Goal: Transaction & Acquisition: Book appointment/travel/reservation

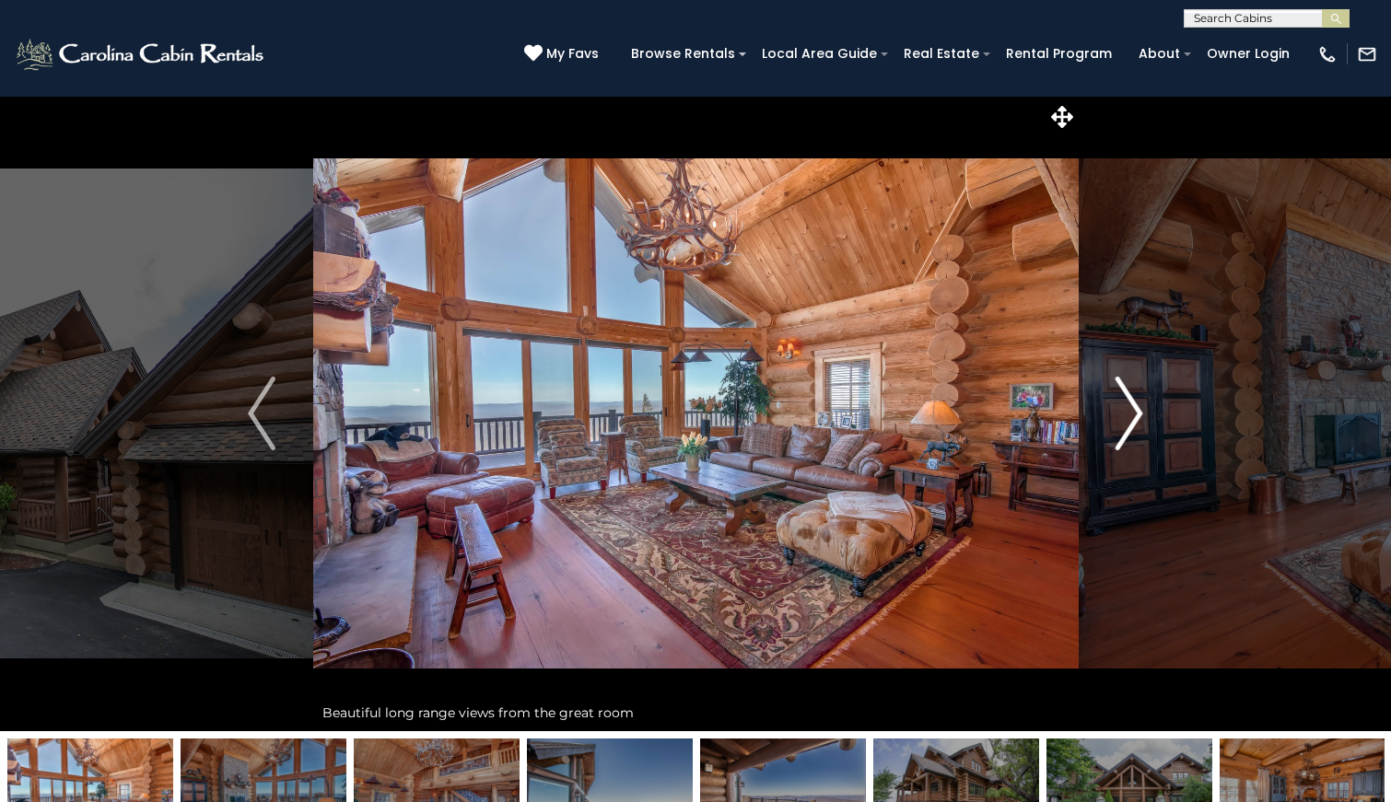
click at [1125, 415] on img "Next" at bounding box center [1130, 414] width 28 height 74
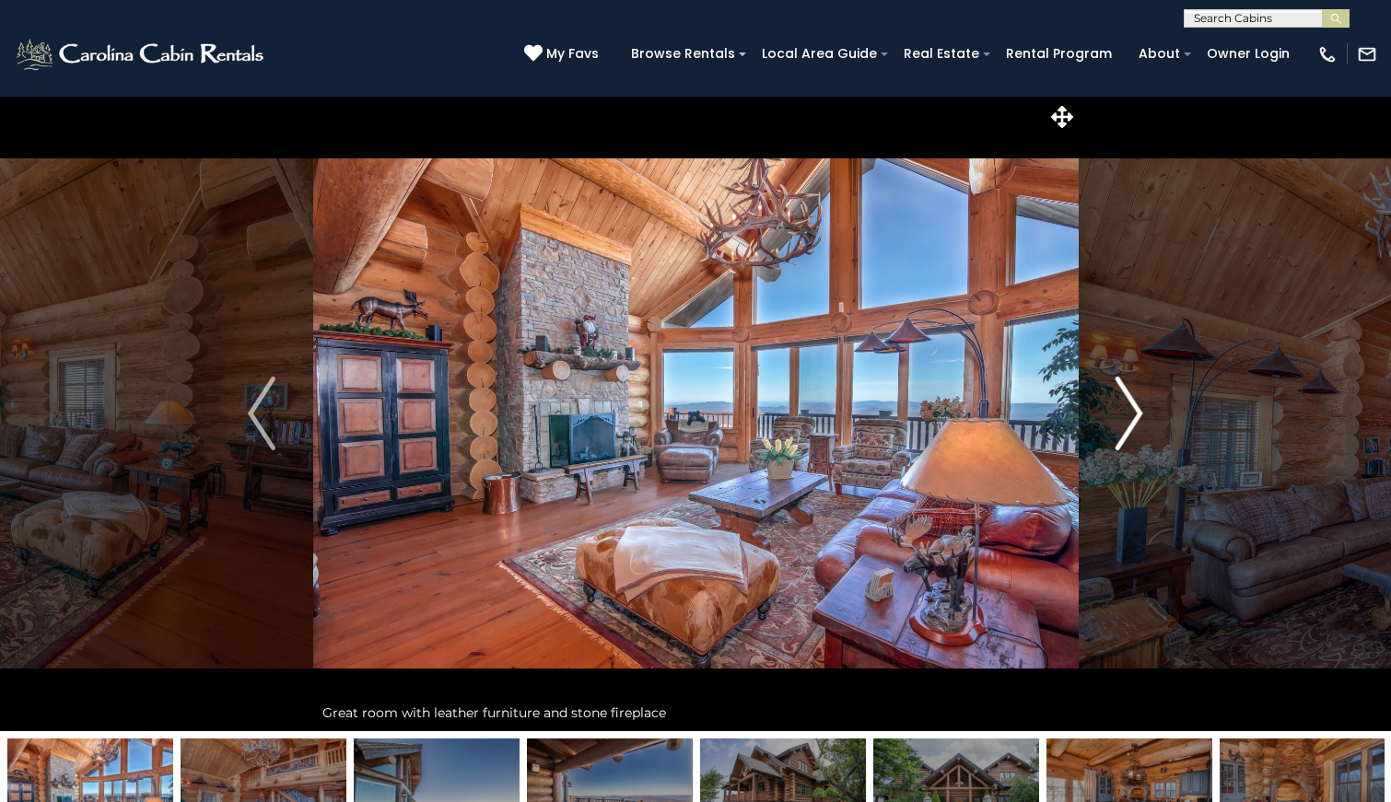
click at [1125, 415] on img "Next" at bounding box center [1130, 414] width 28 height 74
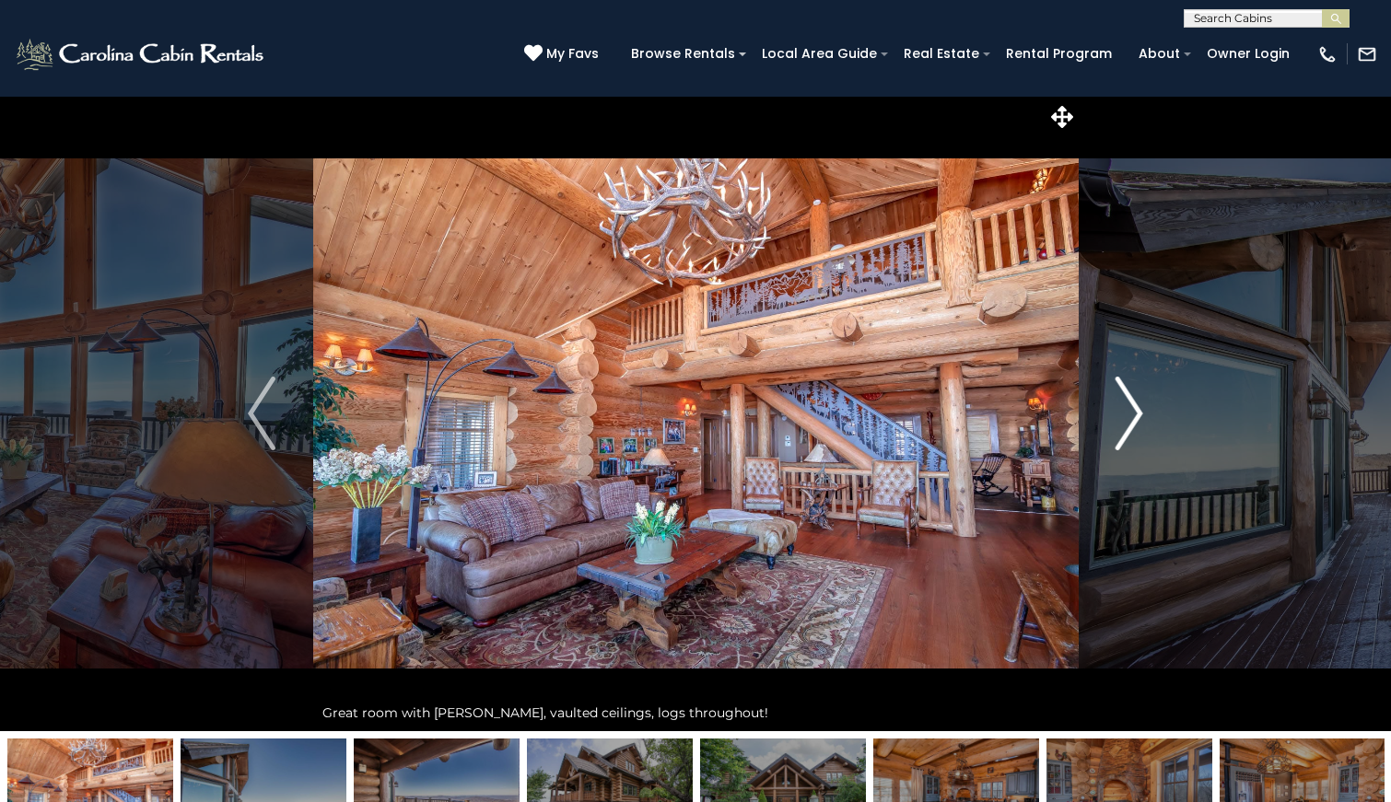
click at [1125, 415] on img "Next" at bounding box center [1130, 414] width 28 height 74
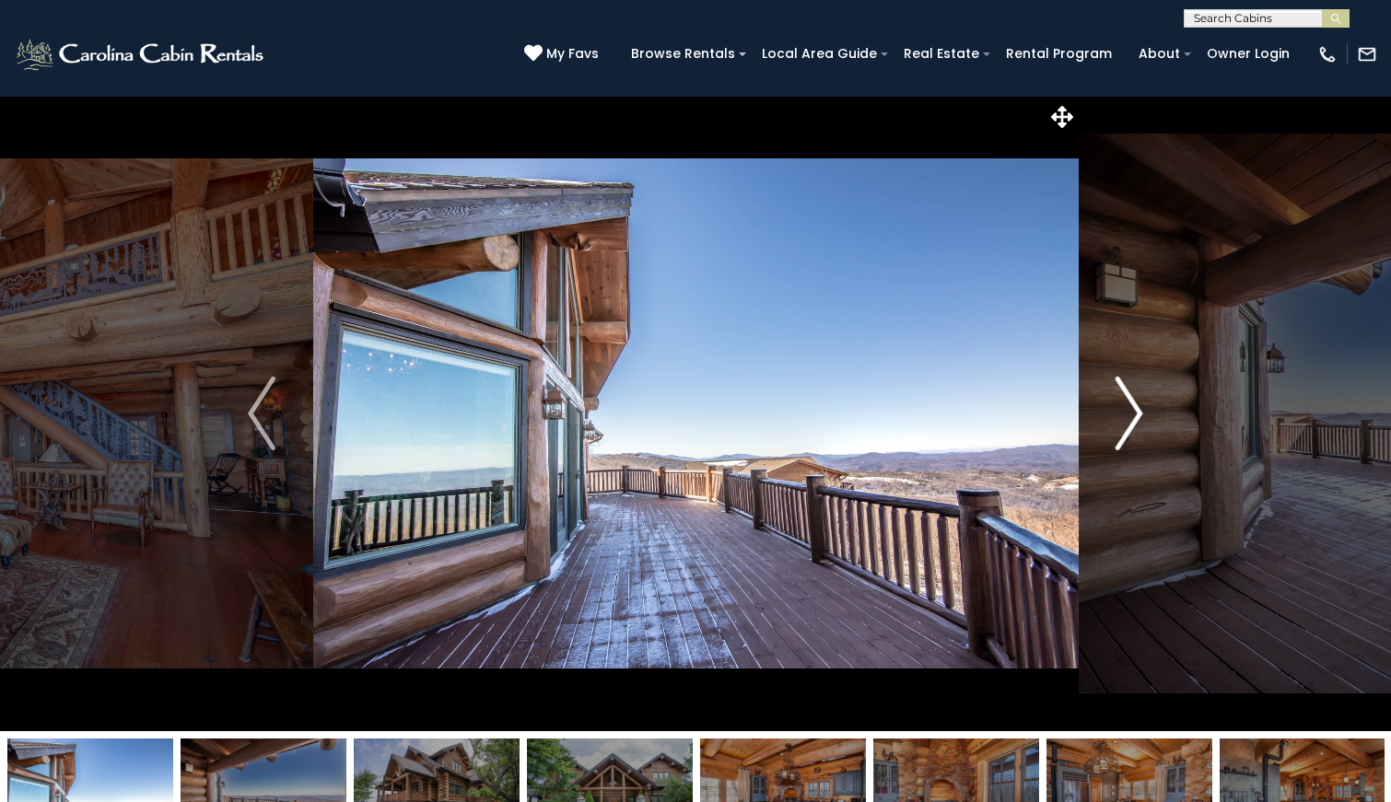
click at [1125, 415] on img "Next" at bounding box center [1130, 414] width 28 height 74
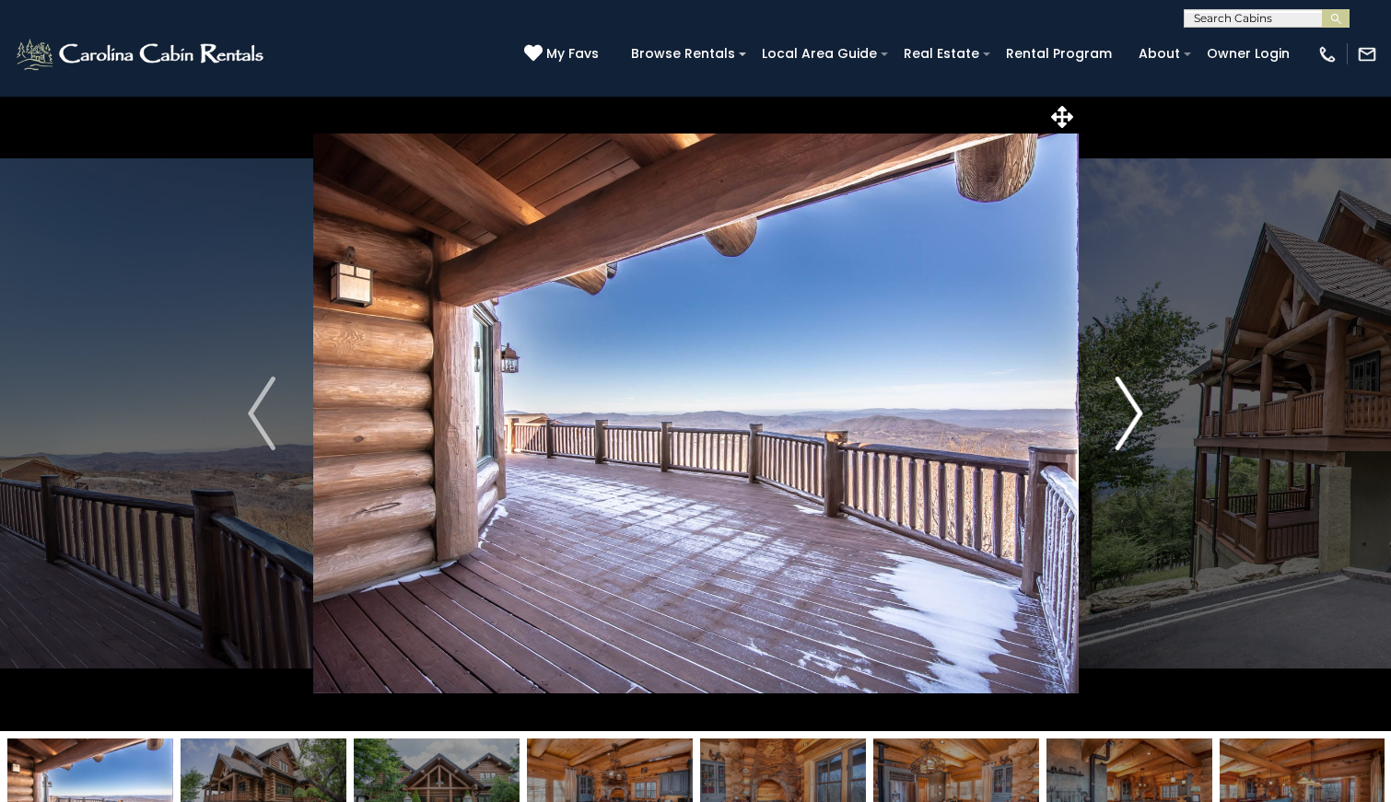
click at [1125, 415] on img "Next" at bounding box center [1130, 414] width 28 height 74
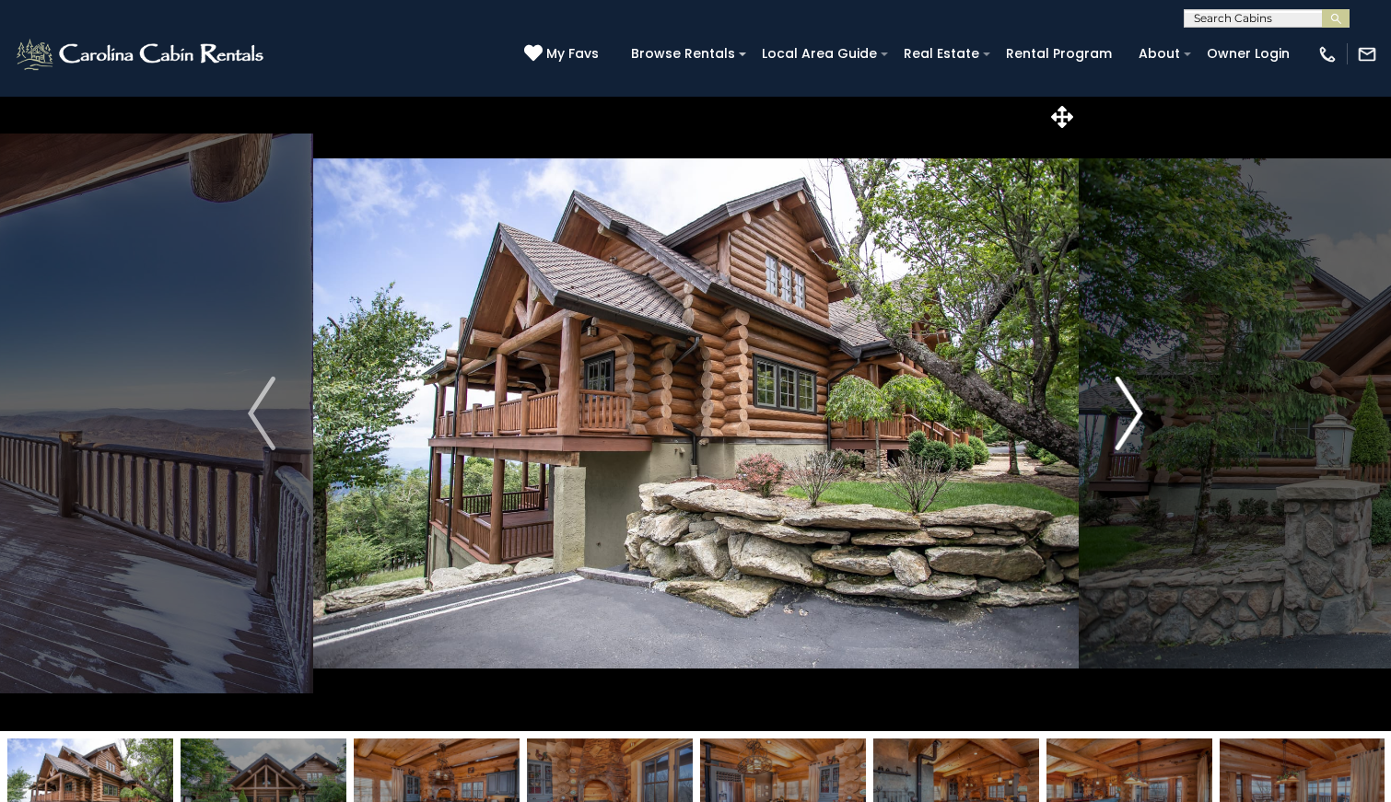
click at [1125, 415] on img "Next" at bounding box center [1130, 414] width 28 height 74
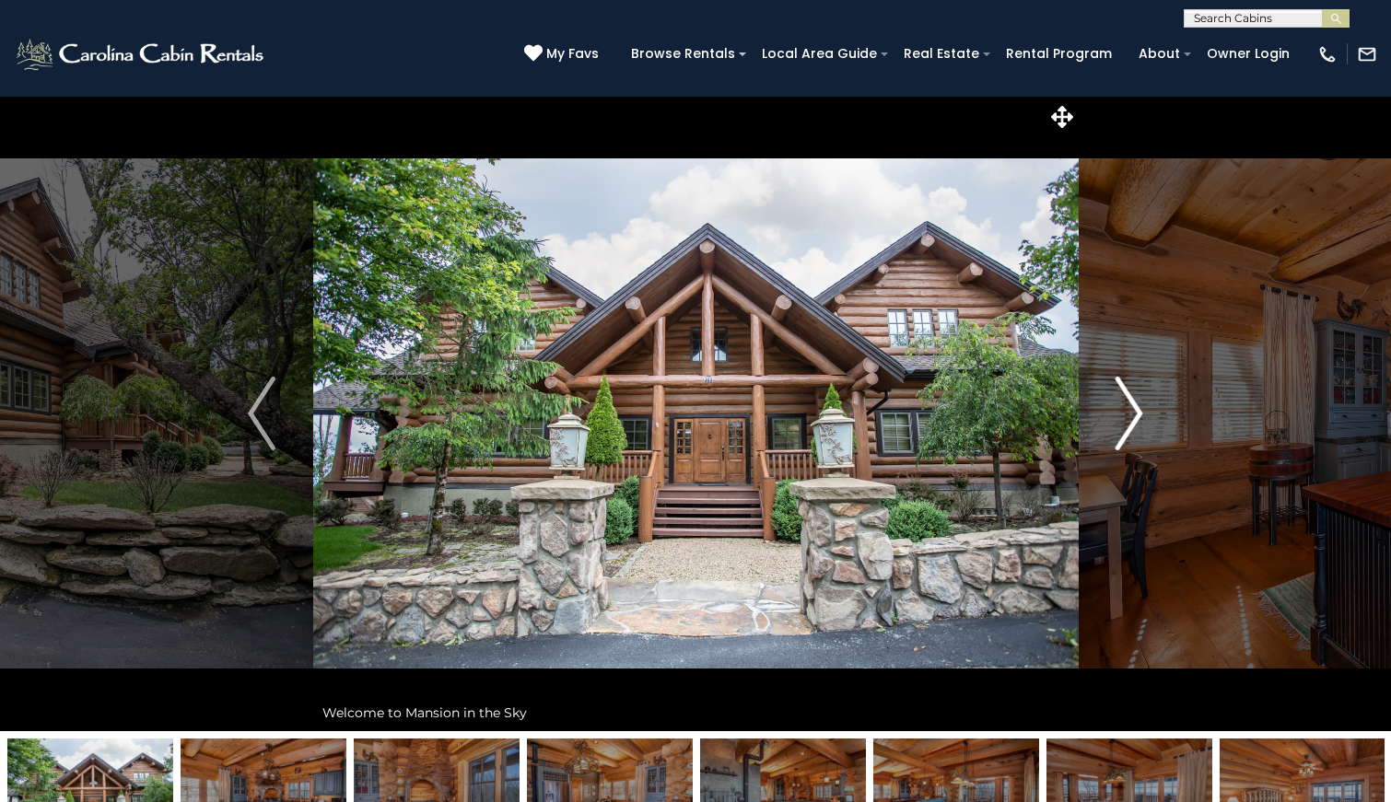
click at [1125, 415] on img "Next" at bounding box center [1130, 414] width 28 height 74
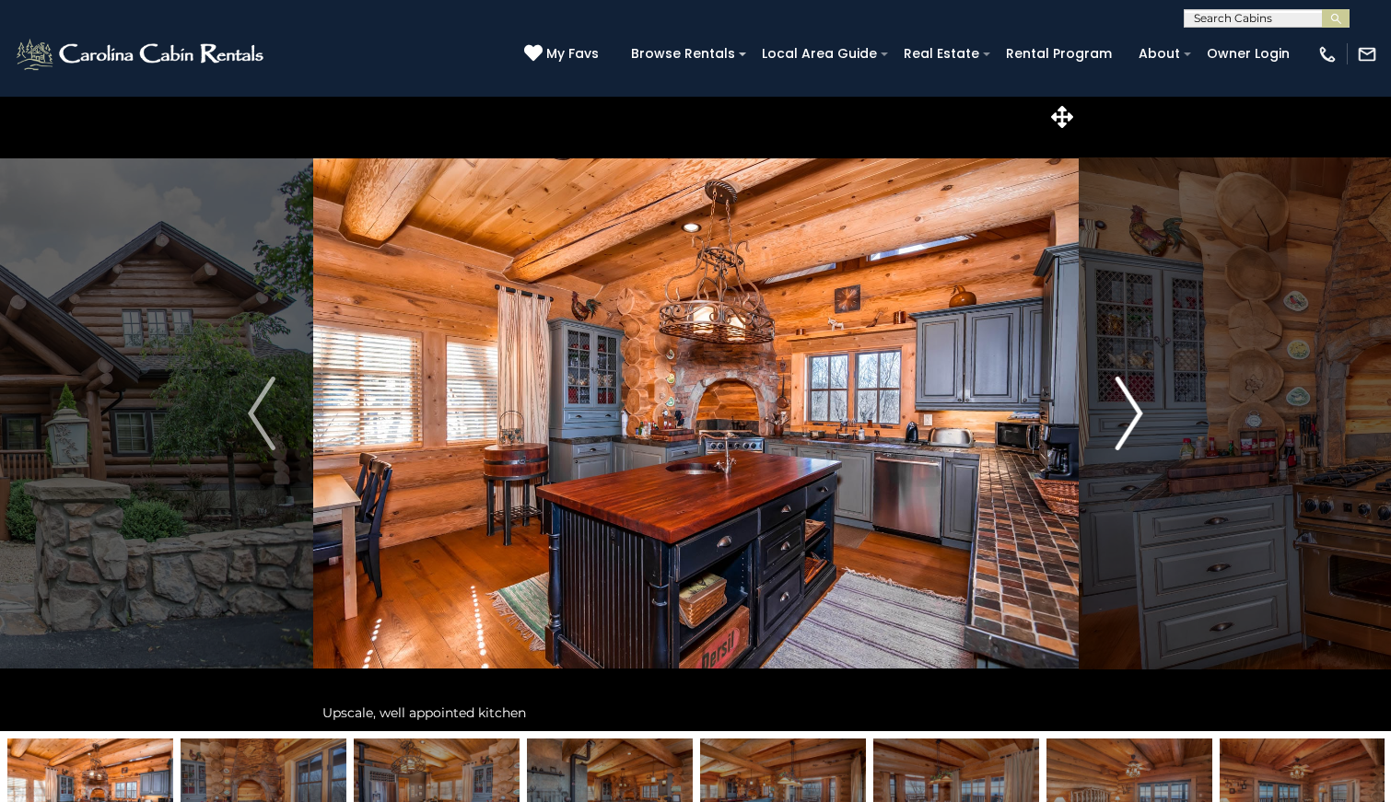
click at [1125, 415] on img "Next" at bounding box center [1130, 414] width 28 height 74
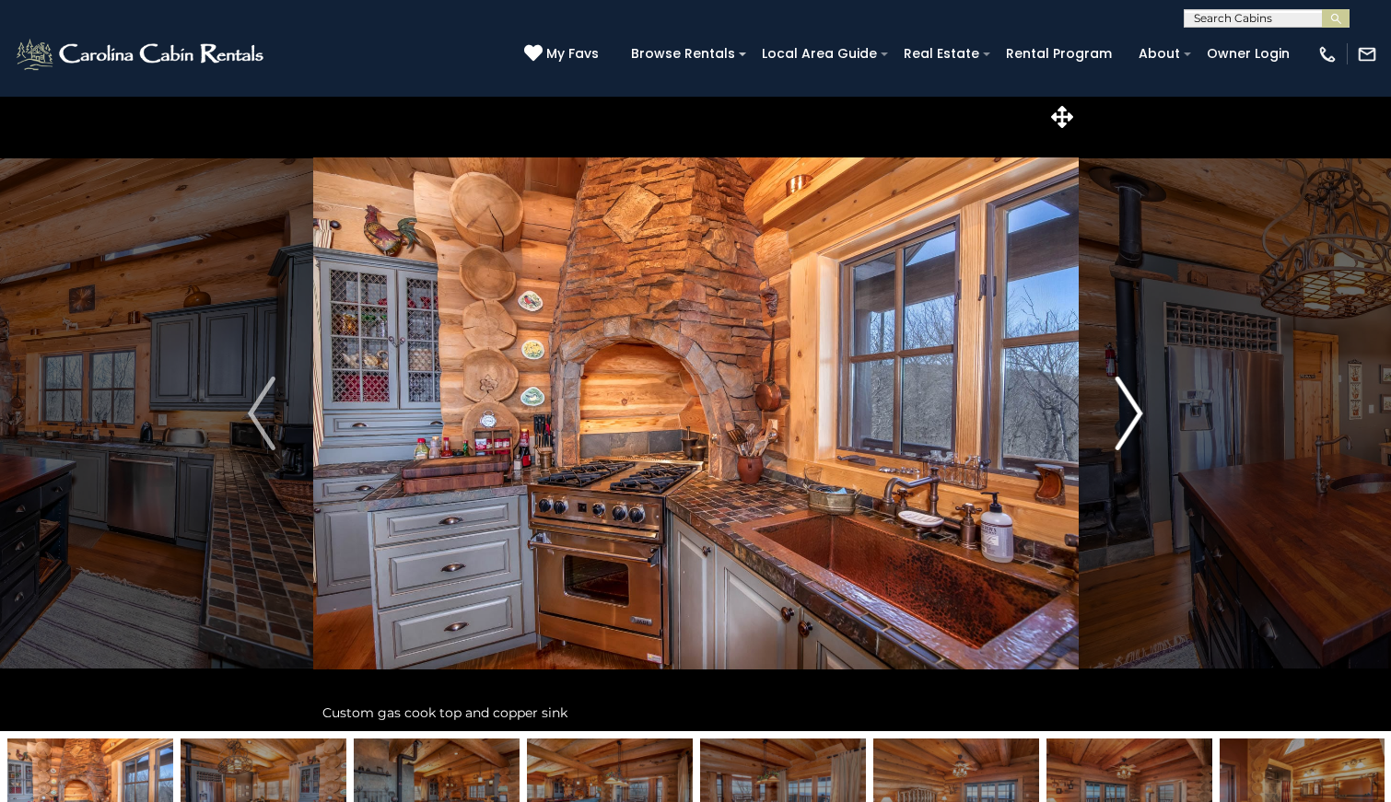
click at [1125, 415] on img "Next" at bounding box center [1130, 414] width 28 height 74
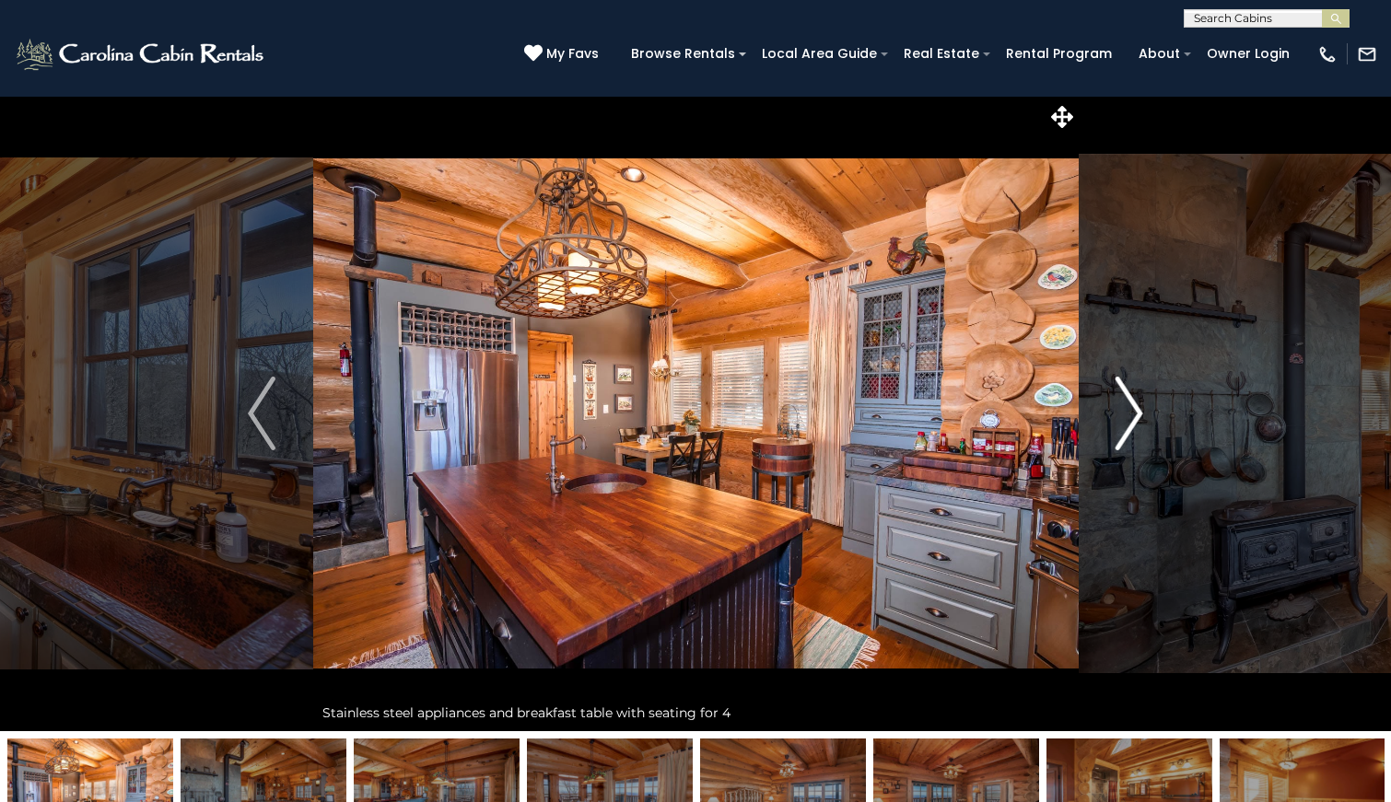
click at [1125, 415] on img "Next" at bounding box center [1130, 414] width 28 height 74
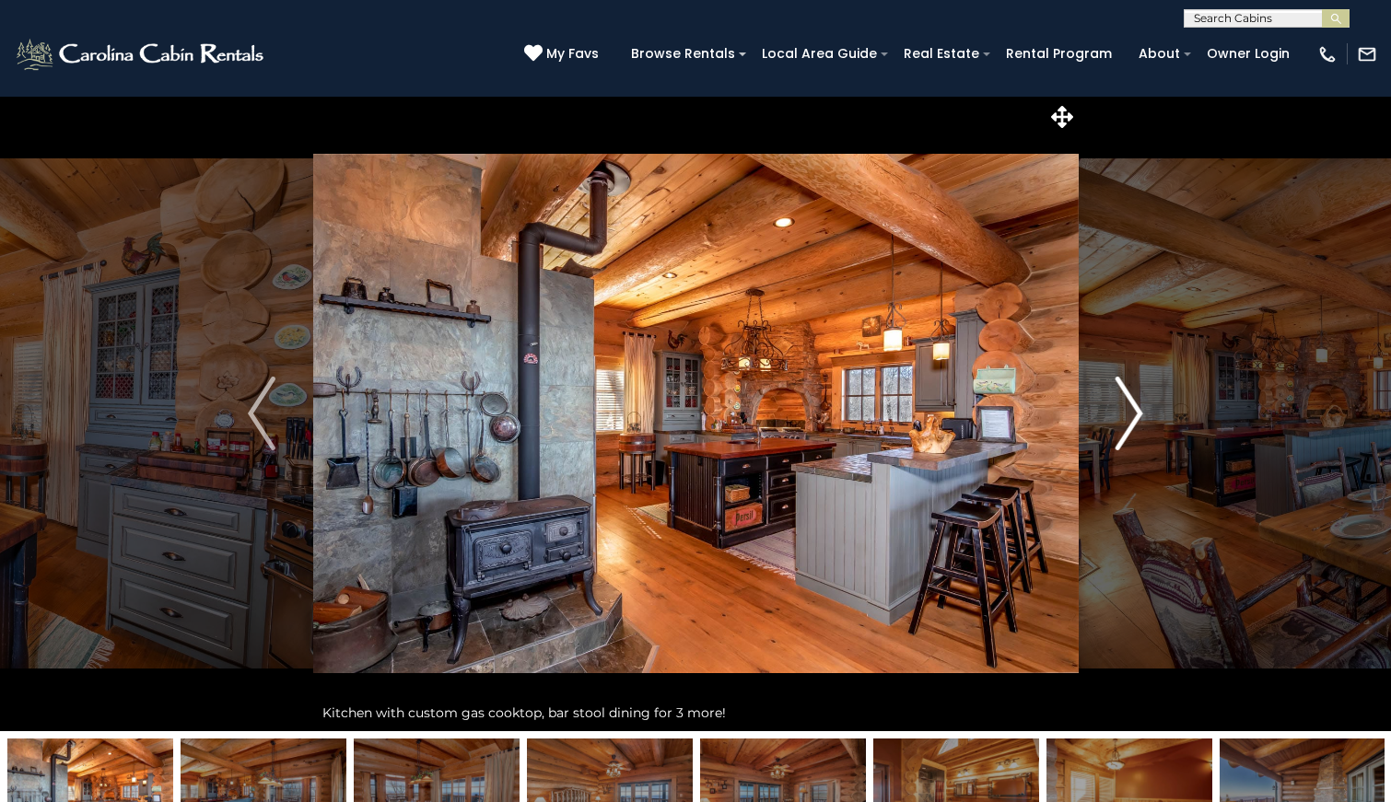
click at [1125, 415] on img "Next" at bounding box center [1130, 414] width 28 height 74
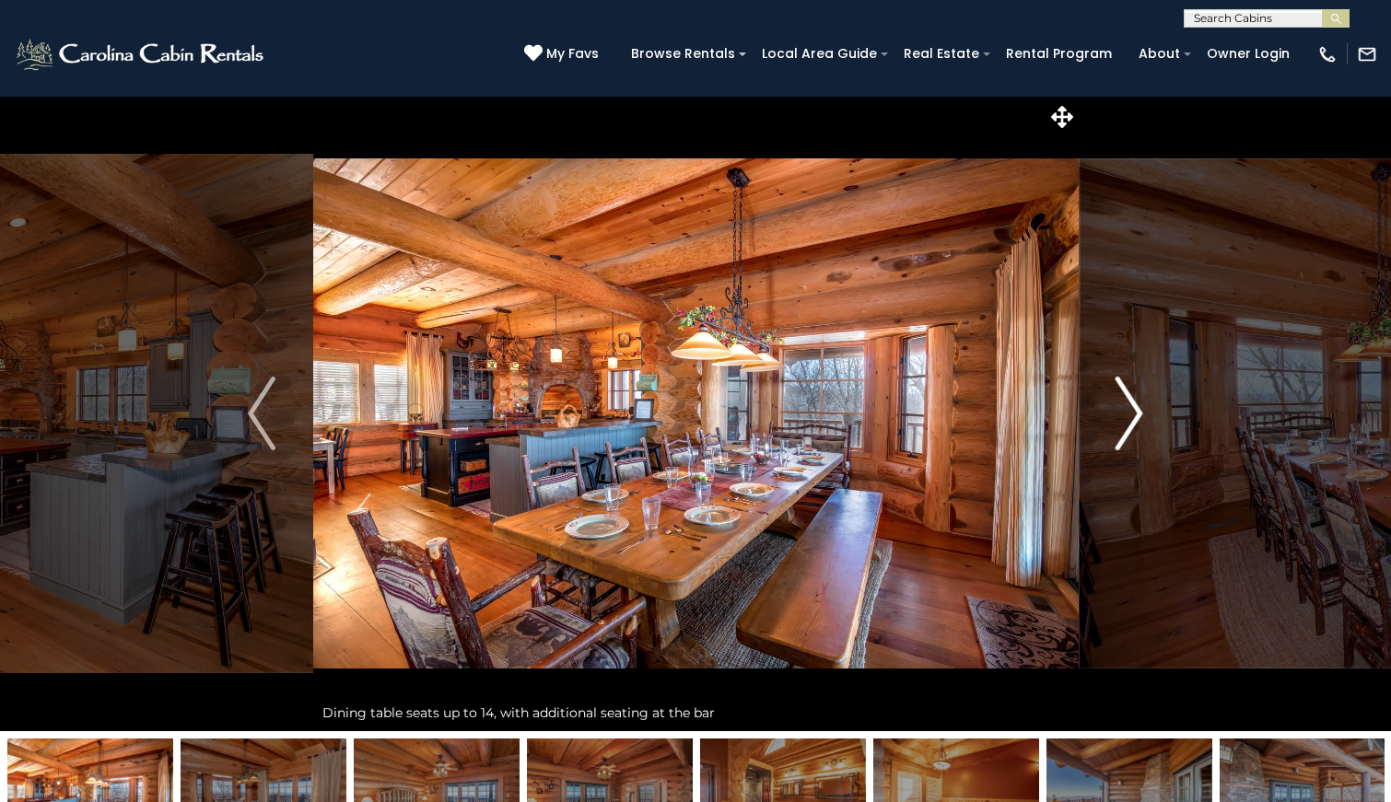
click at [1125, 415] on img "Next" at bounding box center [1130, 414] width 28 height 74
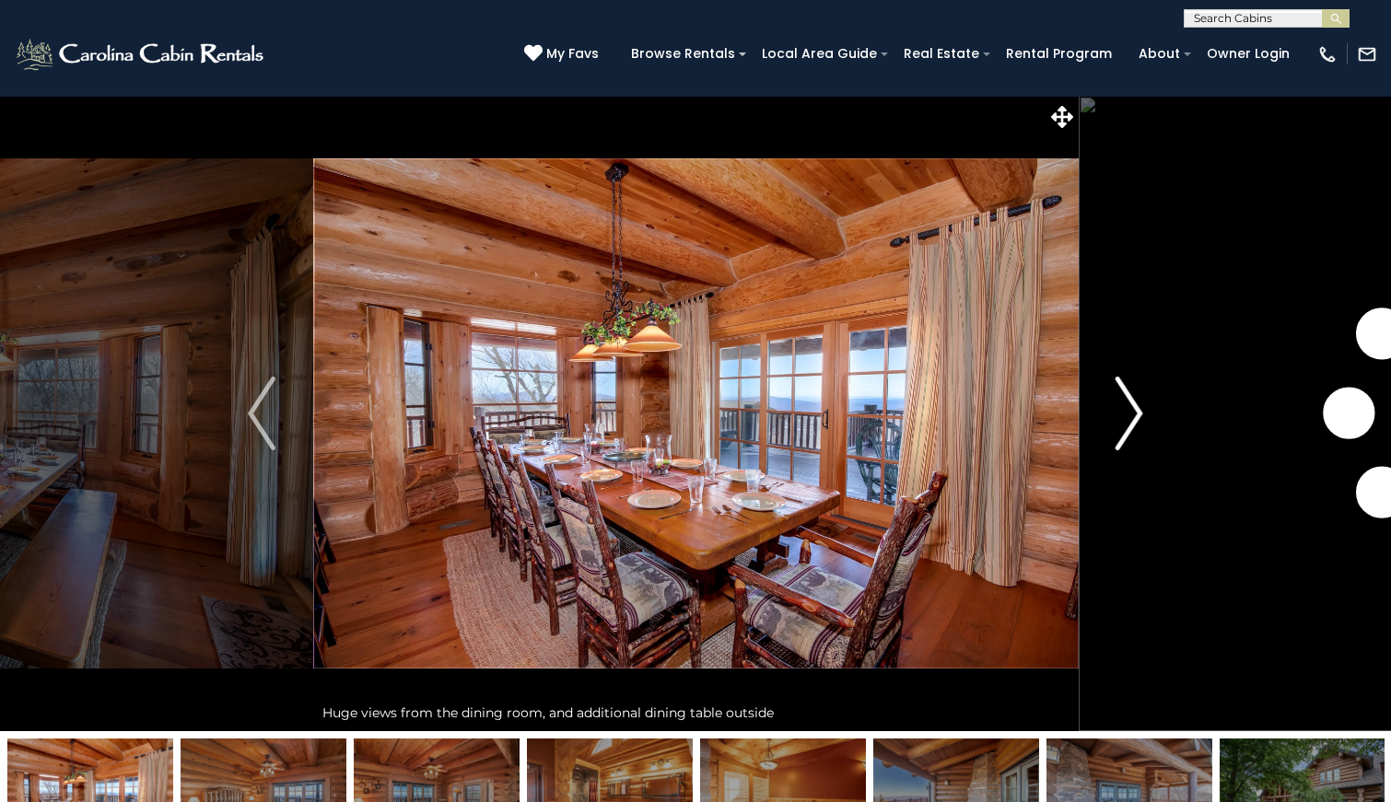
click at [1125, 415] on img "Next" at bounding box center [1130, 414] width 28 height 74
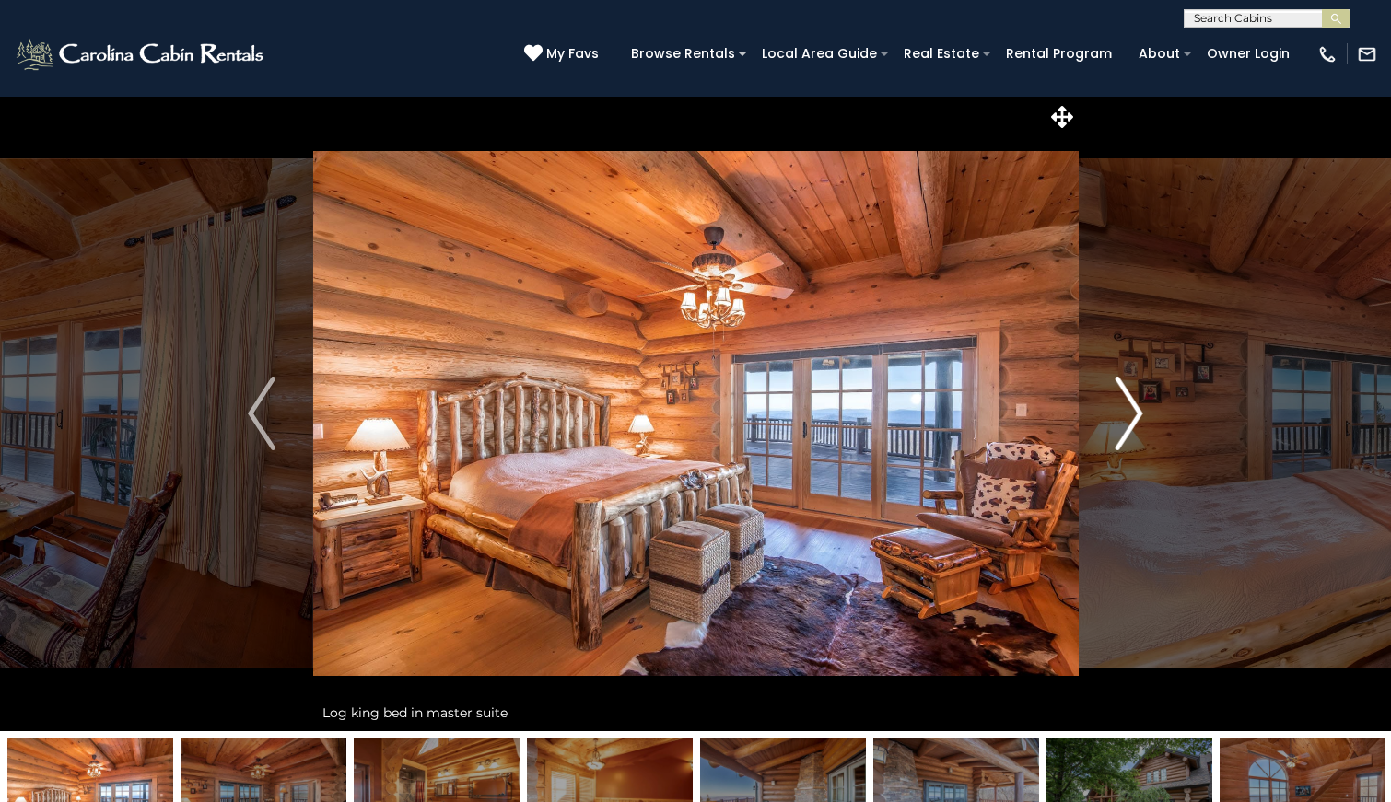
click at [1125, 415] on img "Next" at bounding box center [1130, 414] width 28 height 74
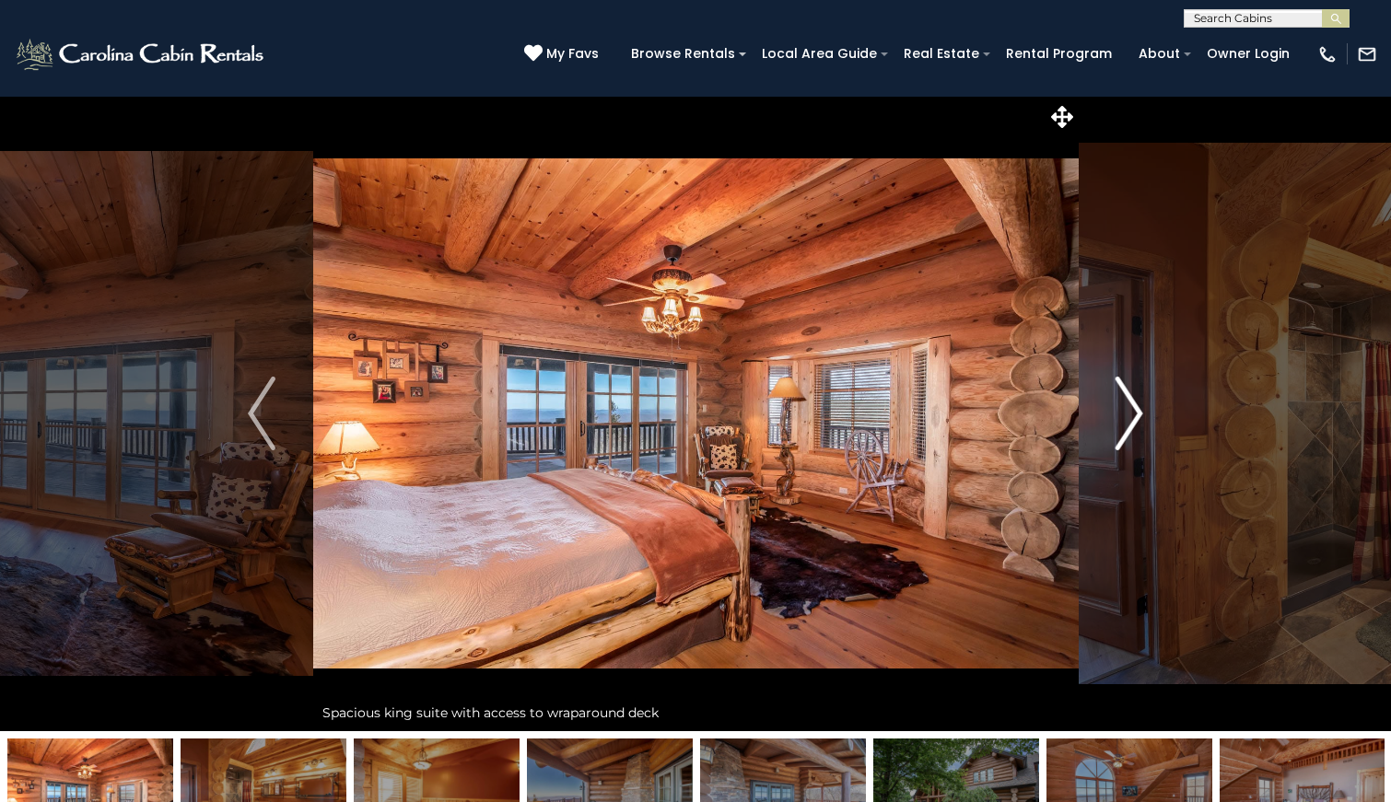
click at [1125, 415] on img "Next" at bounding box center [1130, 414] width 28 height 74
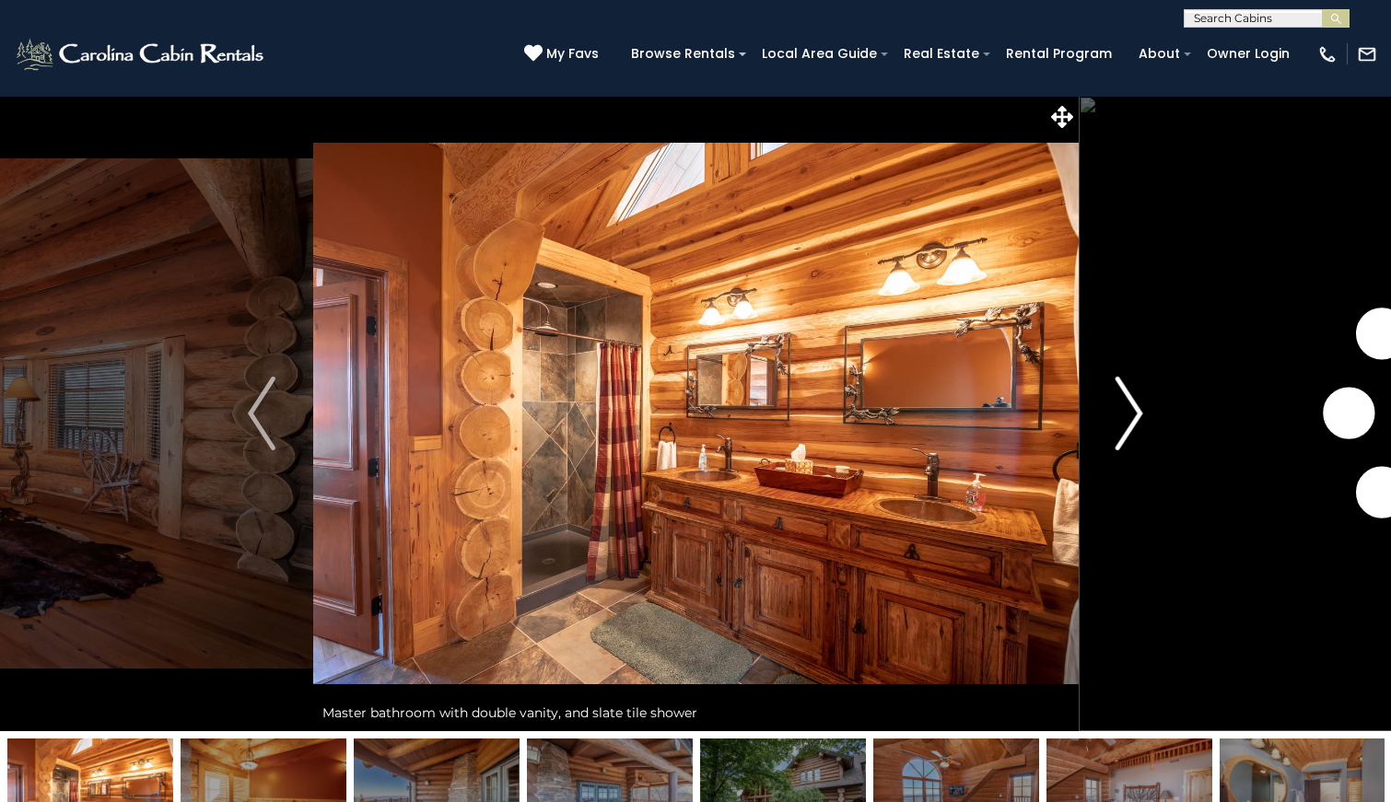
click at [1125, 415] on img "Next" at bounding box center [1130, 414] width 28 height 74
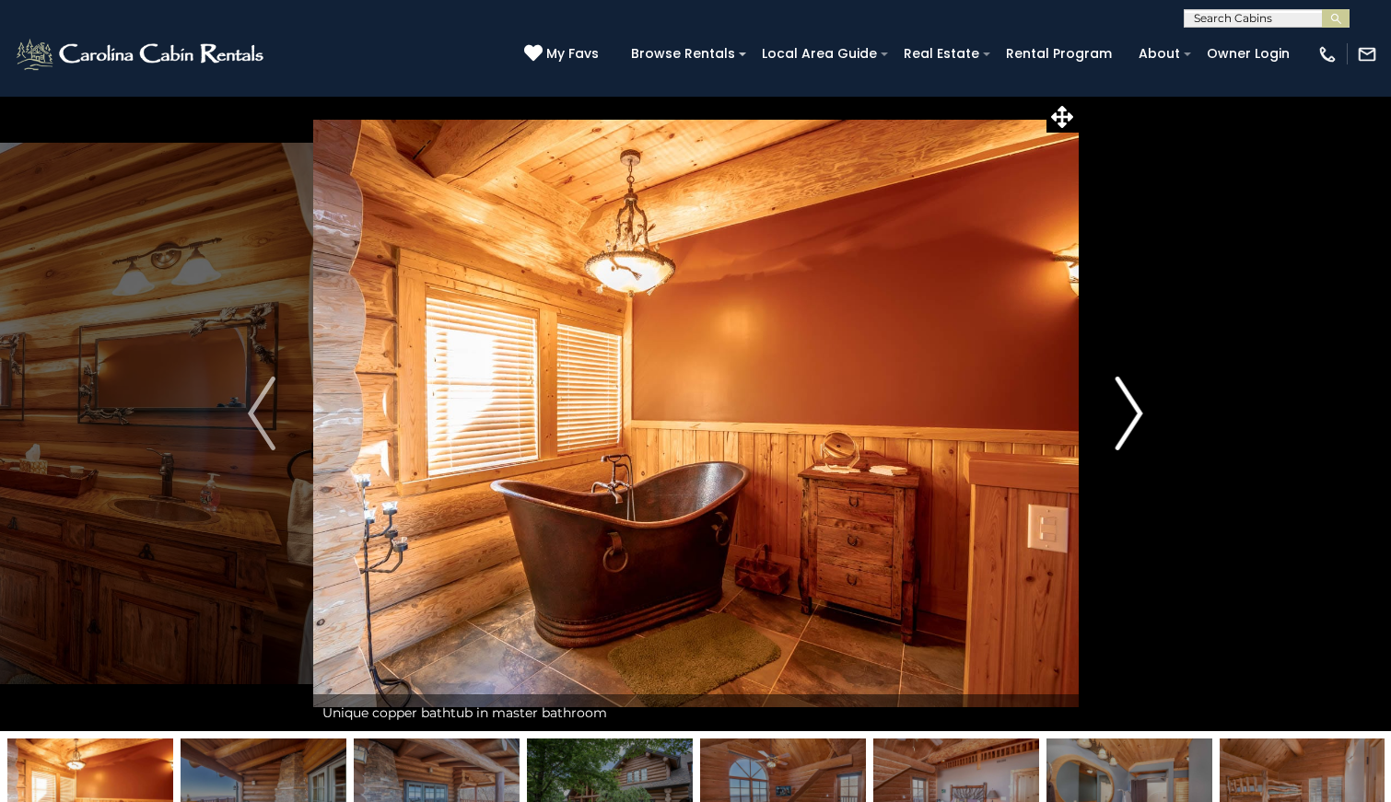
click at [1125, 415] on img "Next" at bounding box center [1130, 414] width 28 height 74
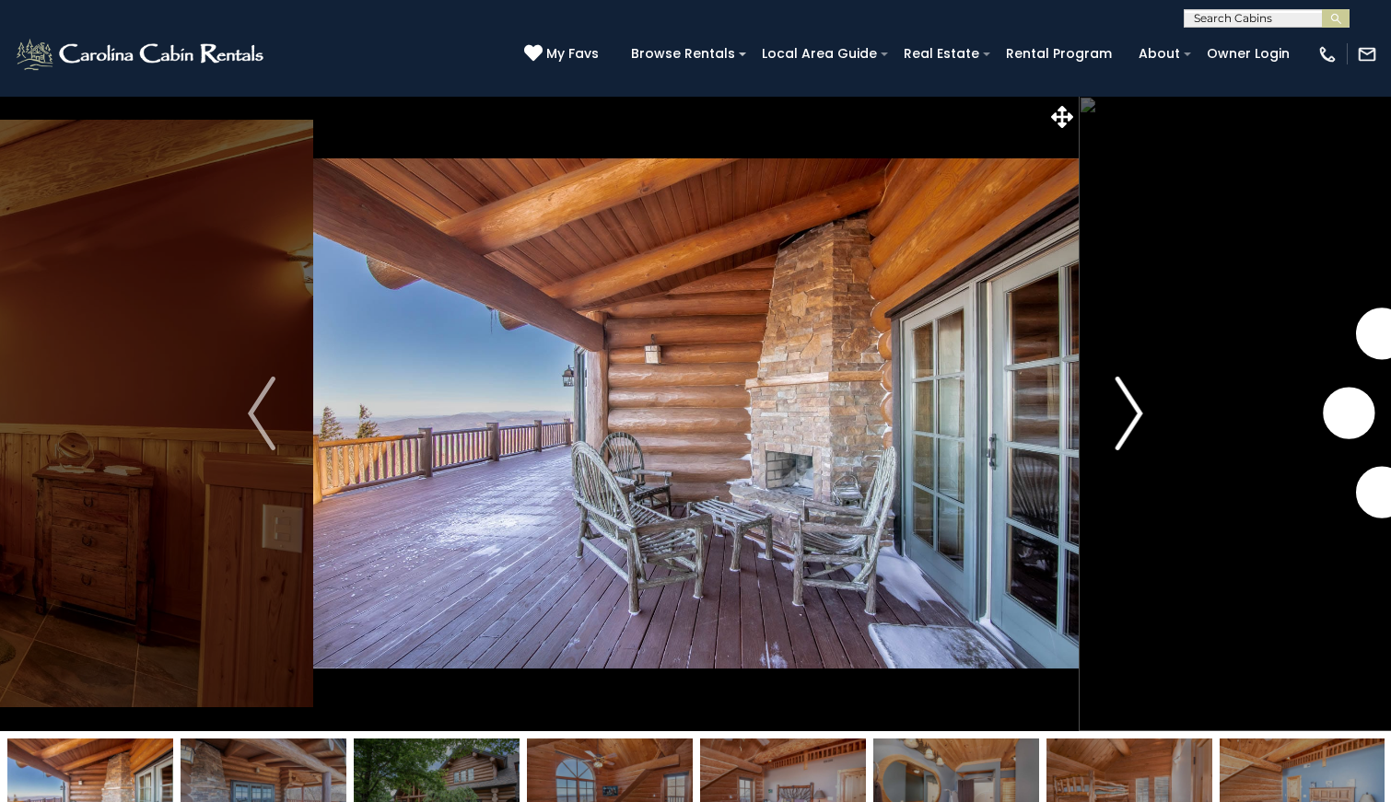
click at [1125, 415] on img "Next" at bounding box center [1130, 414] width 28 height 74
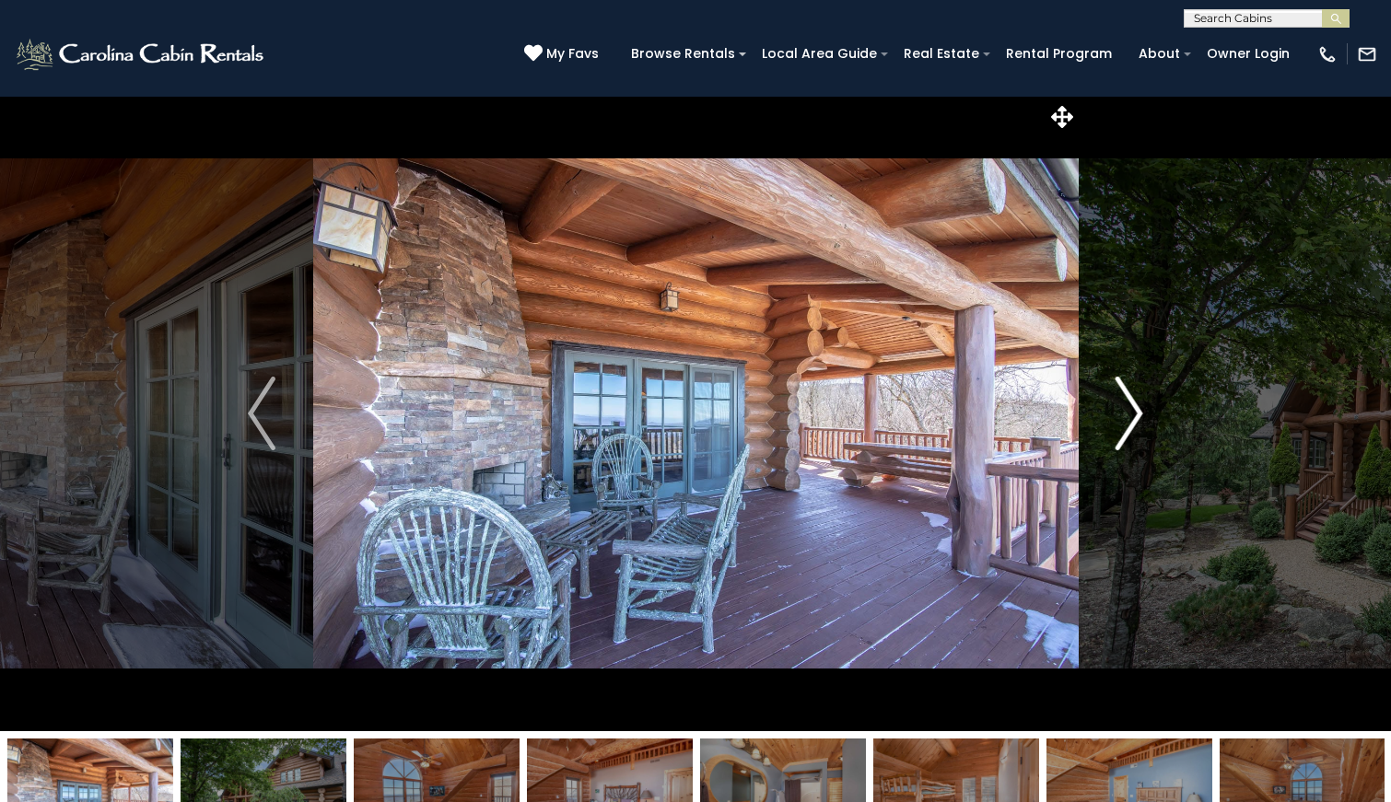
click at [1125, 415] on img "Next" at bounding box center [1130, 414] width 28 height 74
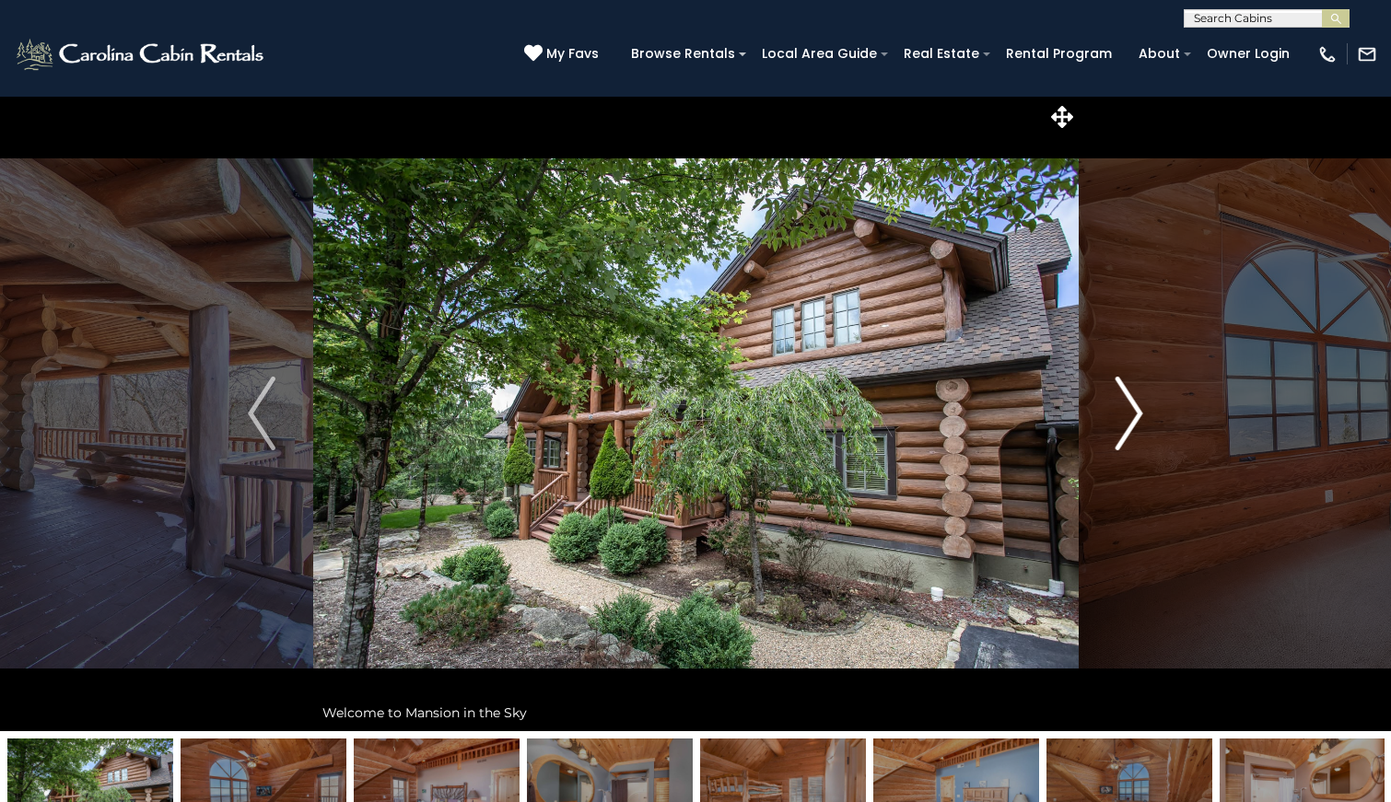
click at [1125, 415] on img "Next" at bounding box center [1130, 414] width 28 height 74
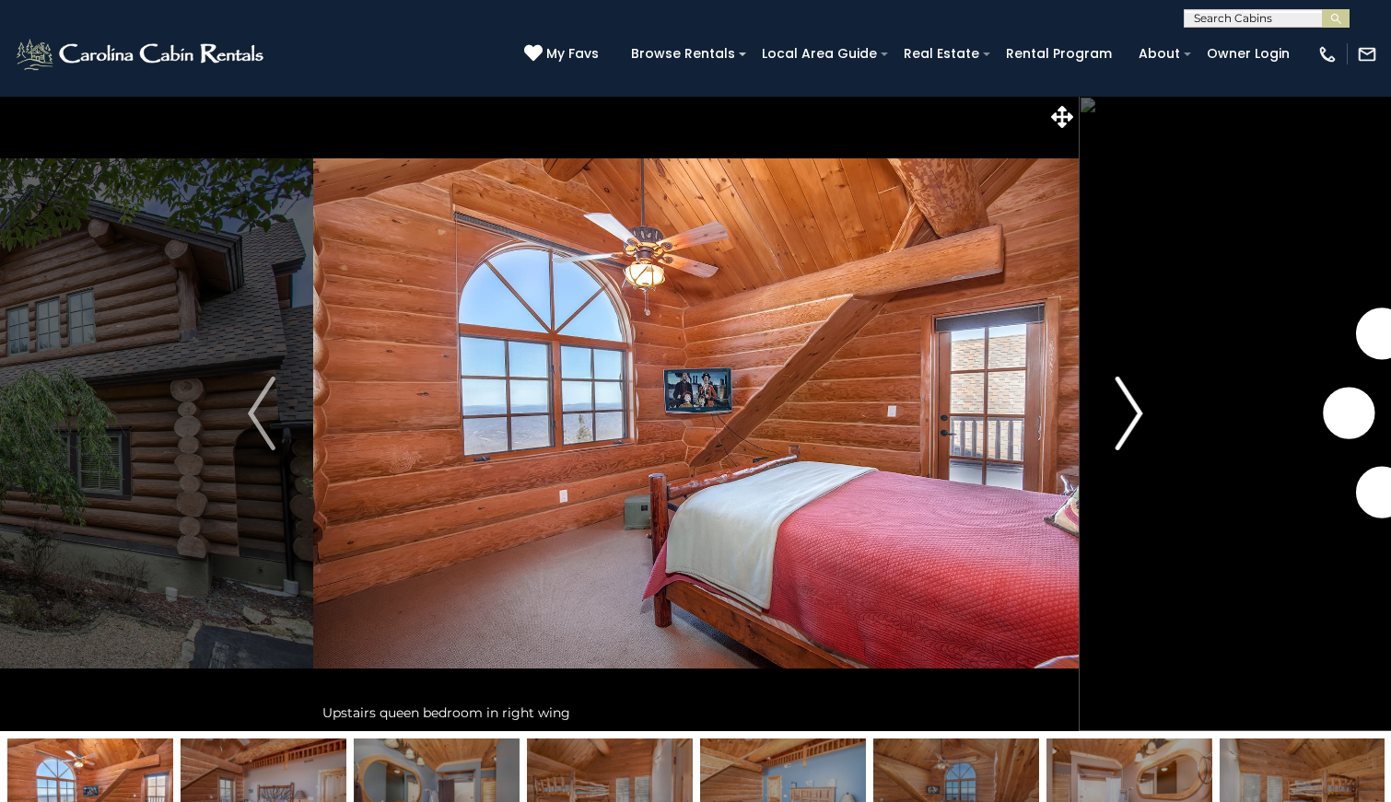
click at [1125, 415] on img "Next" at bounding box center [1130, 414] width 28 height 74
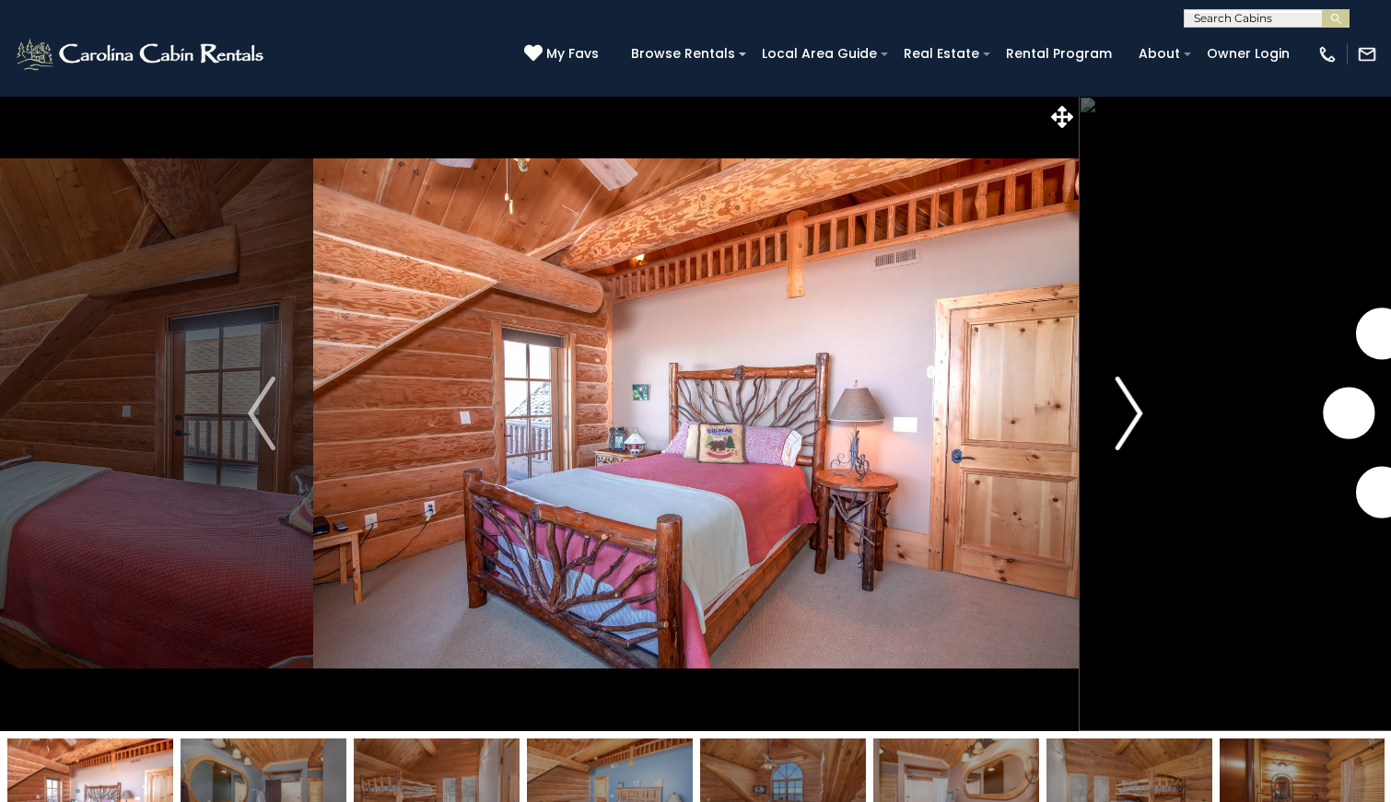
click at [1125, 415] on img "Next" at bounding box center [1130, 414] width 28 height 74
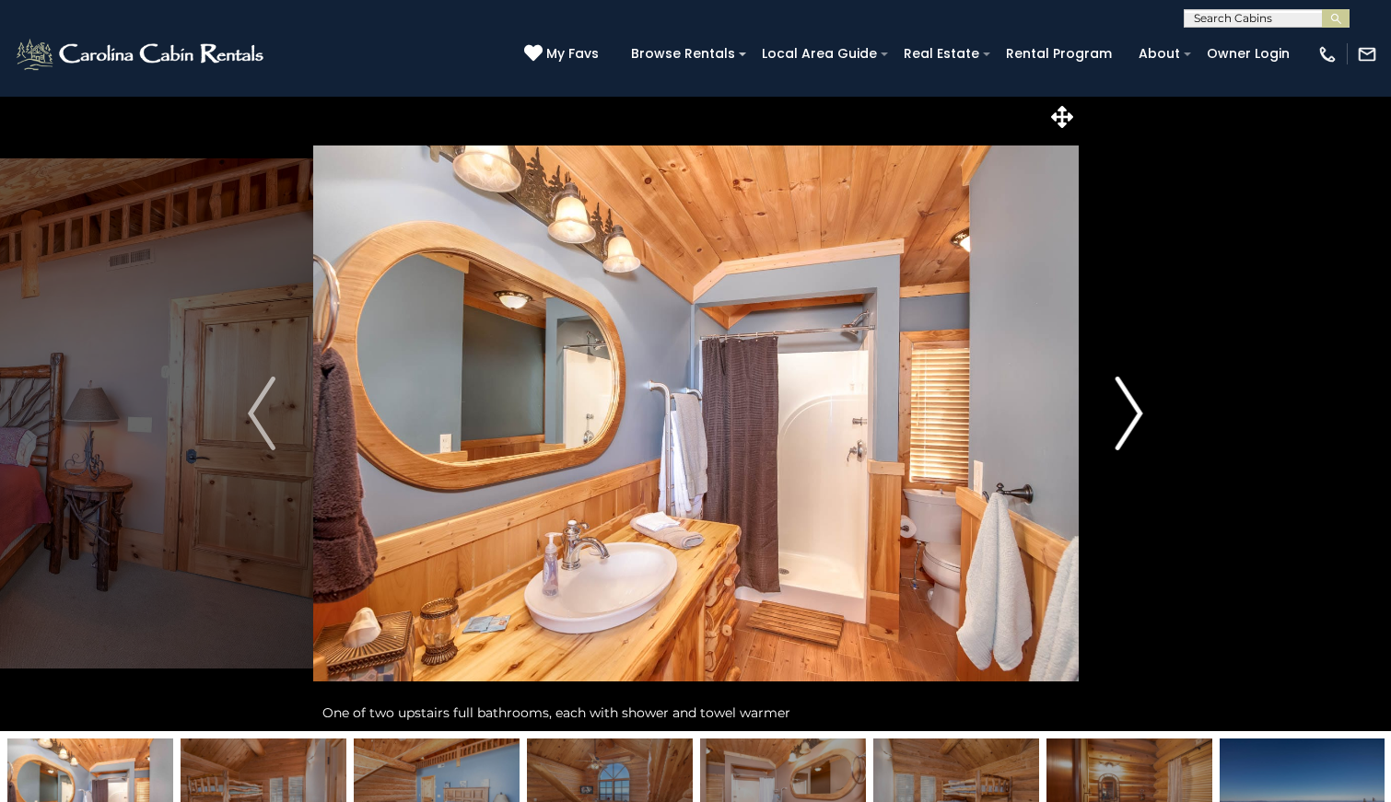
click at [1125, 415] on img "Next" at bounding box center [1130, 414] width 28 height 74
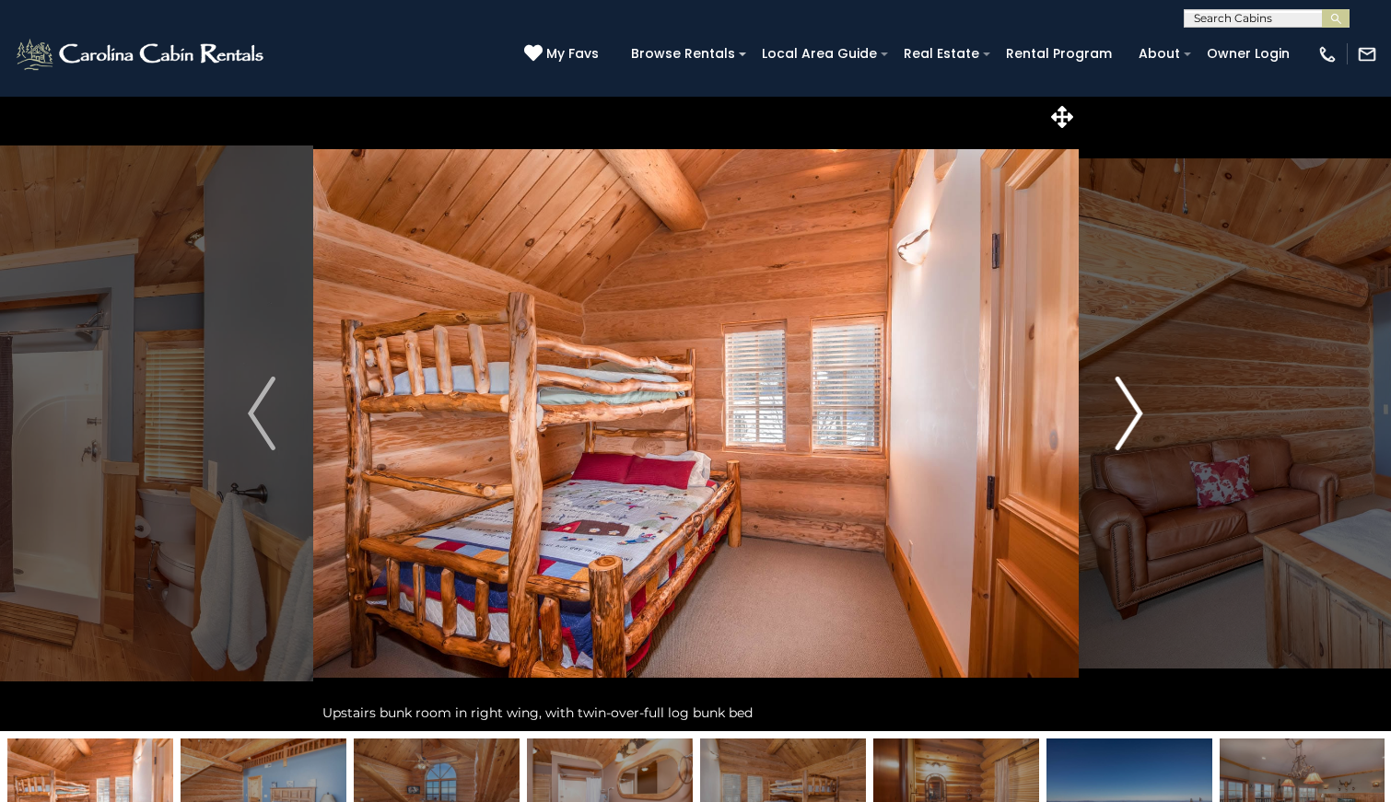
click at [1125, 415] on img "Next" at bounding box center [1130, 414] width 28 height 74
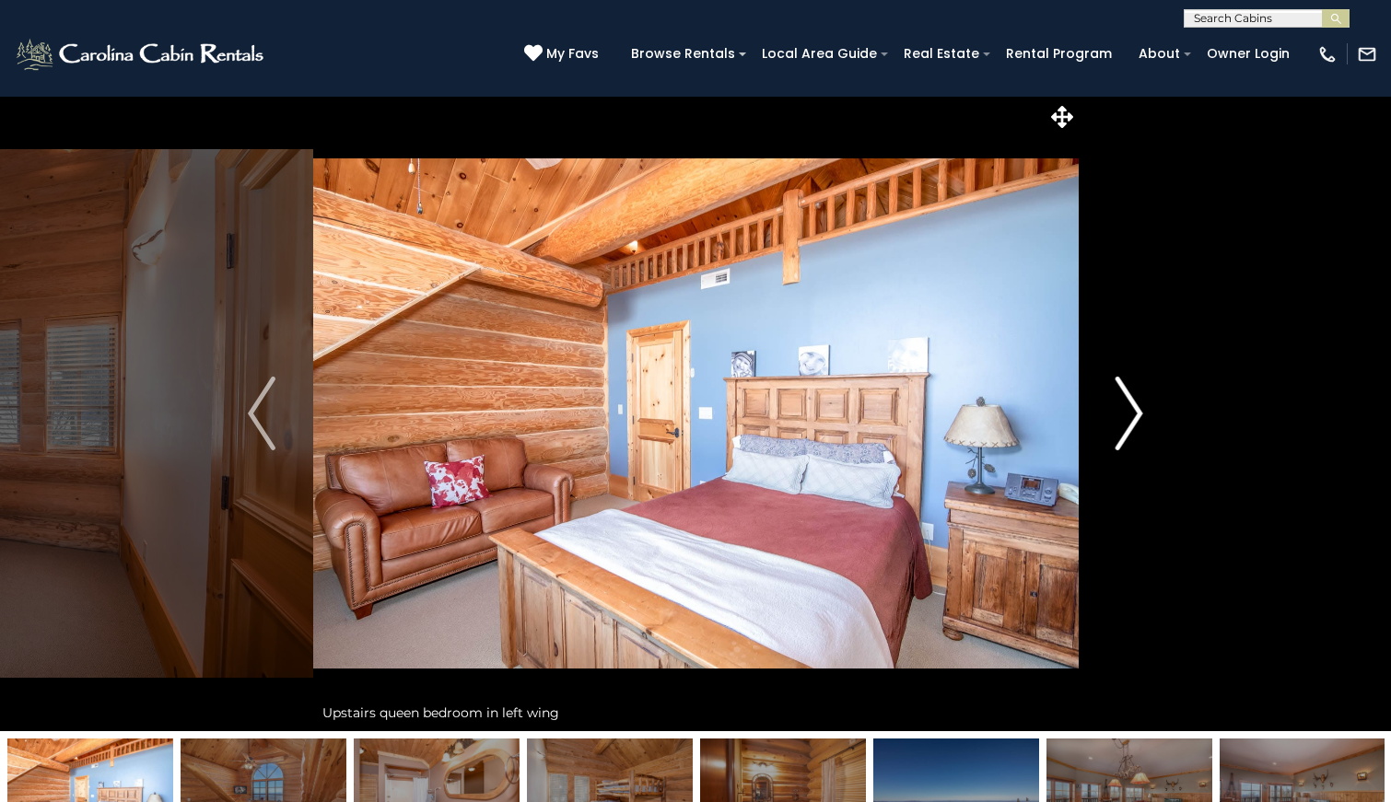
click at [1125, 415] on img "Next" at bounding box center [1130, 414] width 28 height 74
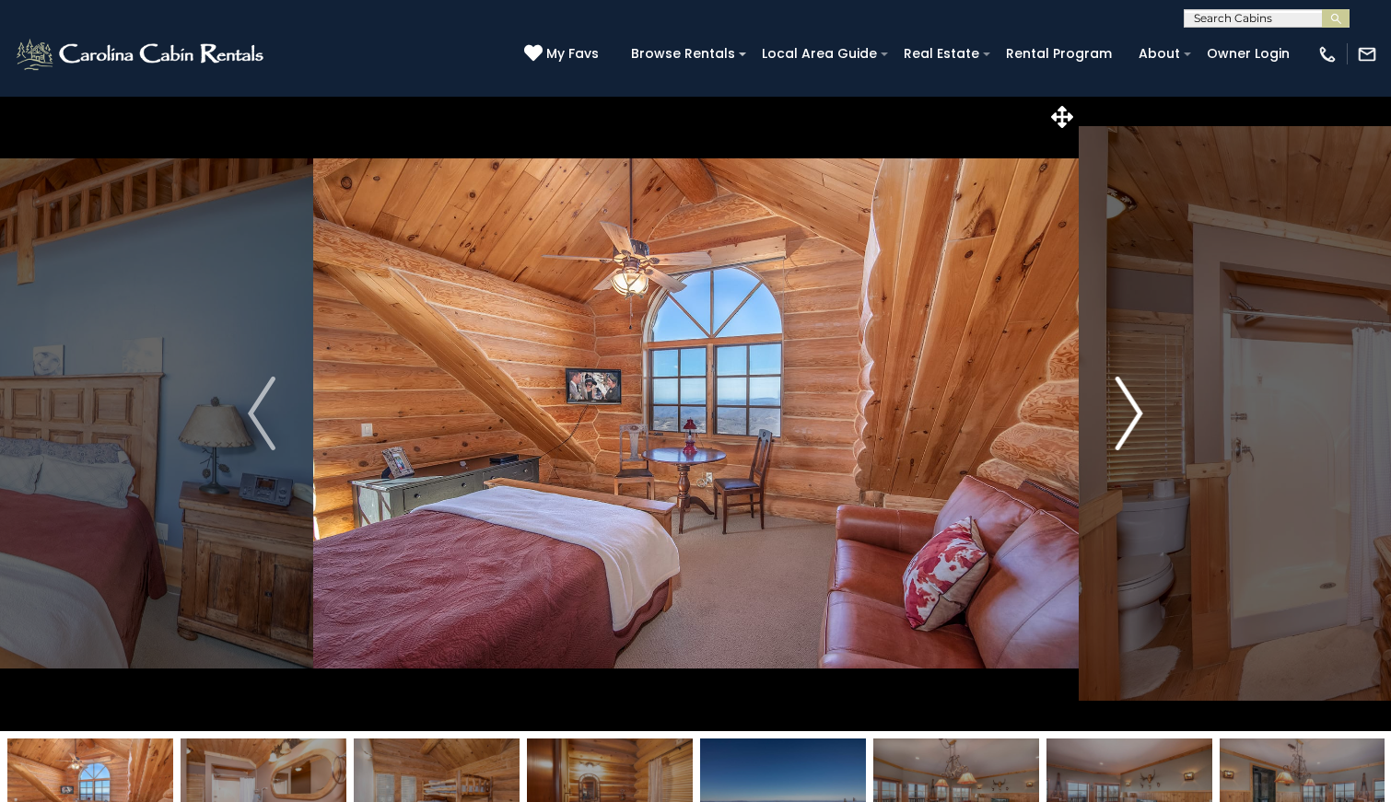
click at [1125, 415] on img "Next" at bounding box center [1130, 414] width 28 height 74
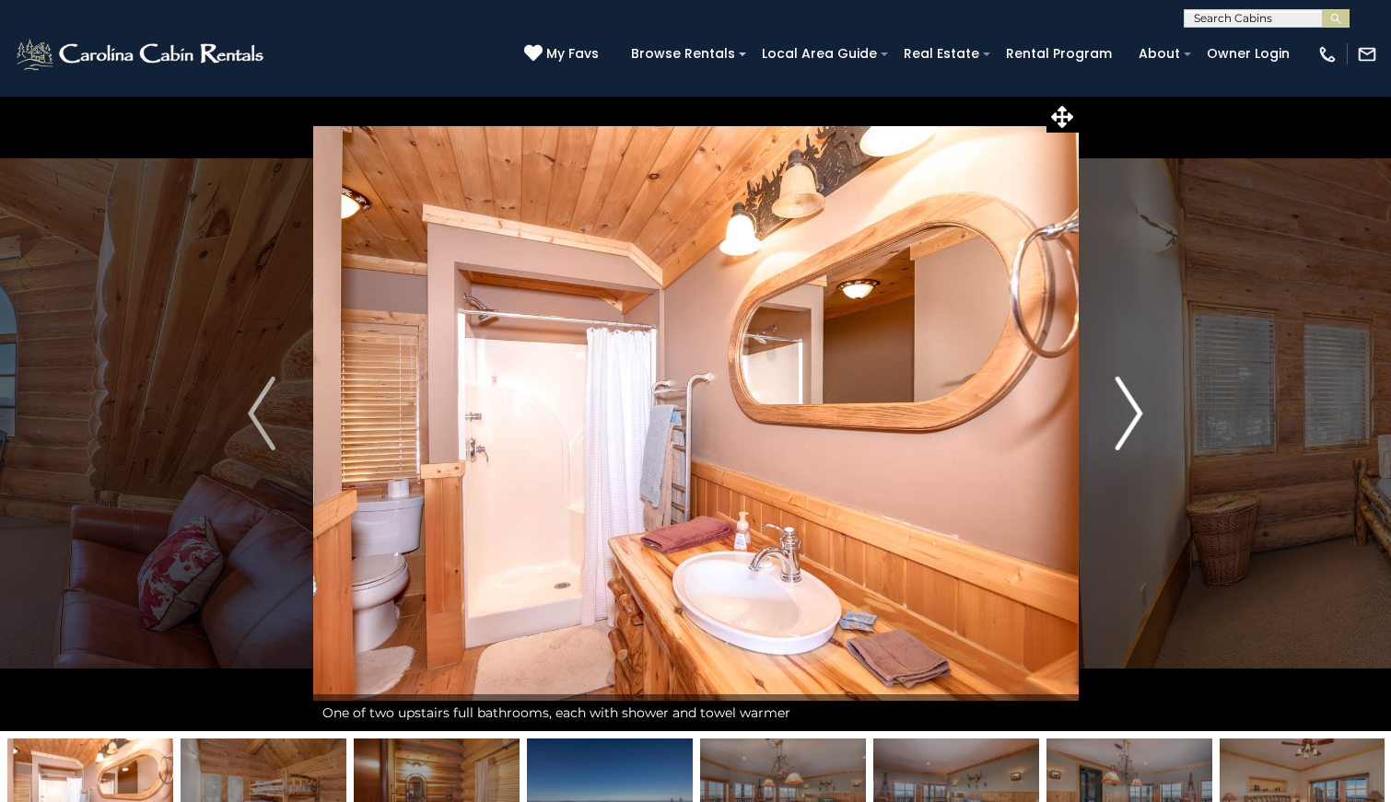
click at [1125, 415] on img "Next" at bounding box center [1130, 414] width 28 height 74
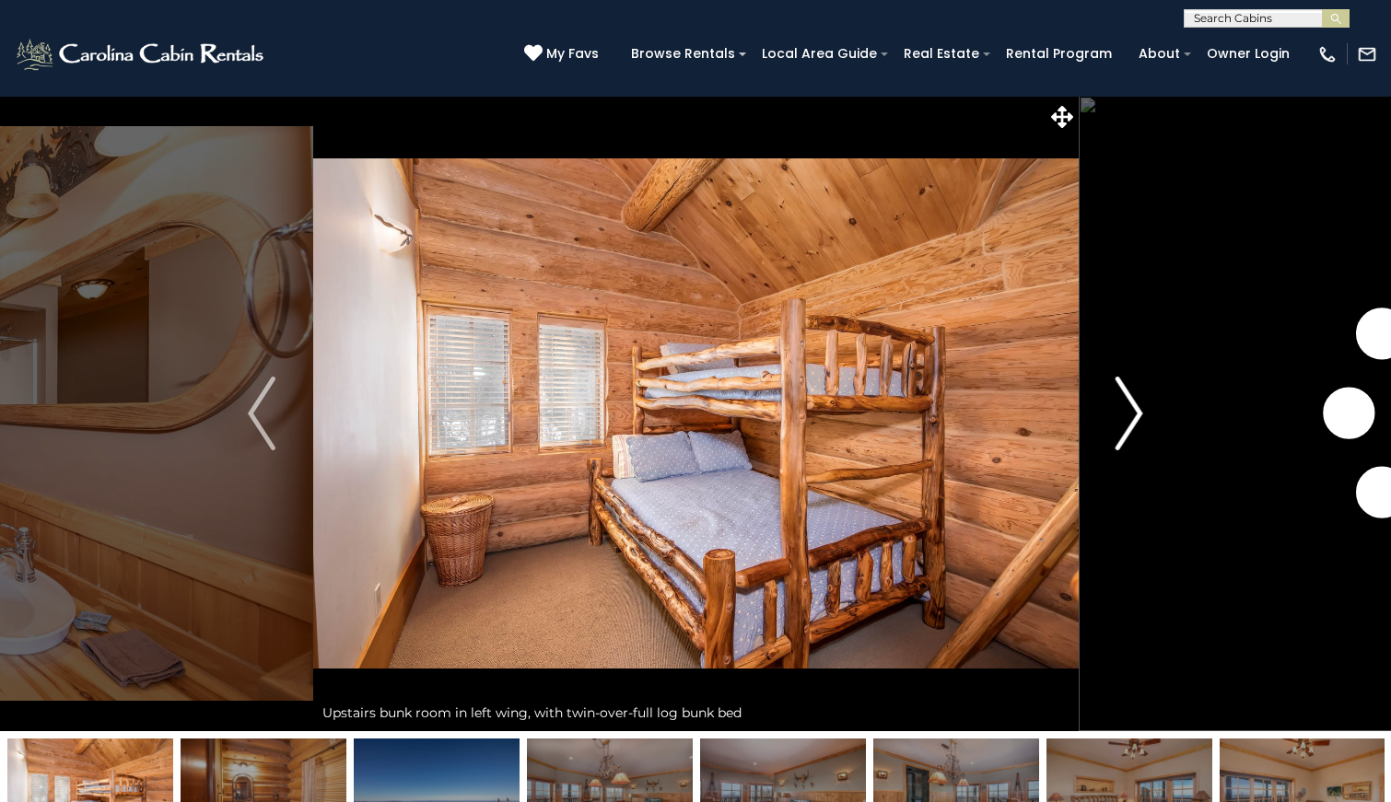
click at [1125, 415] on img "Next" at bounding box center [1130, 414] width 28 height 74
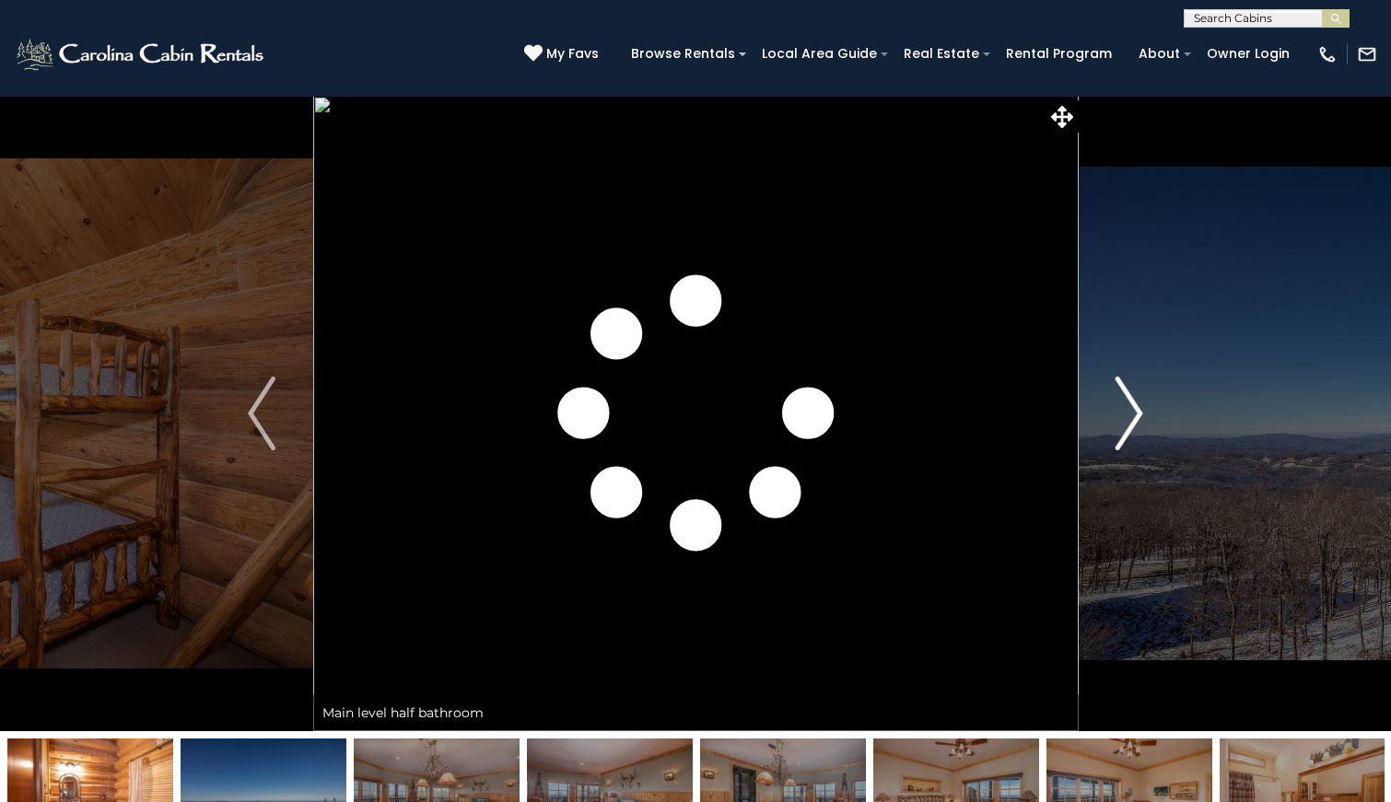
click at [1125, 415] on img "Next" at bounding box center [1130, 414] width 28 height 74
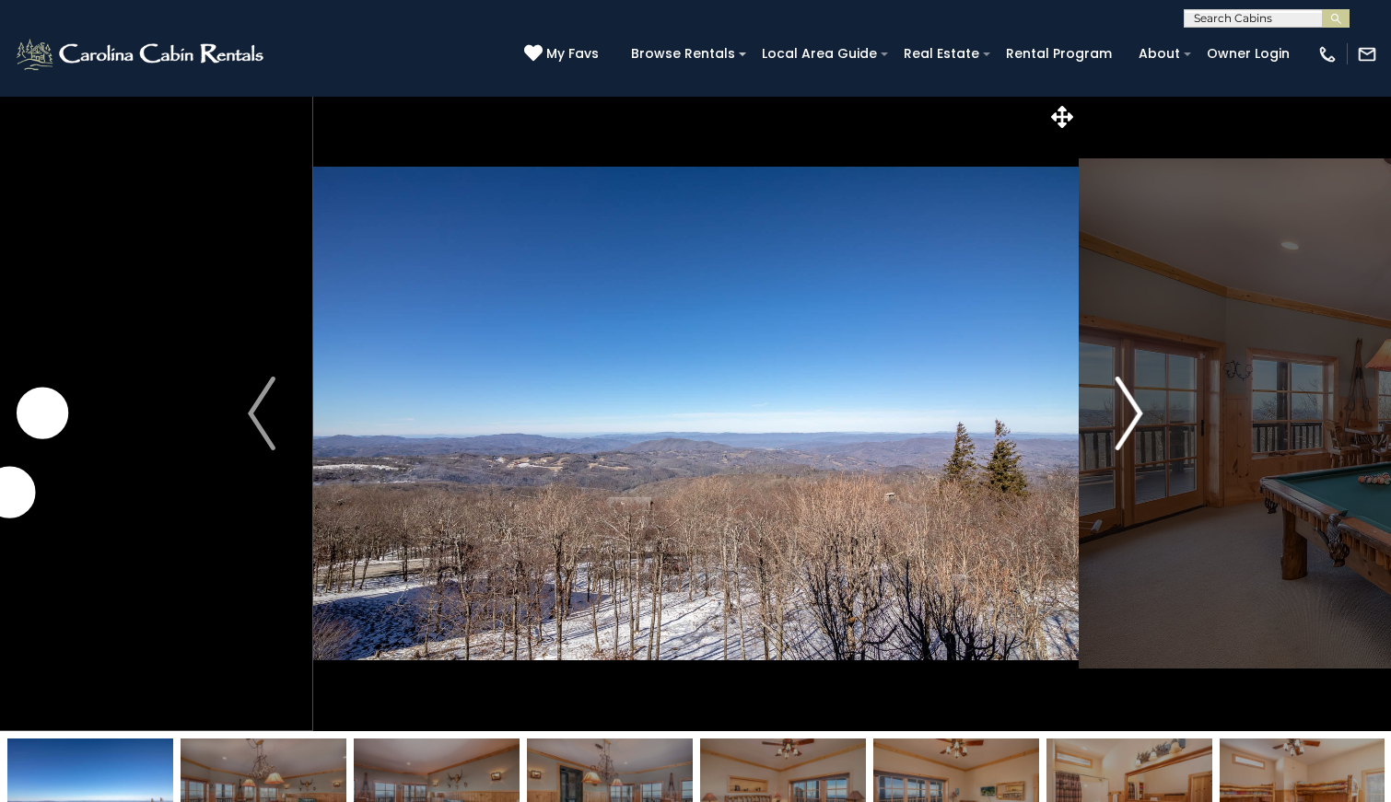
click at [1125, 415] on img "Next" at bounding box center [1130, 414] width 28 height 74
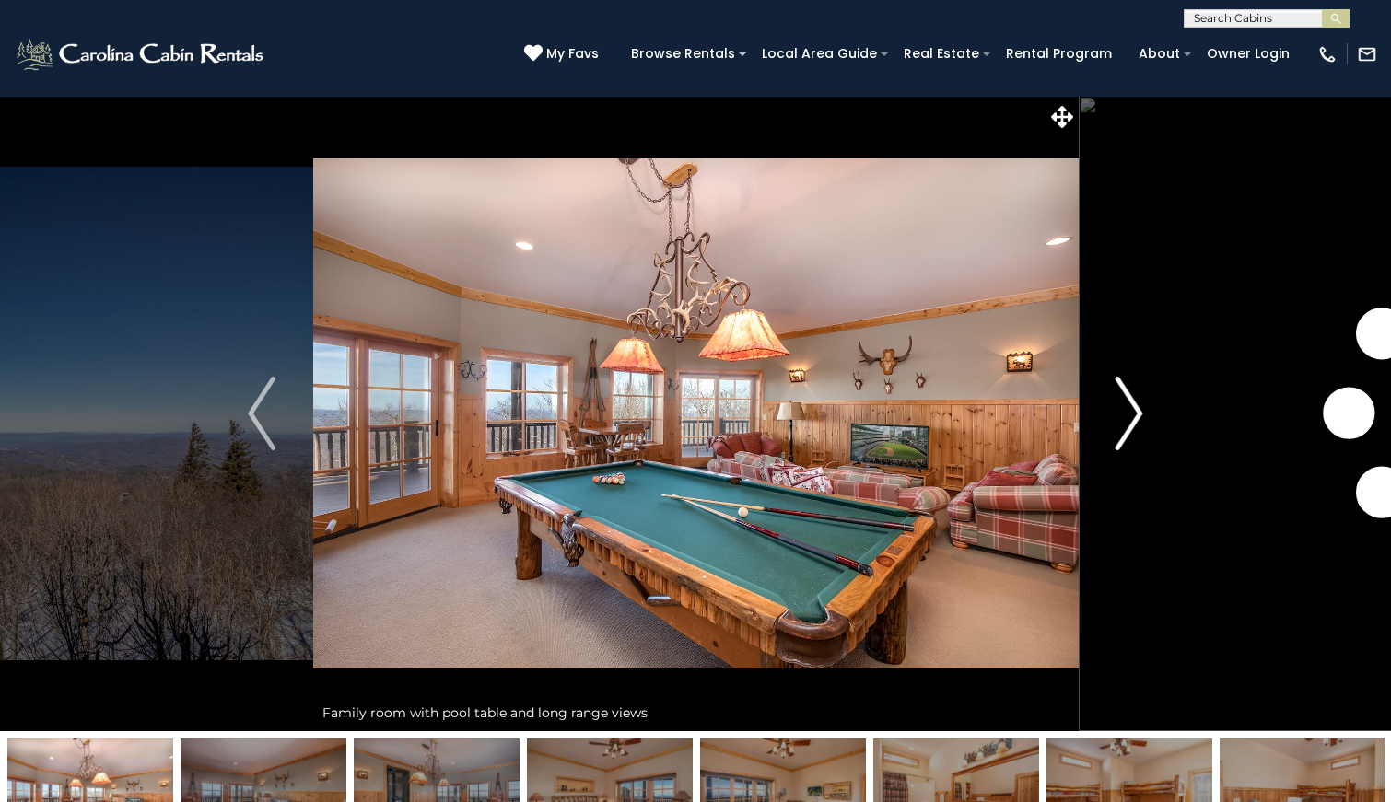
click at [1125, 415] on img "Next" at bounding box center [1130, 414] width 28 height 74
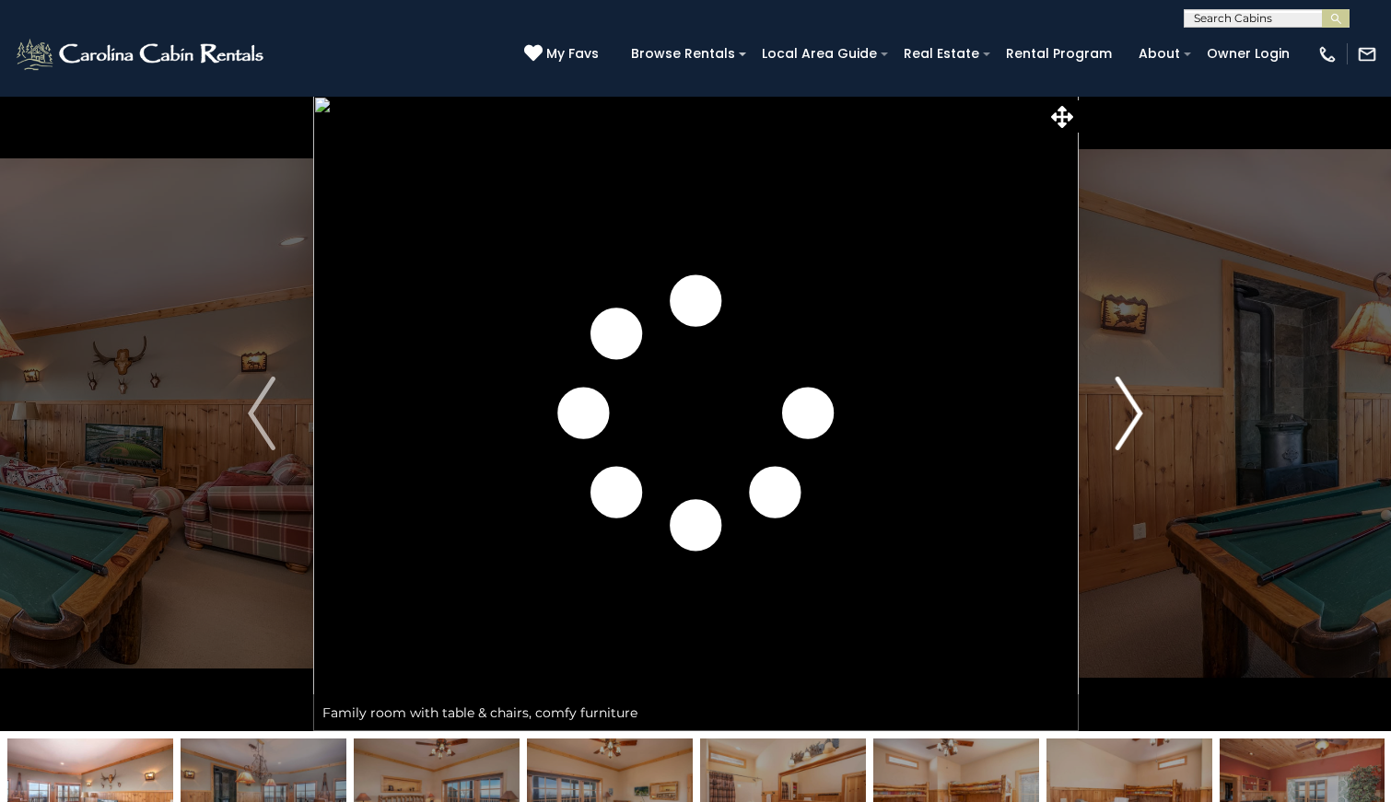
click at [1125, 415] on img "Next" at bounding box center [1130, 414] width 28 height 74
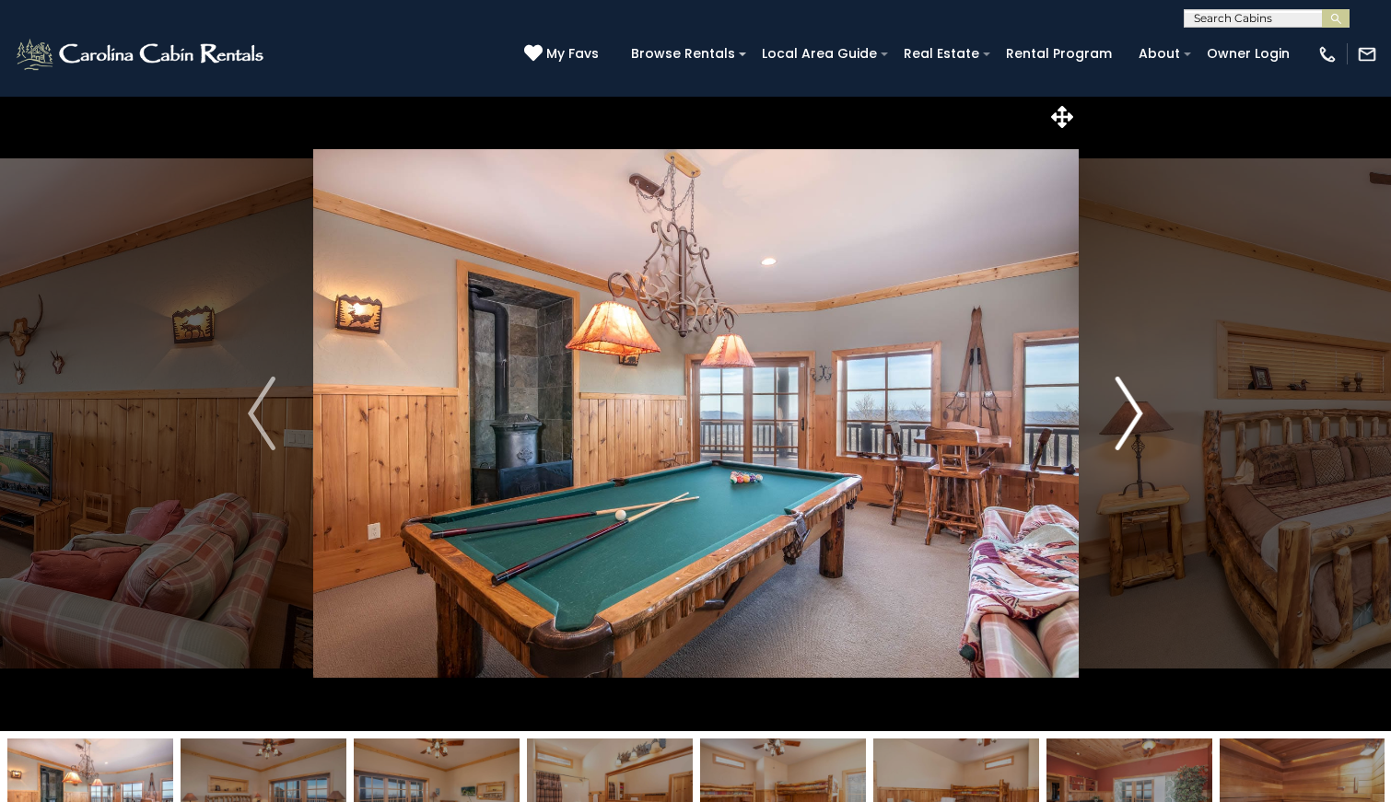
click at [1125, 415] on img "Next" at bounding box center [1130, 414] width 28 height 74
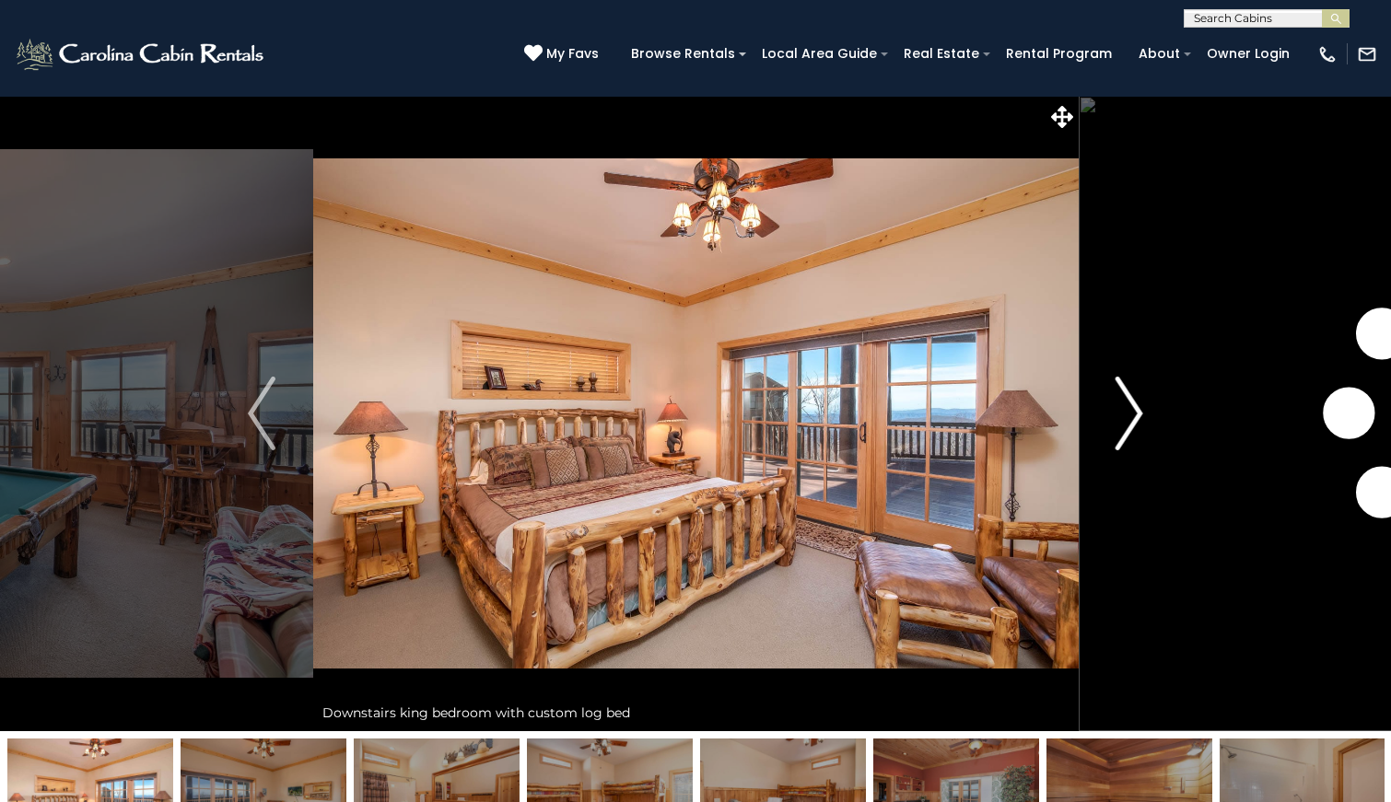
click at [1125, 415] on img "Next" at bounding box center [1130, 414] width 28 height 74
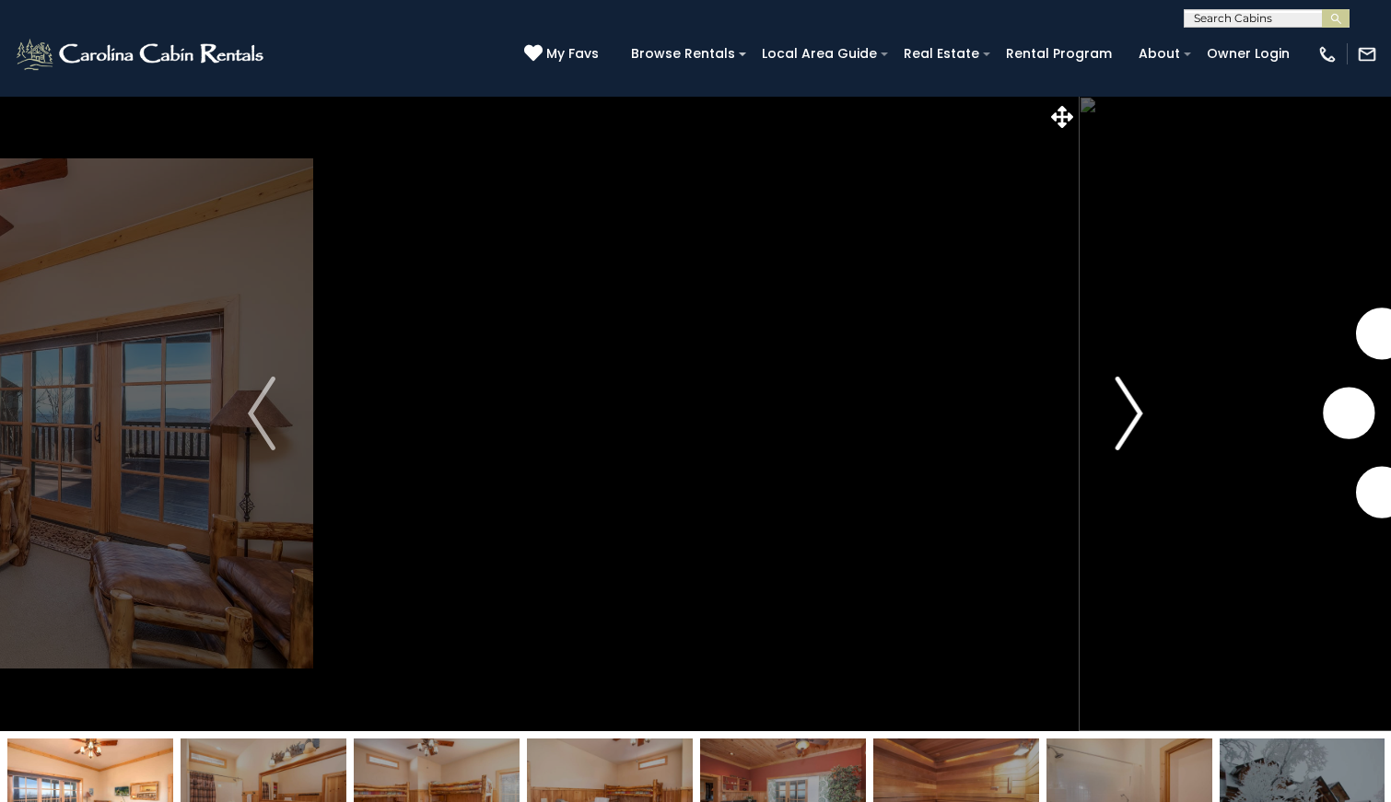
click at [1125, 415] on img "Next" at bounding box center [1130, 414] width 28 height 74
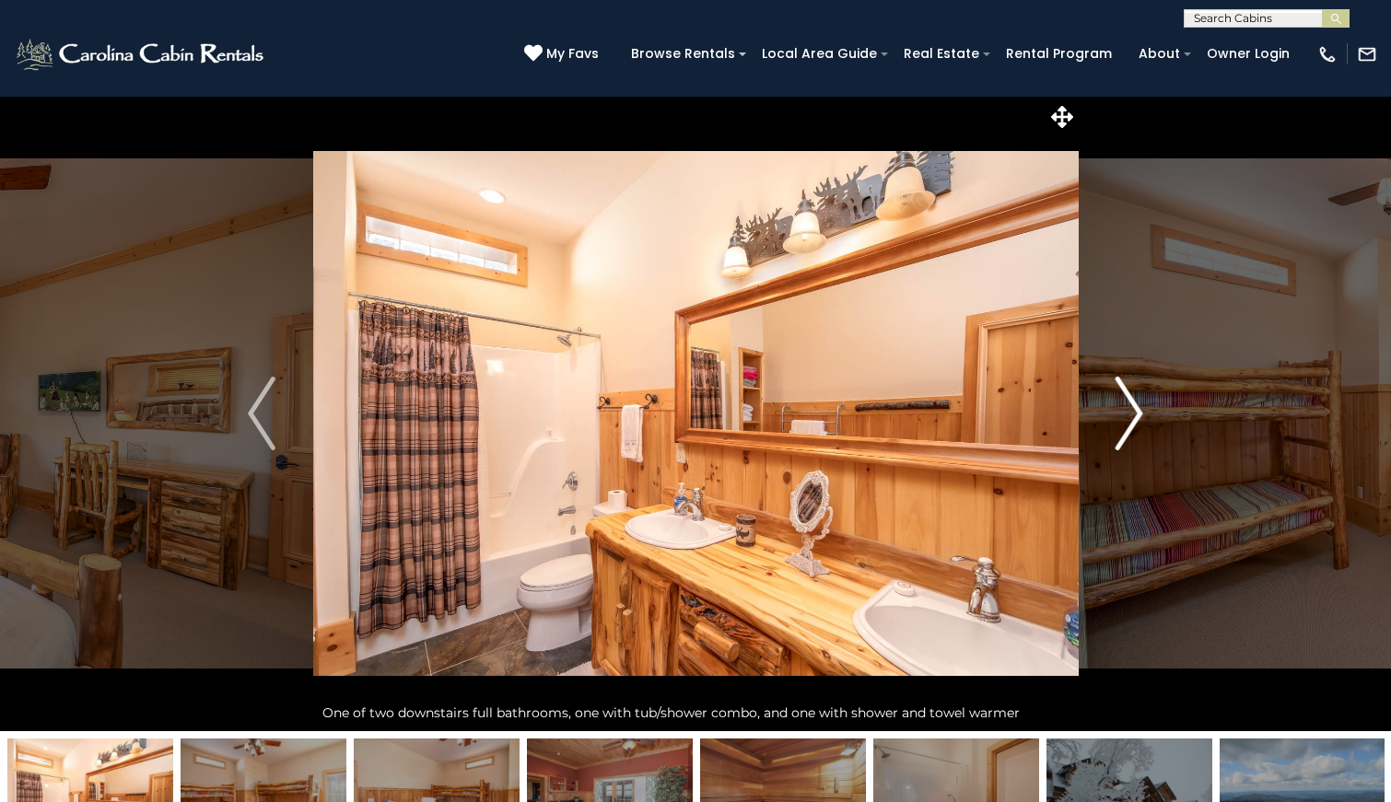
click at [1125, 415] on img "Next" at bounding box center [1130, 414] width 28 height 74
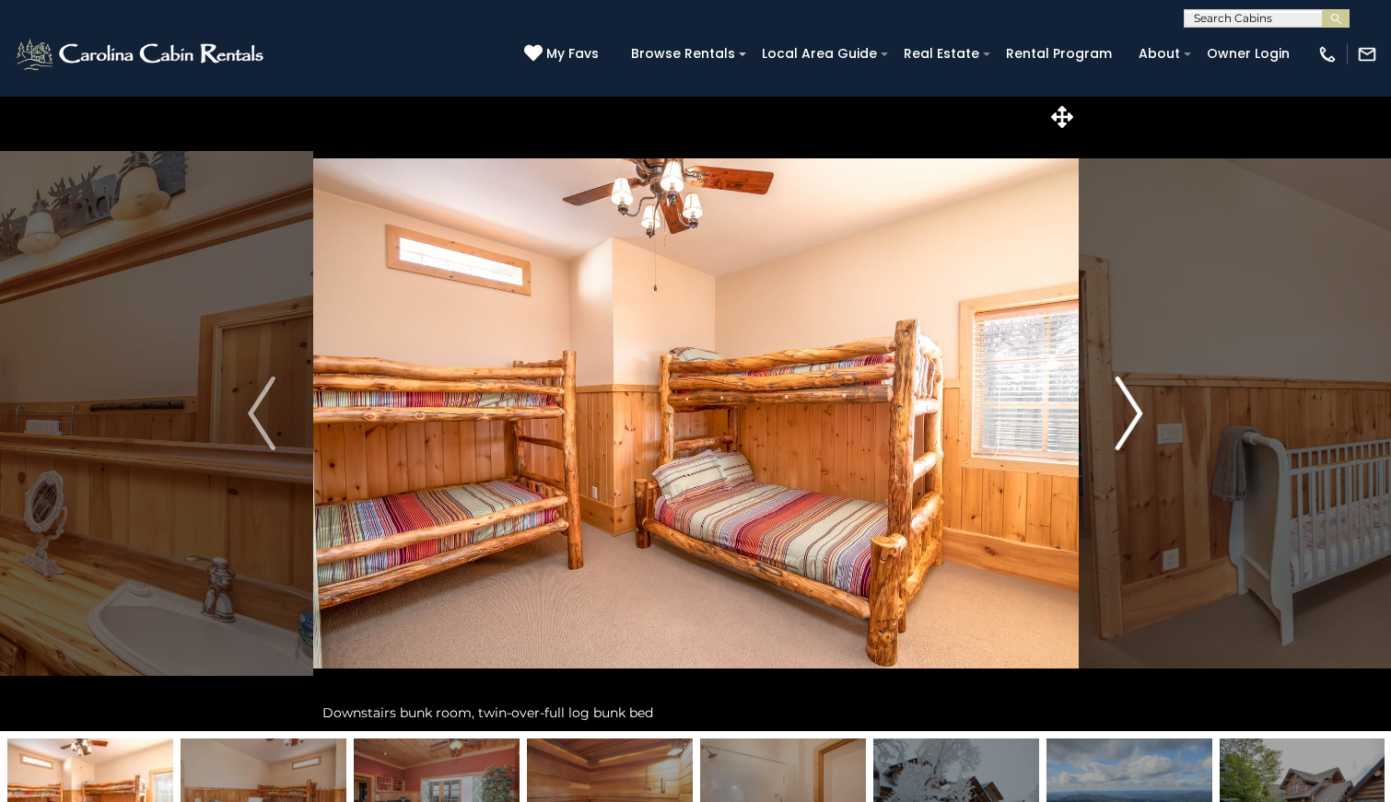
click at [1125, 415] on img "Next" at bounding box center [1130, 414] width 28 height 74
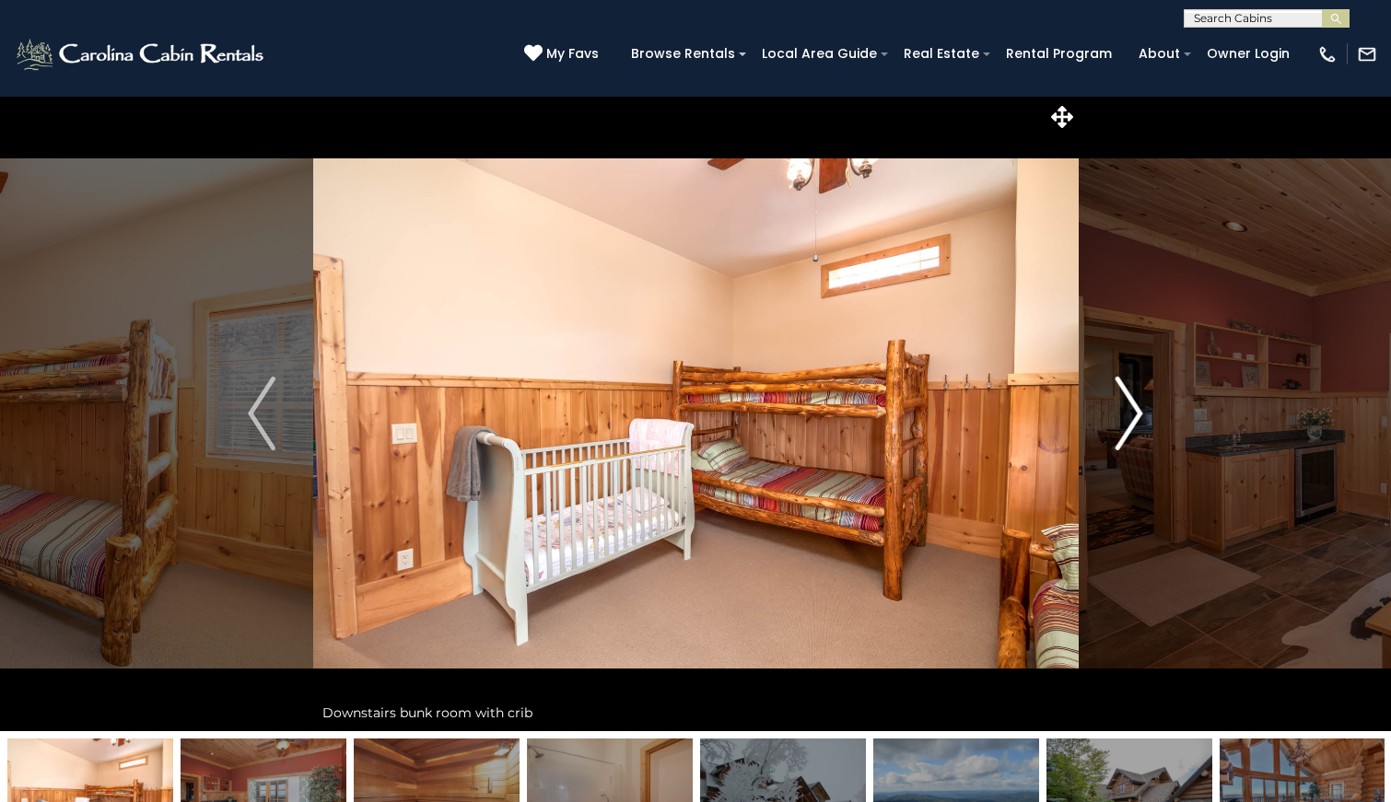
click at [1125, 415] on img "Next" at bounding box center [1130, 414] width 28 height 74
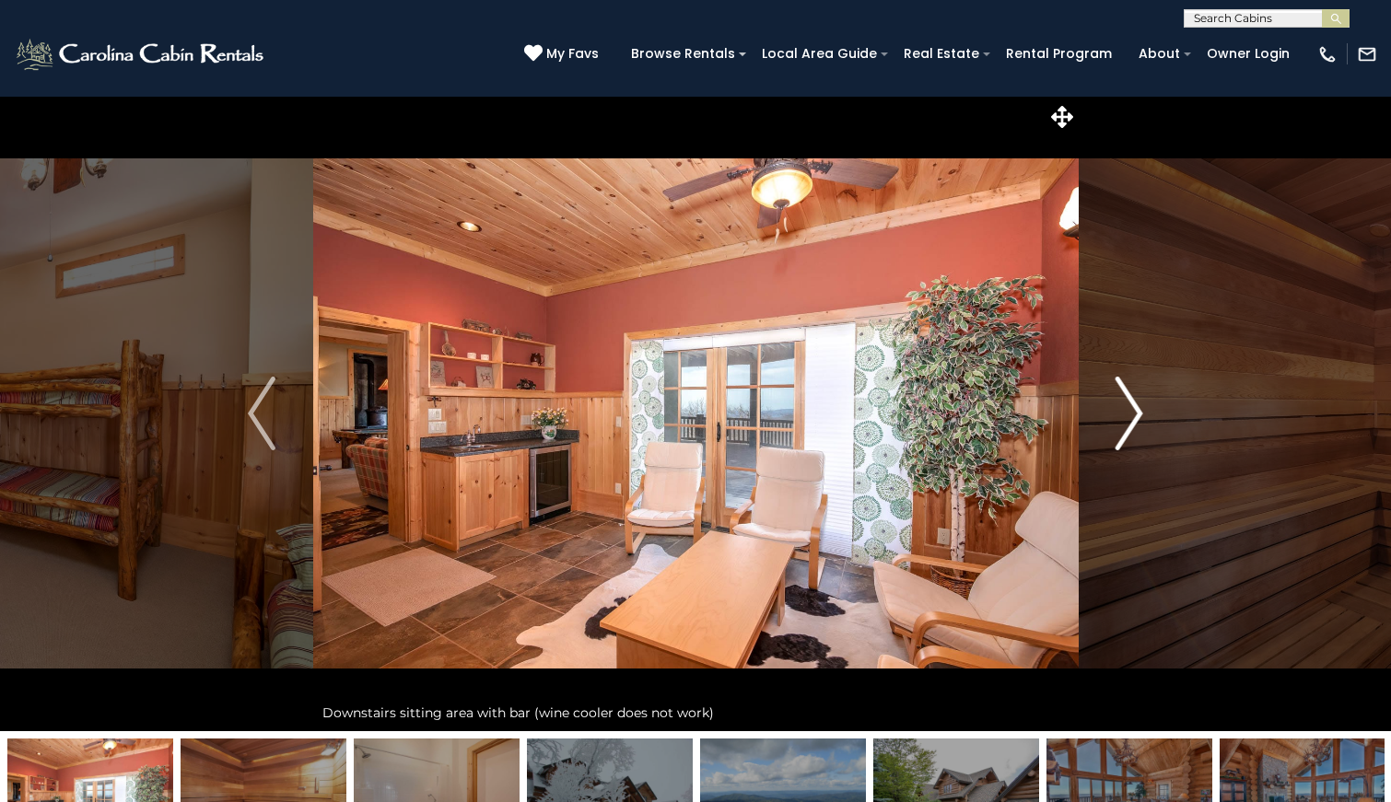
click at [1125, 415] on img "Next" at bounding box center [1130, 414] width 28 height 74
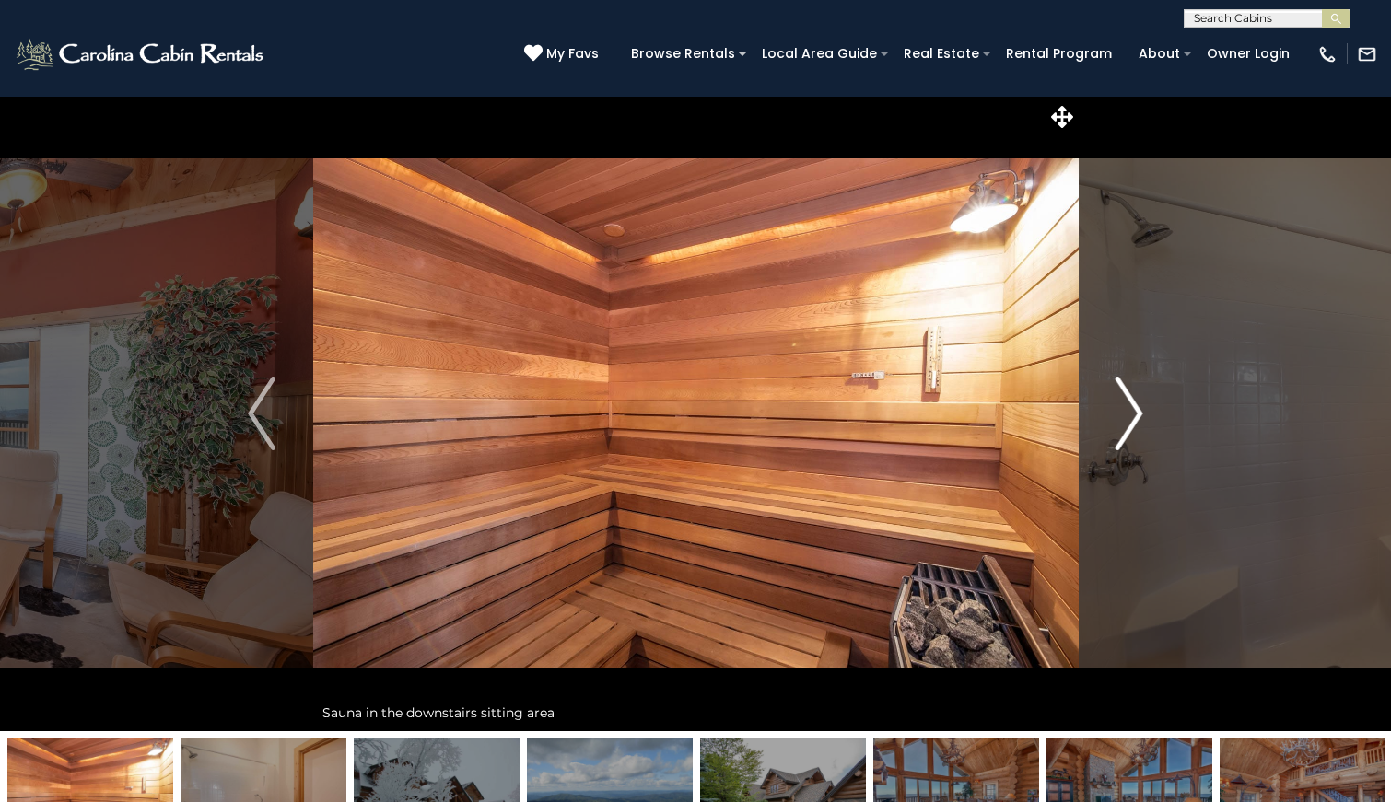
click at [1125, 415] on img "Next" at bounding box center [1130, 414] width 28 height 74
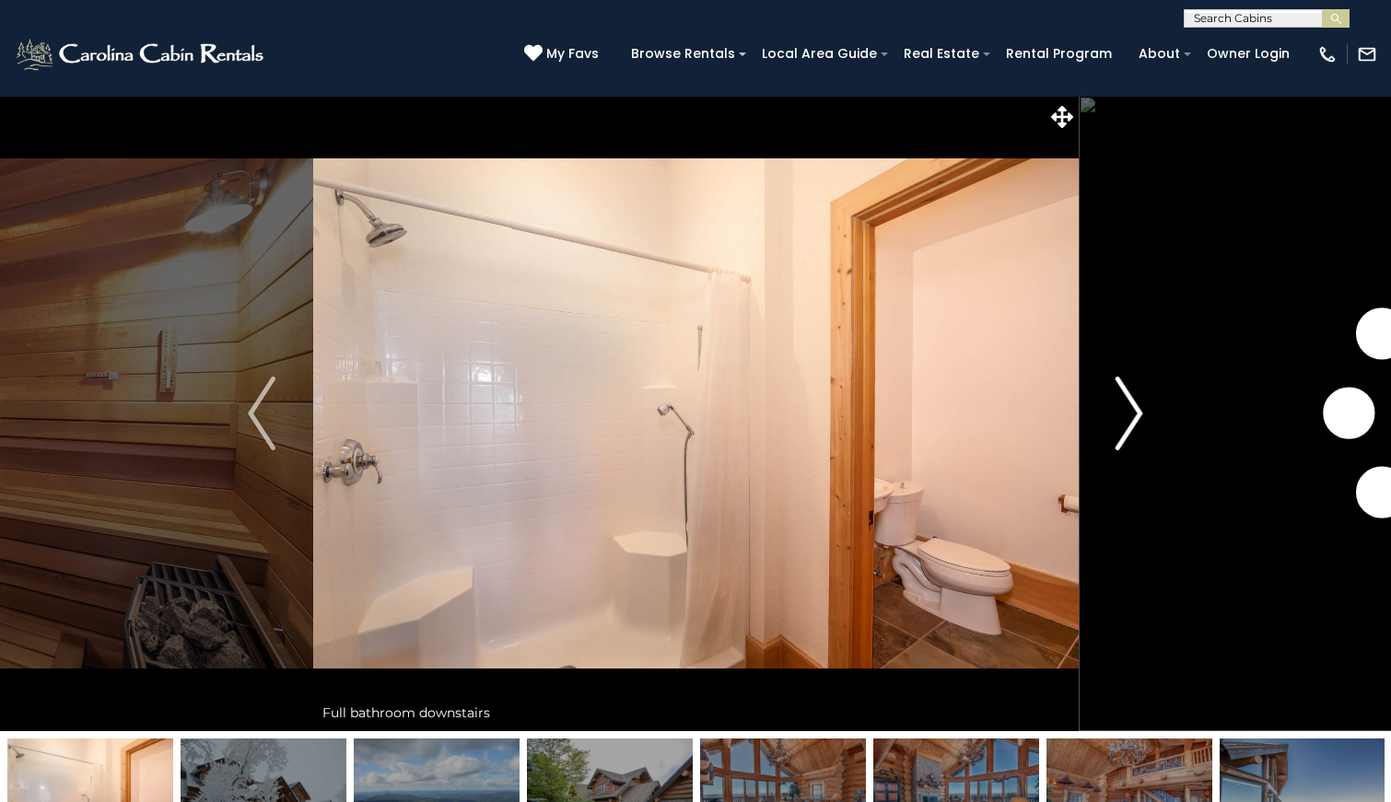
click at [1125, 415] on img "Next" at bounding box center [1130, 414] width 28 height 74
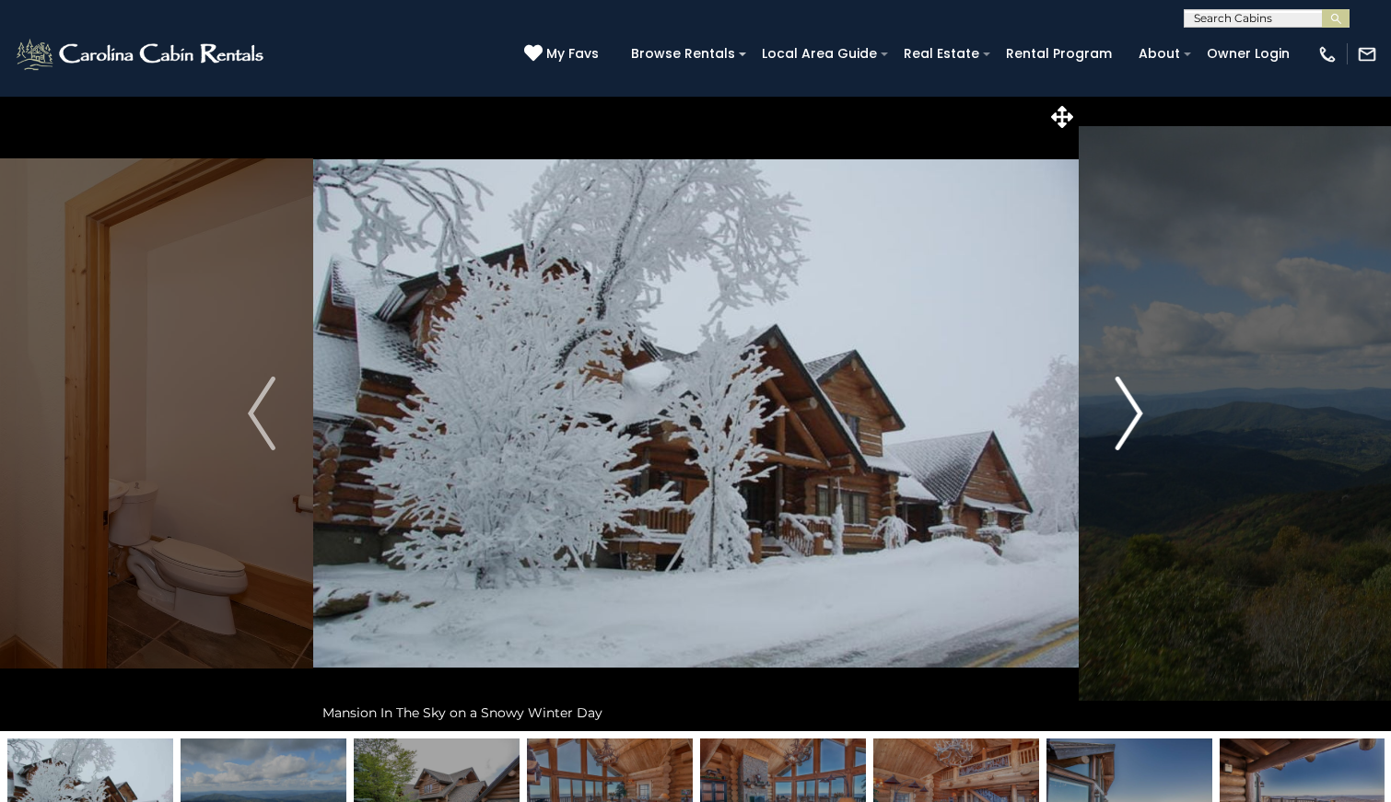
click at [1125, 415] on img "Next" at bounding box center [1130, 414] width 28 height 74
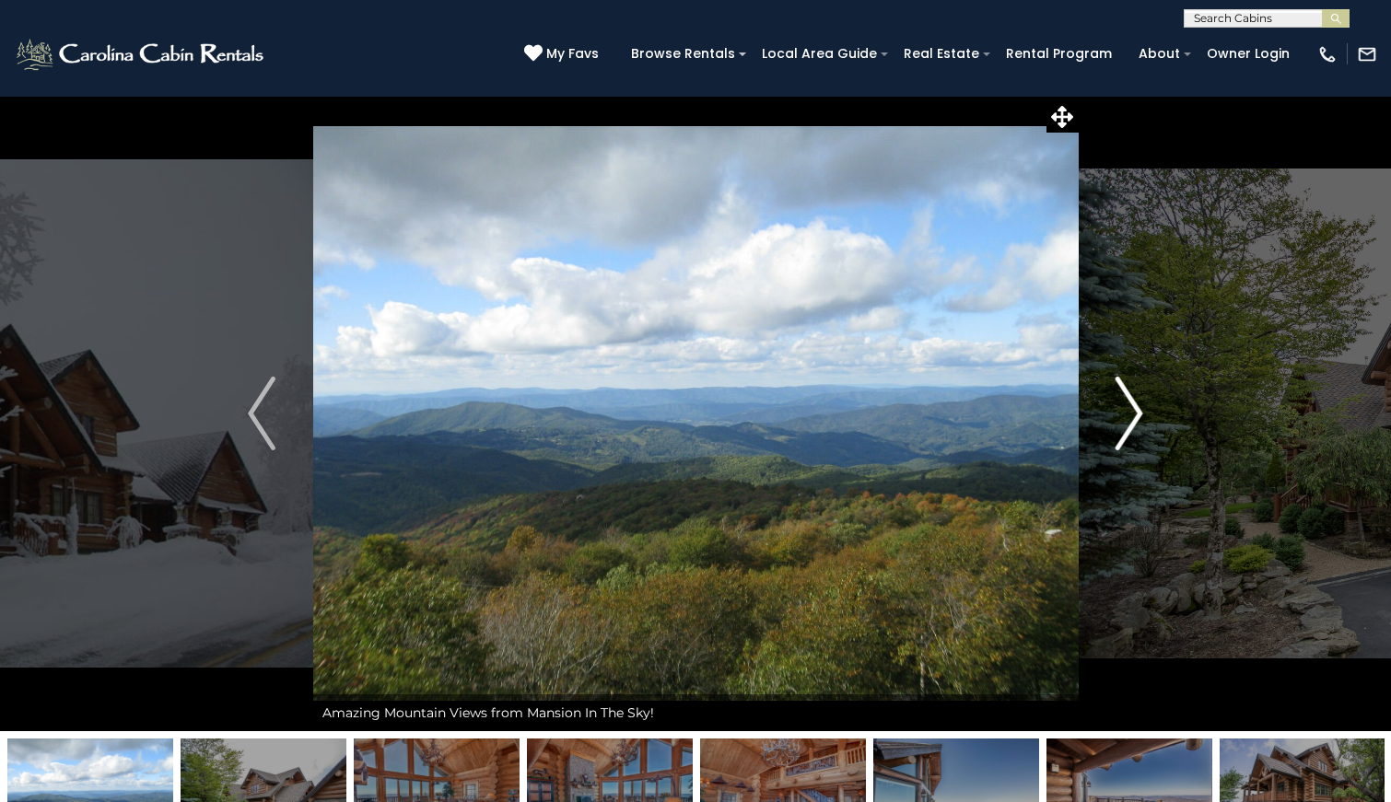
click at [1125, 415] on img "Next" at bounding box center [1130, 414] width 28 height 74
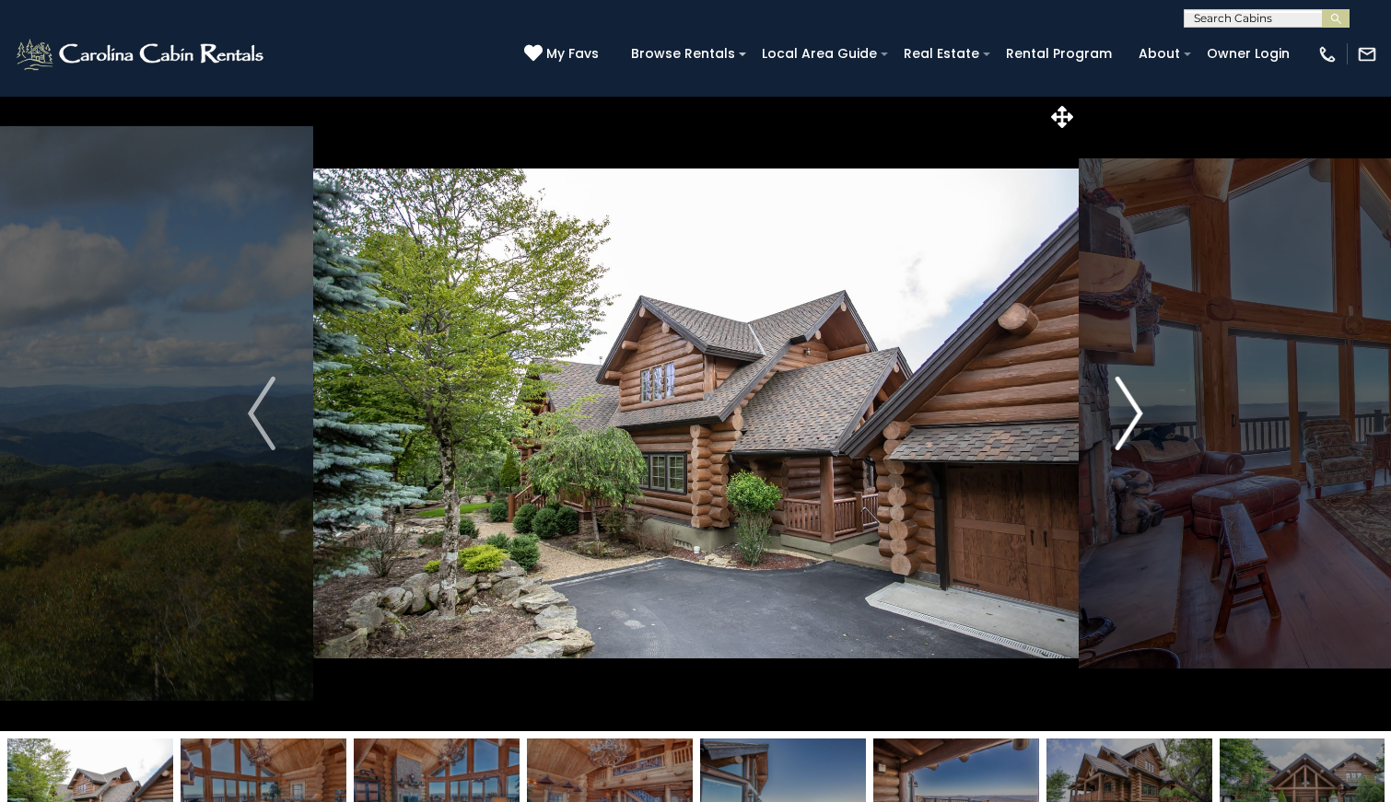
click at [1125, 415] on img "Next" at bounding box center [1130, 414] width 28 height 74
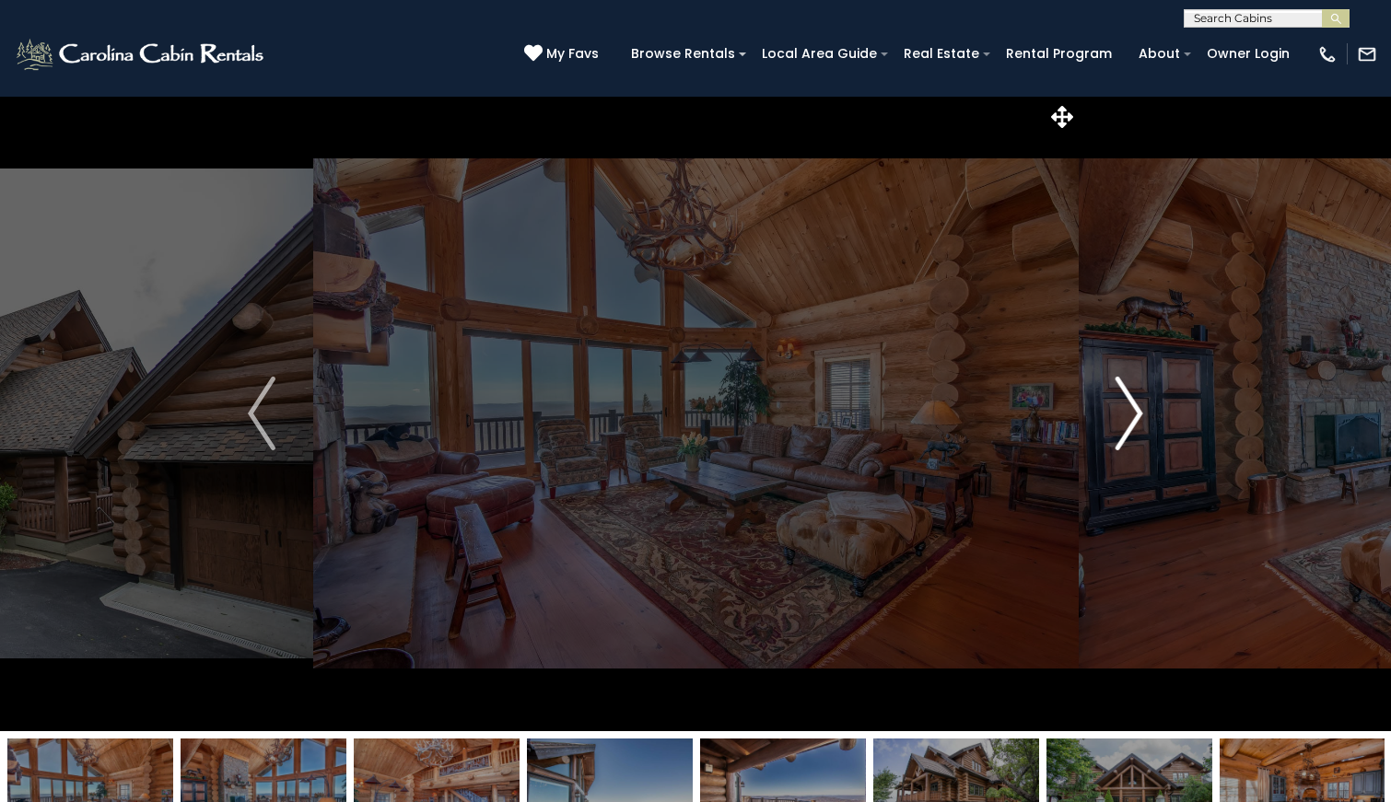
click at [1125, 415] on img "Next" at bounding box center [1130, 414] width 28 height 74
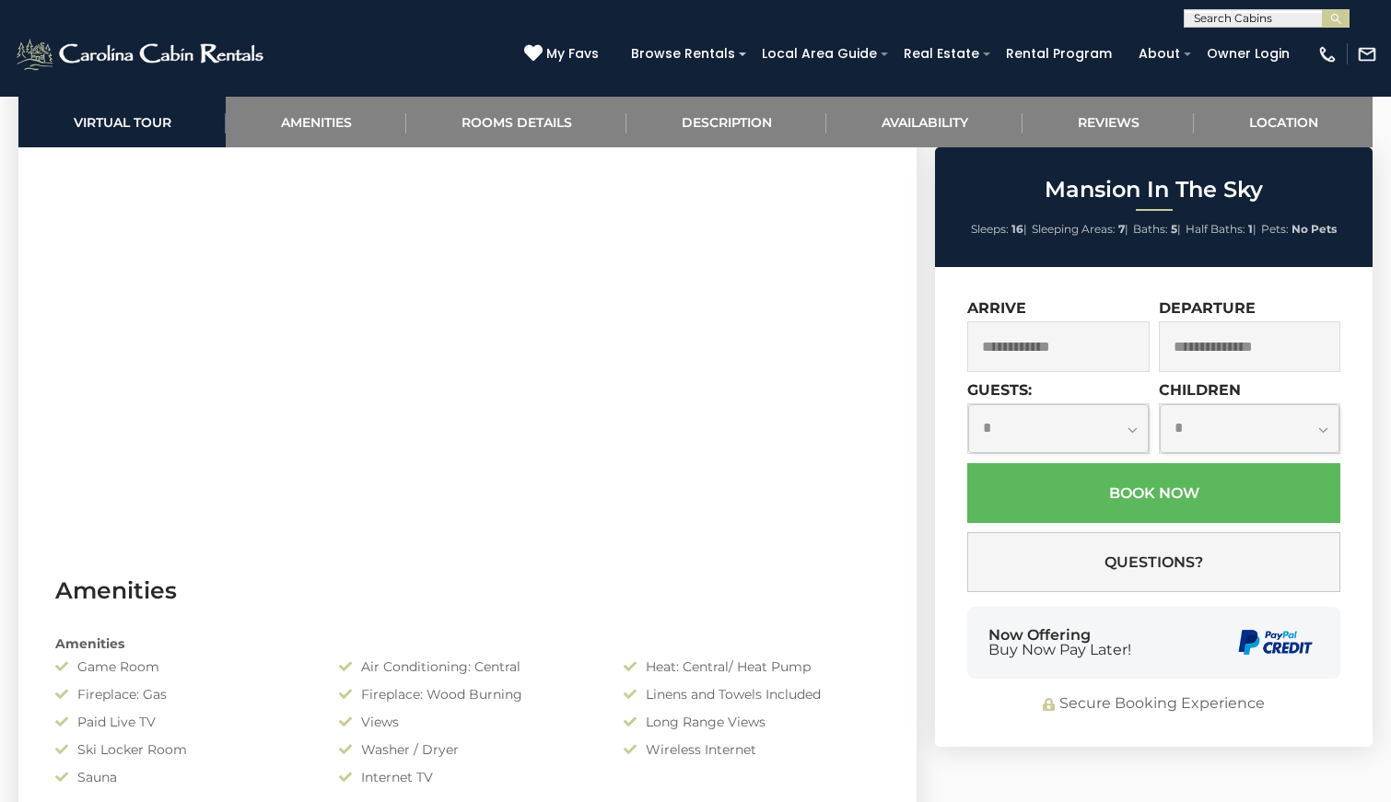
scroll to position [1065, 0]
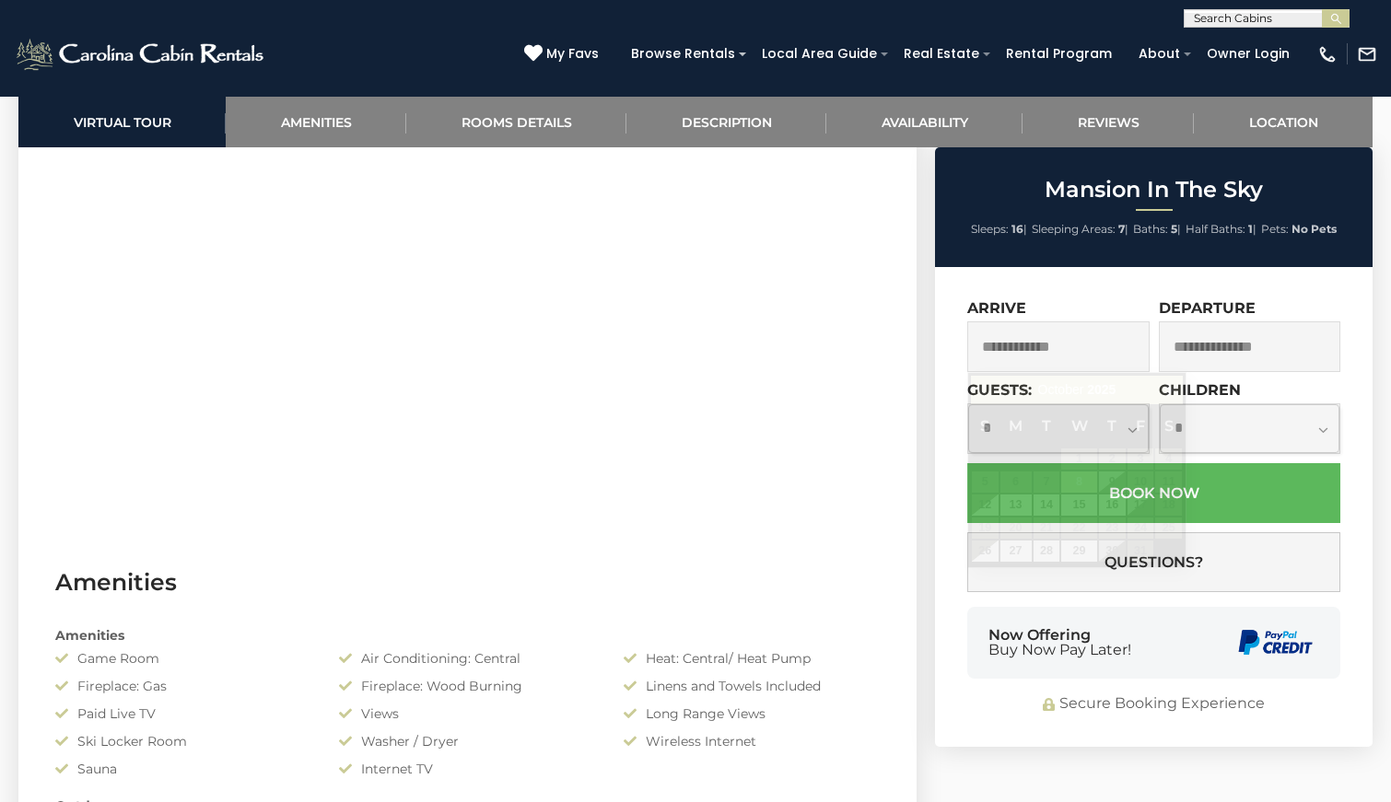
click at [1094, 352] on input "text" at bounding box center [1058, 346] width 182 height 51
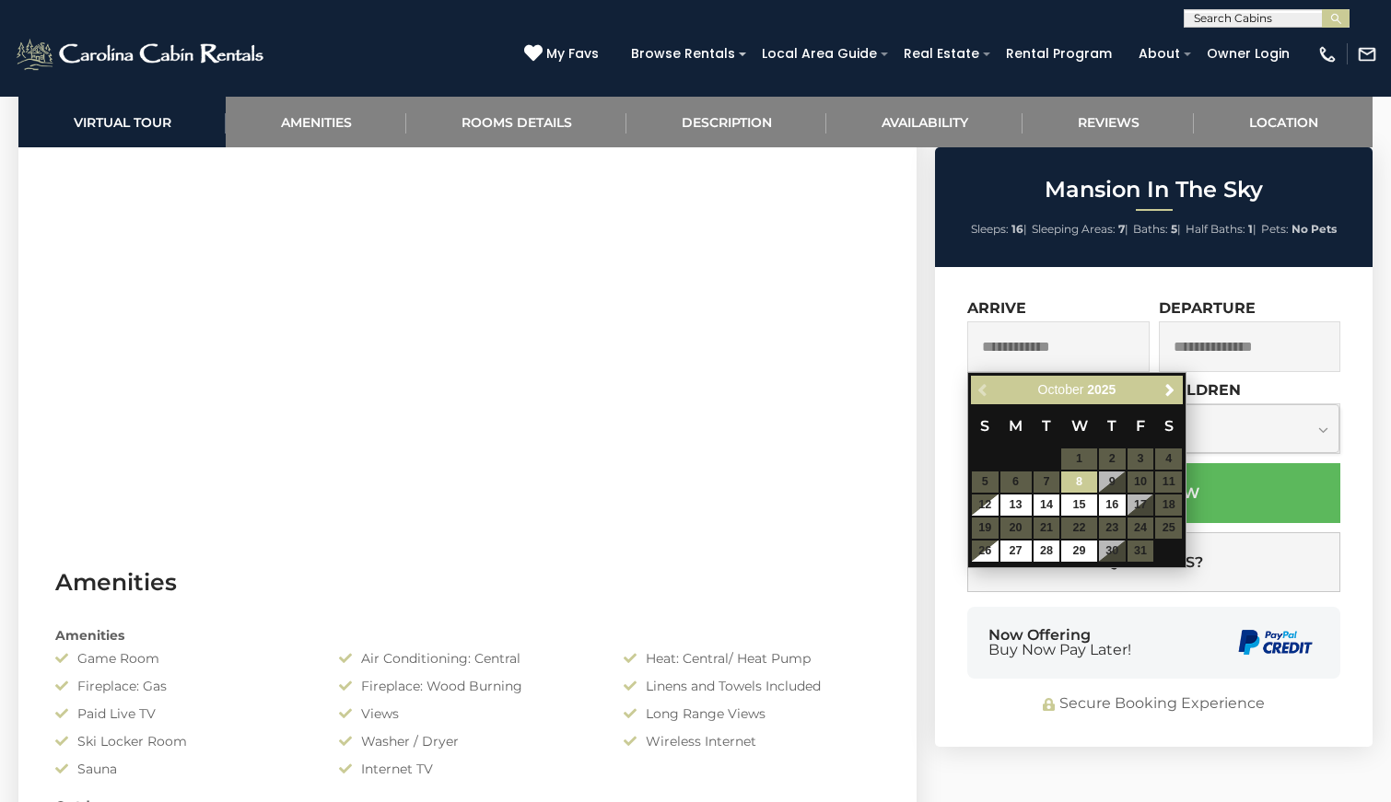
click at [1174, 402] on div "Previous Next [DATE]" at bounding box center [1077, 390] width 212 height 29
click at [1174, 397] on span "Next" at bounding box center [1169, 390] width 15 height 15
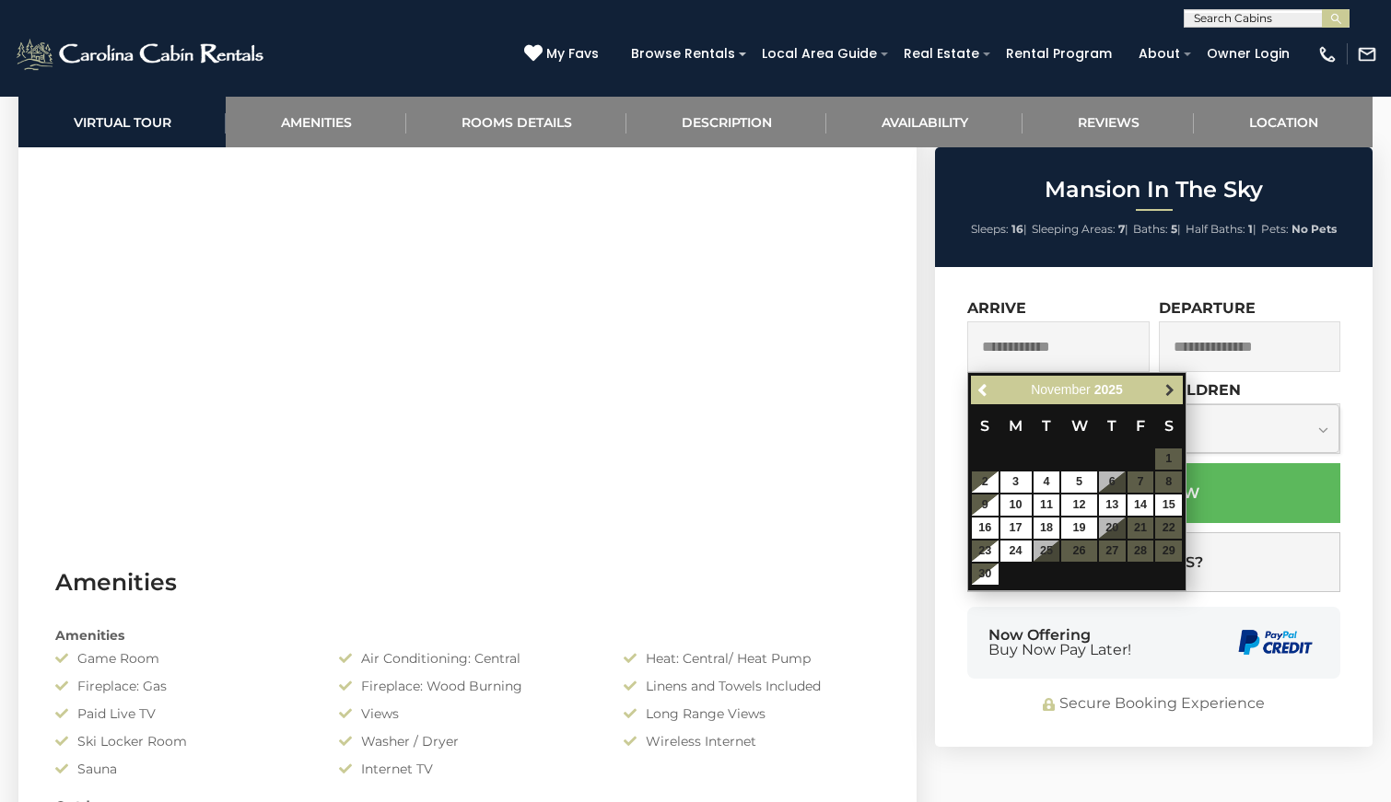
click at [1174, 397] on span "Next" at bounding box center [1169, 390] width 15 height 15
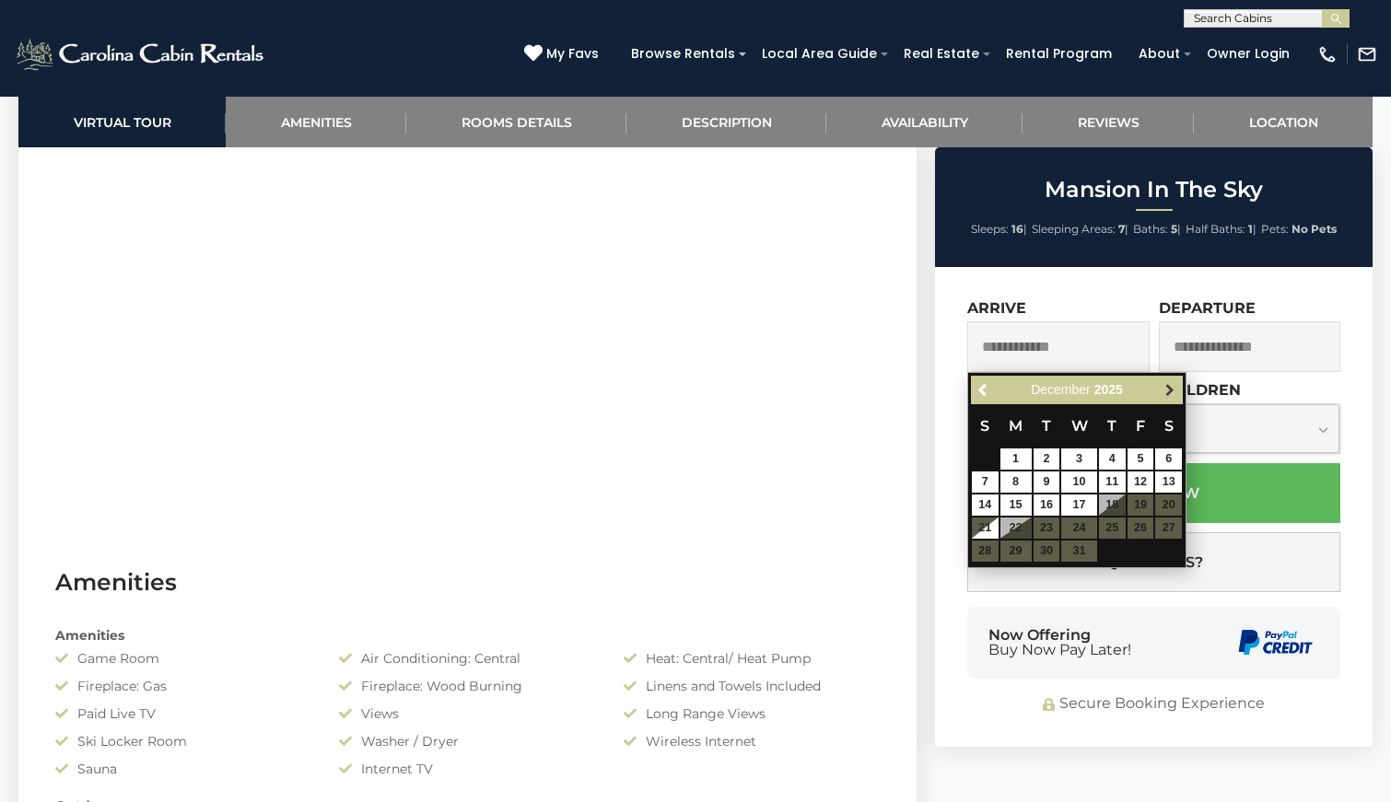
click at [1164, 397] on span "Next" at bounding box center [1169, 390] width 15 height 15
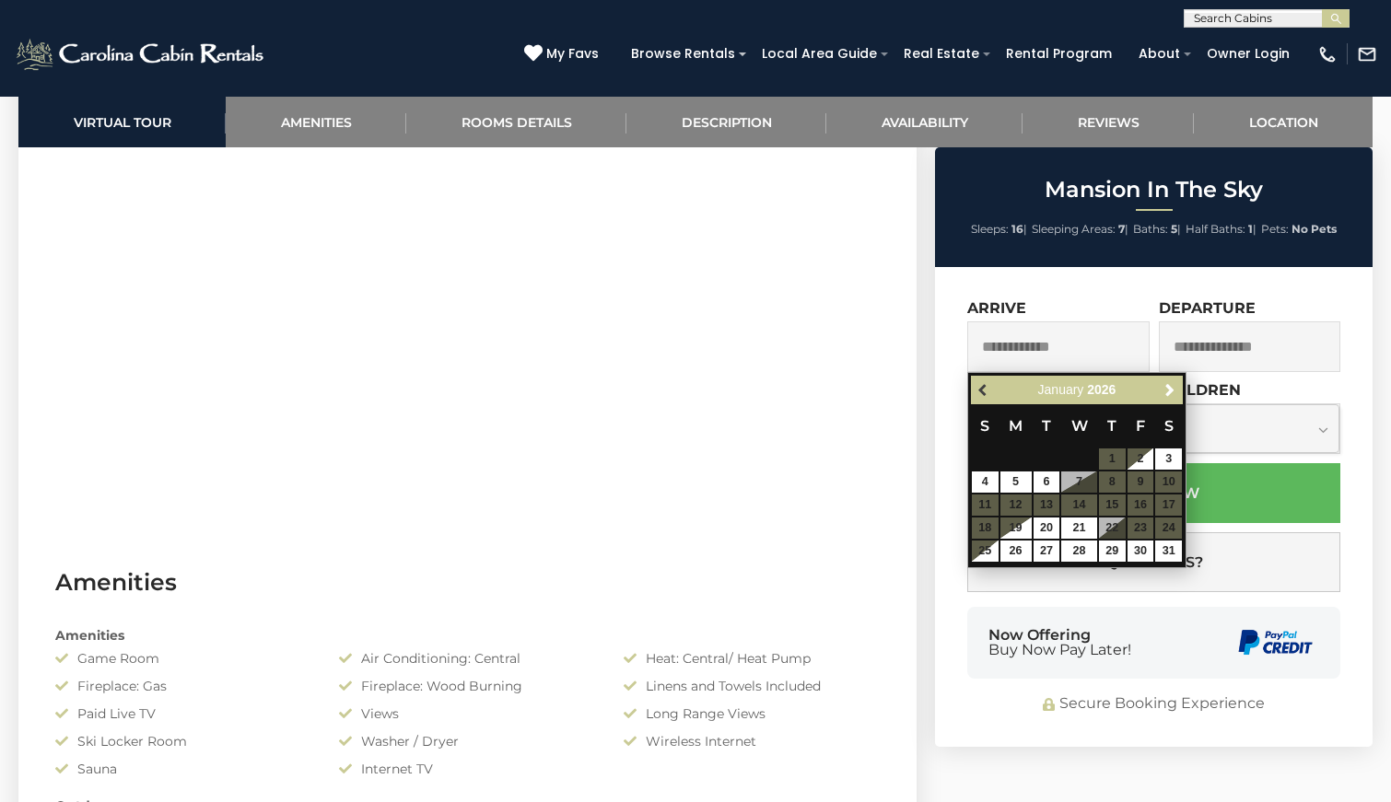
click at [979, 400] on link "Previous" at bounding box center [984, 390] width 23 height 23
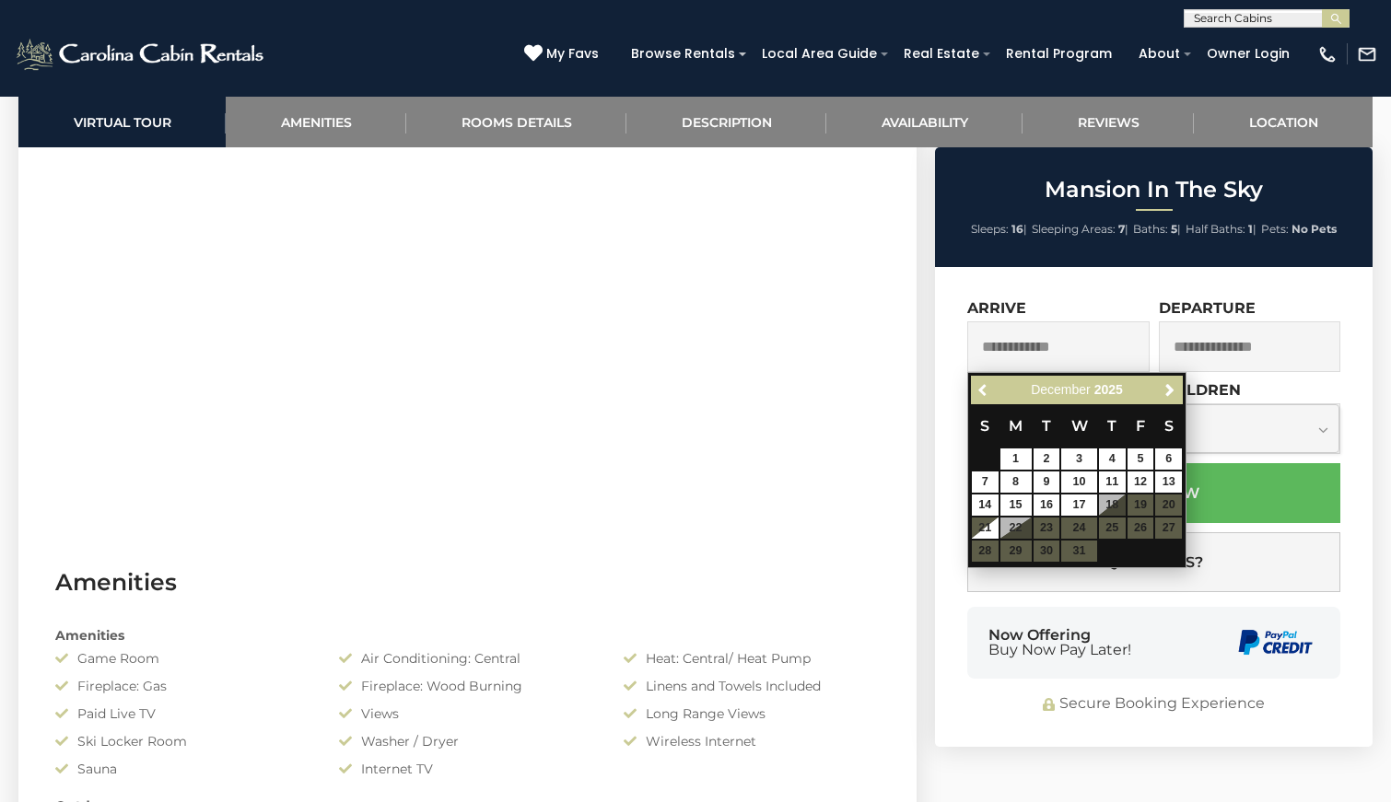
click at [979, 400] on link "Previous" at bounding box center [984, 390] width 23 height 23
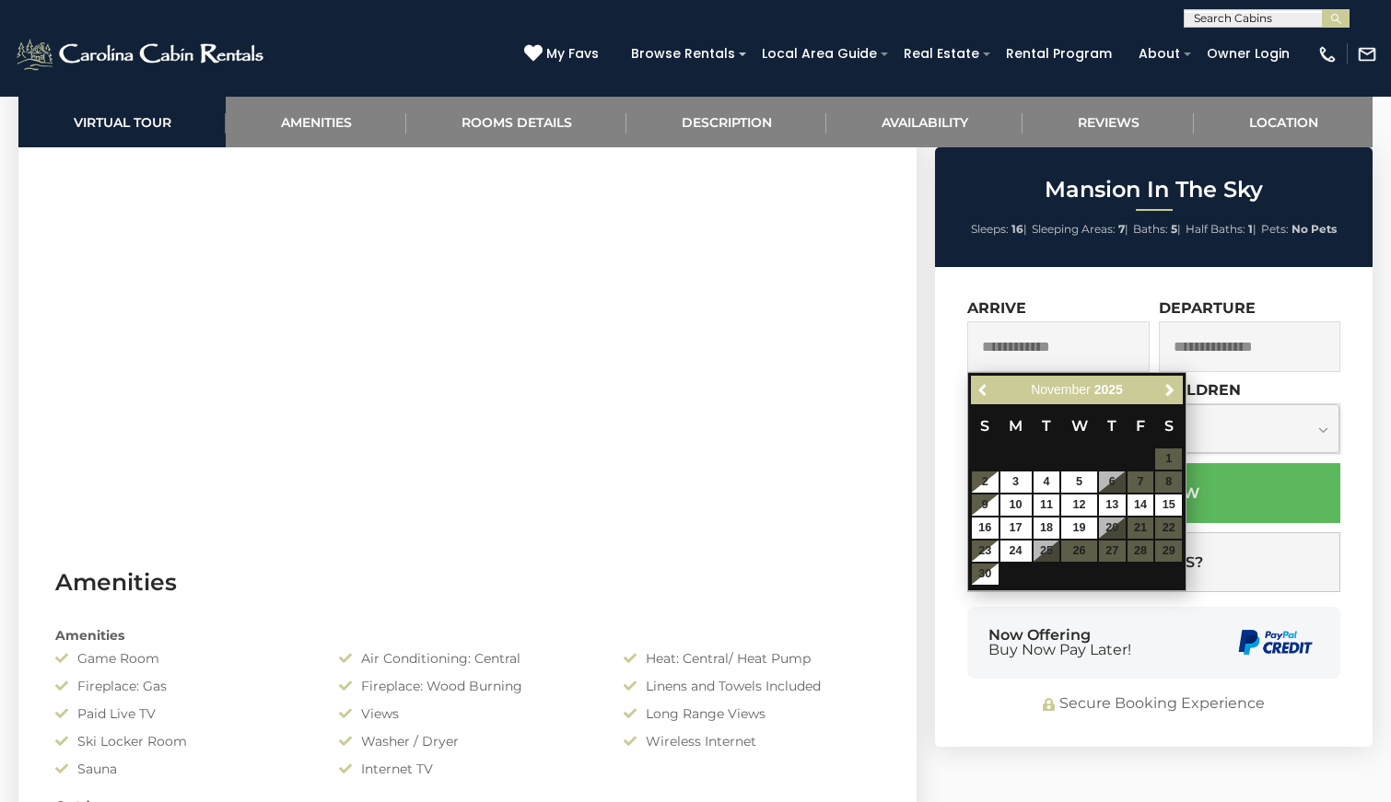
click at [979, 400] on link "Previous" at bounding box center [984, 390] width 23 height 23
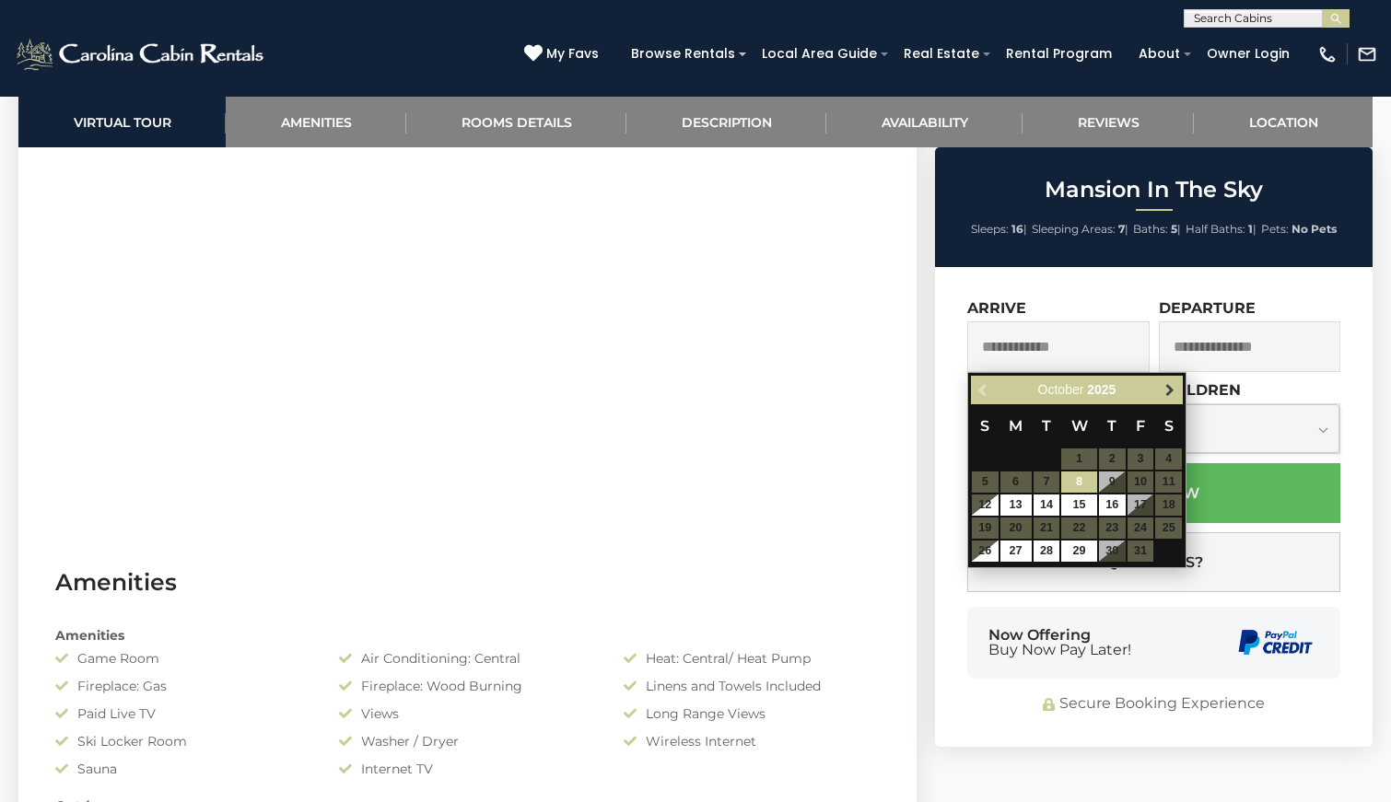
click at [1172, 394] on span "Next" at bounding box center [1169, 390] width 15 height 15
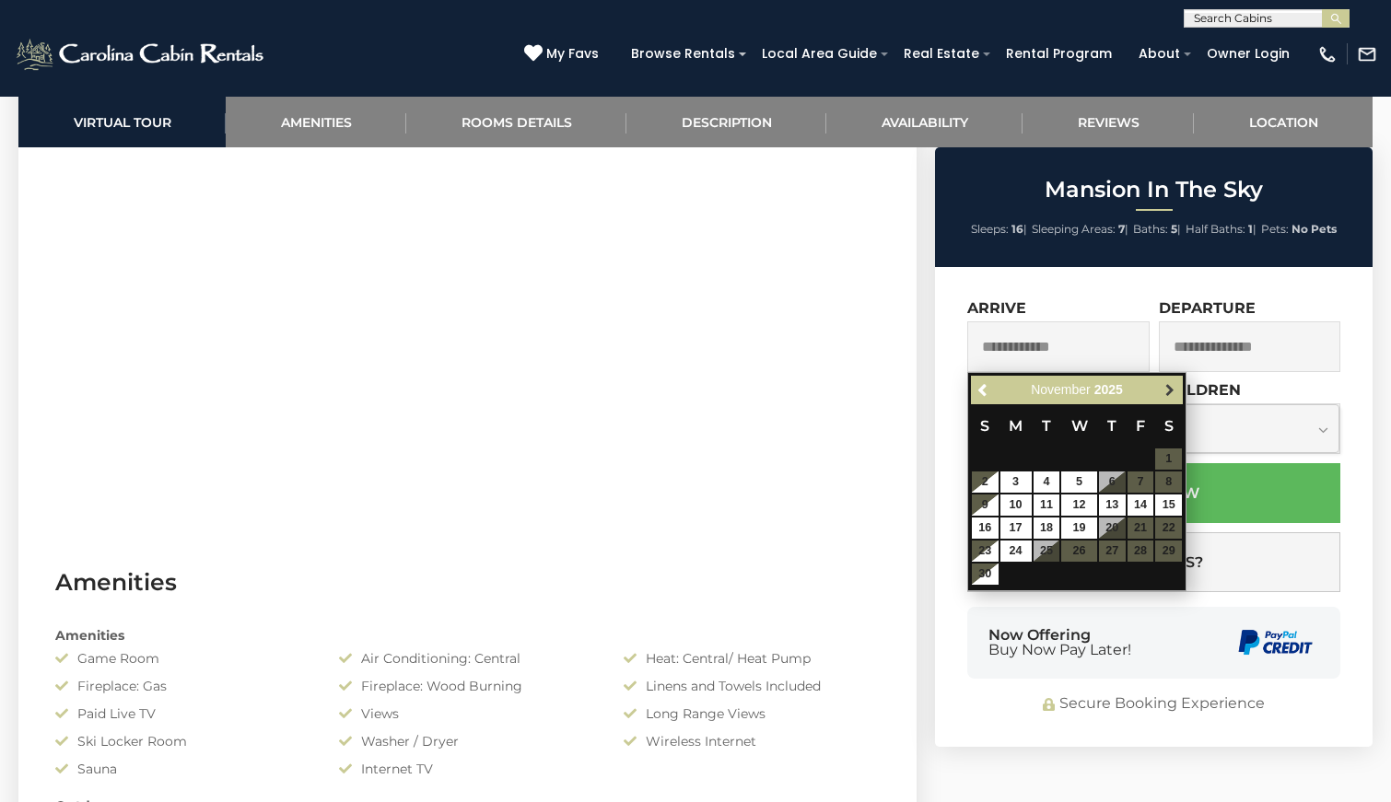
click at [1172, 393] on span "Next" at bounding box center [1169, 390] width 15 height 15
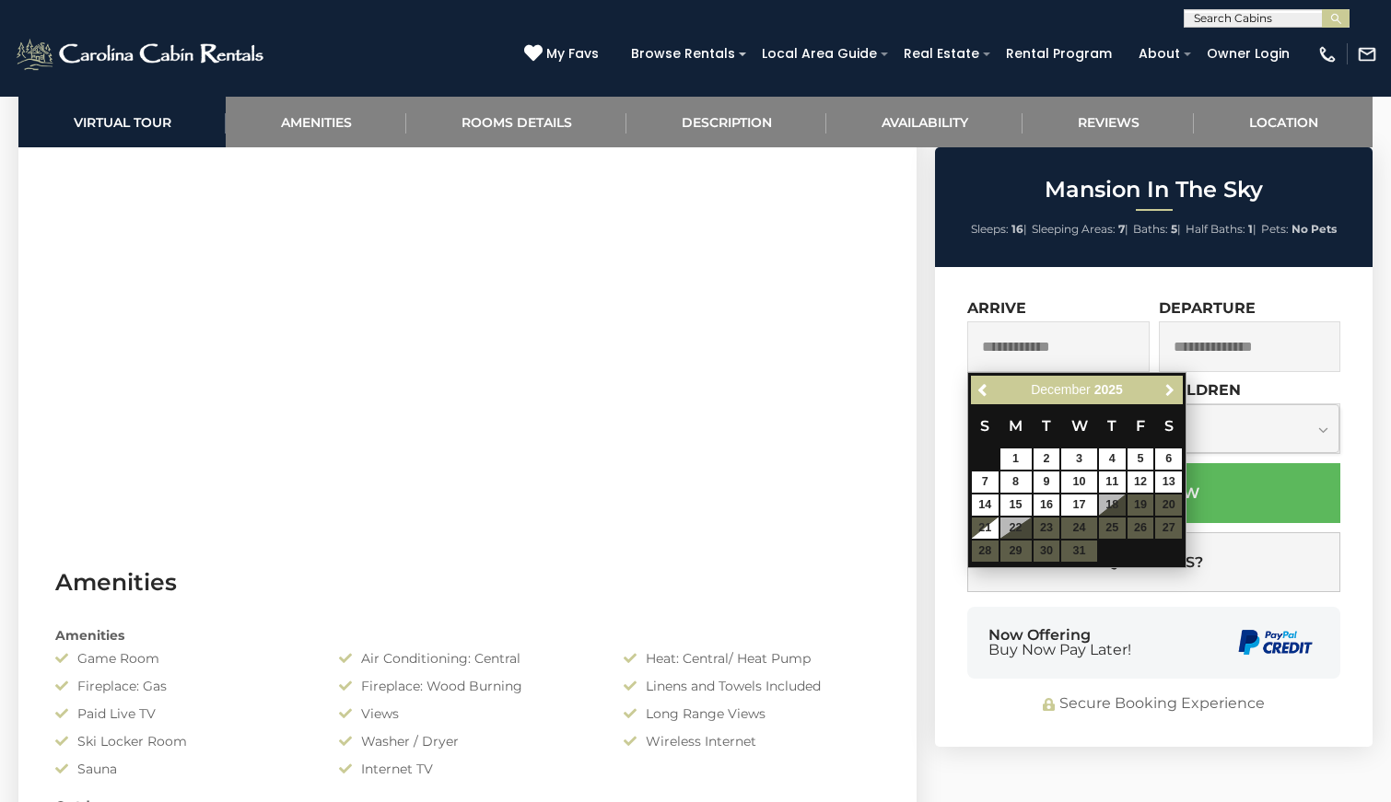
click at [1172, 393] on span "Next" at bounding box center [1169, 390] width 15 height 15
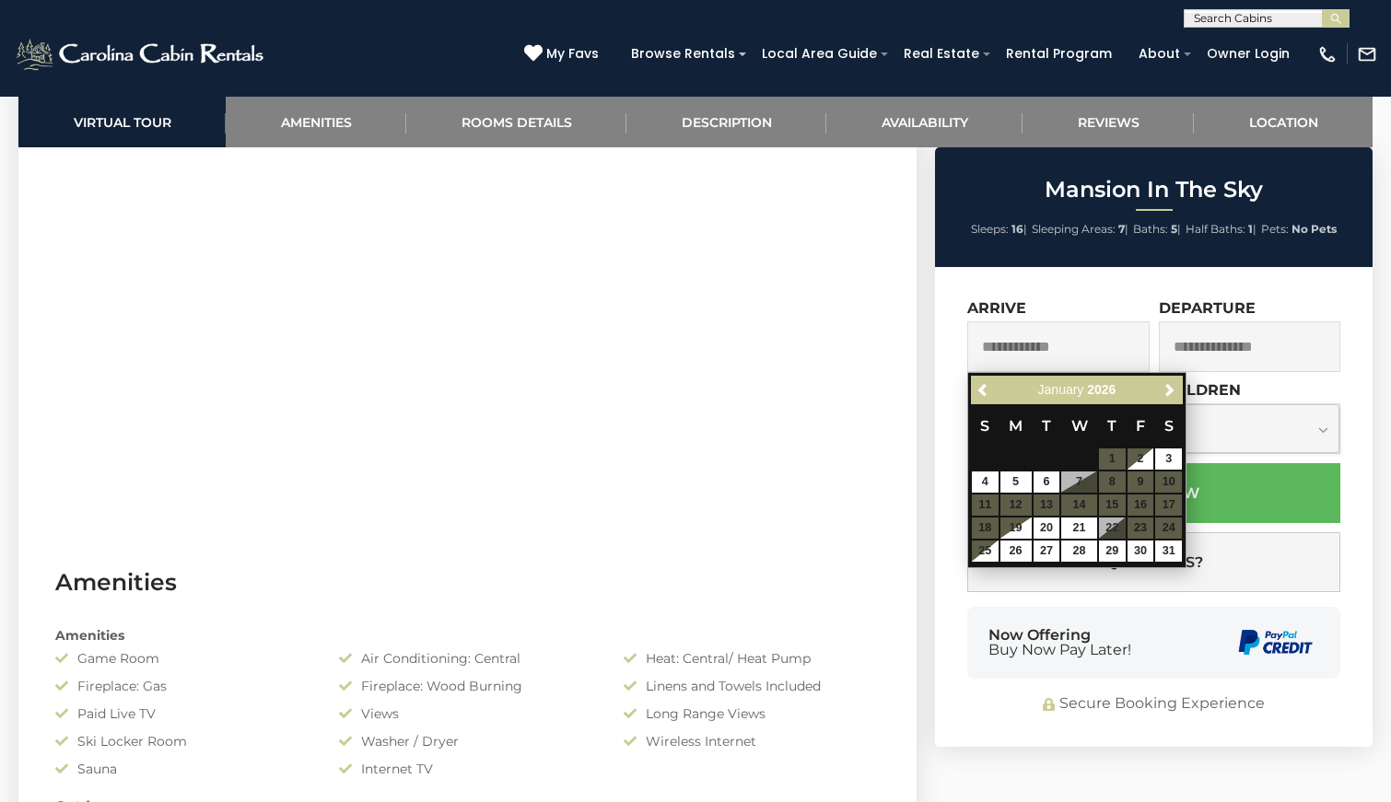
click at [972, 391] on div "Previous Next [DATE]" at bounding box center [1077, 390] width 212 height 29
click at [976, 391] on span "Previous" at bounding box center [983, 390] width 15 height 15
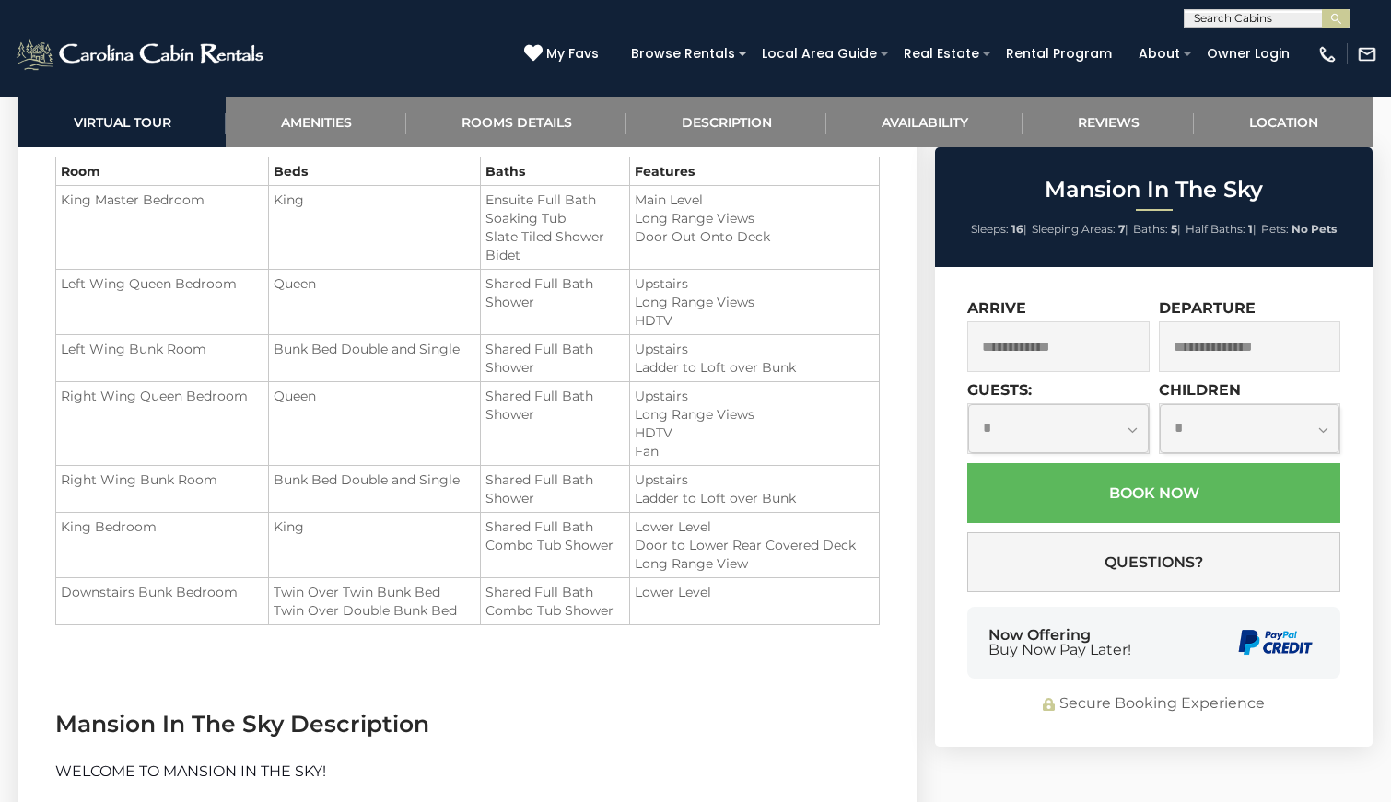
scroll to position [2544, 0]
drag, startPoint x: 275, startPoint y: 198, endPoint x: 302, endPoint y: 198, distance: 26.7
click at [298, 198] on span "King" at bounding box center [289, 199] width 30 height 17
drag, startPoint x: 276, startPoint y: 275, endPoint x: 342, endPoint y: 284, distance: 65.9
click at [343, 285] on td "Queen" at bounding box center [375, 301] width 212 height 65
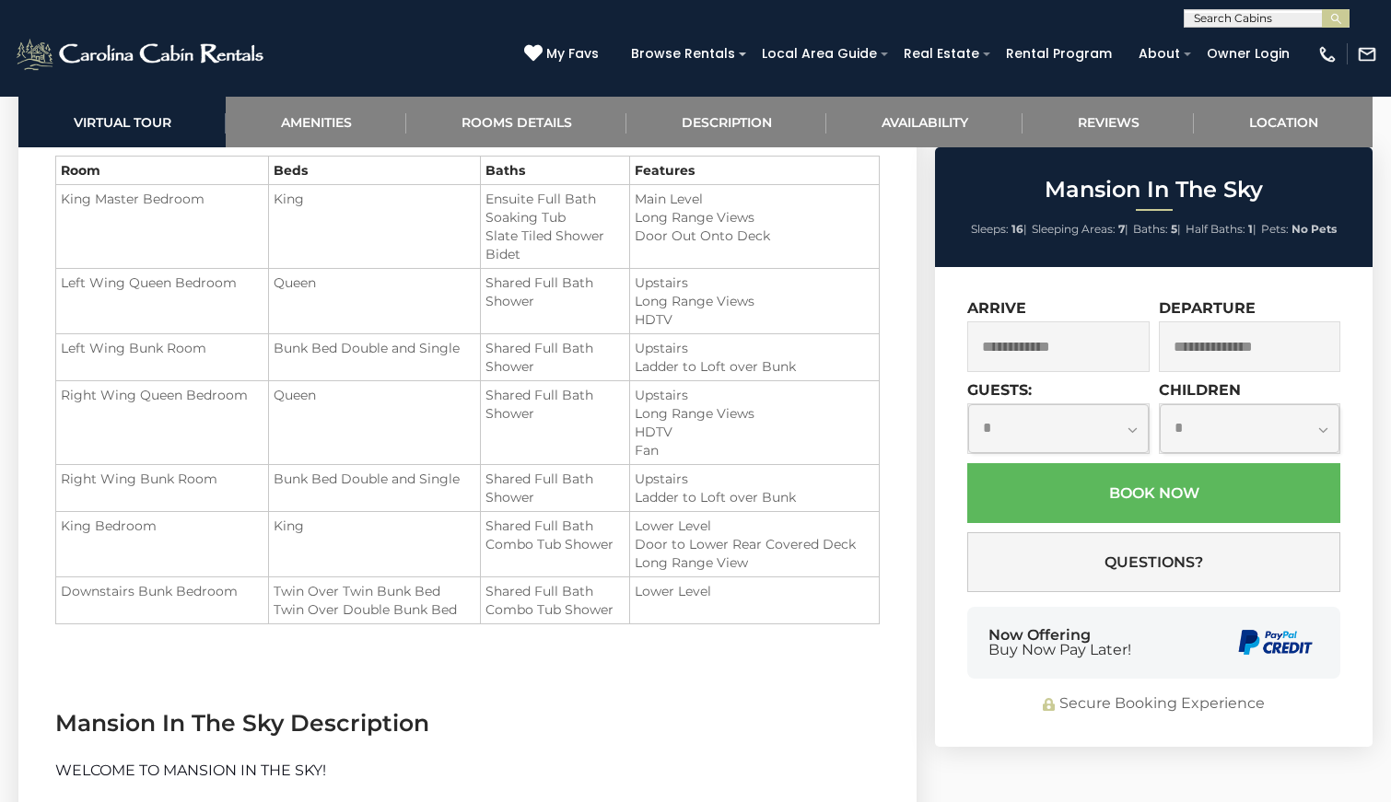
drag, startPoint x: 283, startPoint y: 394, endPoint x: 318, endPoint y: 403, distance: 36.0
click at [319, 403] on td "Queen" at bounding box center [375, 423] width 212 height 84
drag, startPoint x: 281, startPoint y: 346, endPoint x: 469, endPoint y: 350, distance: 187.9
click at [470, 351] on td "Bunk Bed Double and Single" at bounding box center [375, 357] width 212 height 47
drag, startPoint x: 274, startPoint y: 590, endPoint x: 446, endPoint y: 619, distance: 174.6
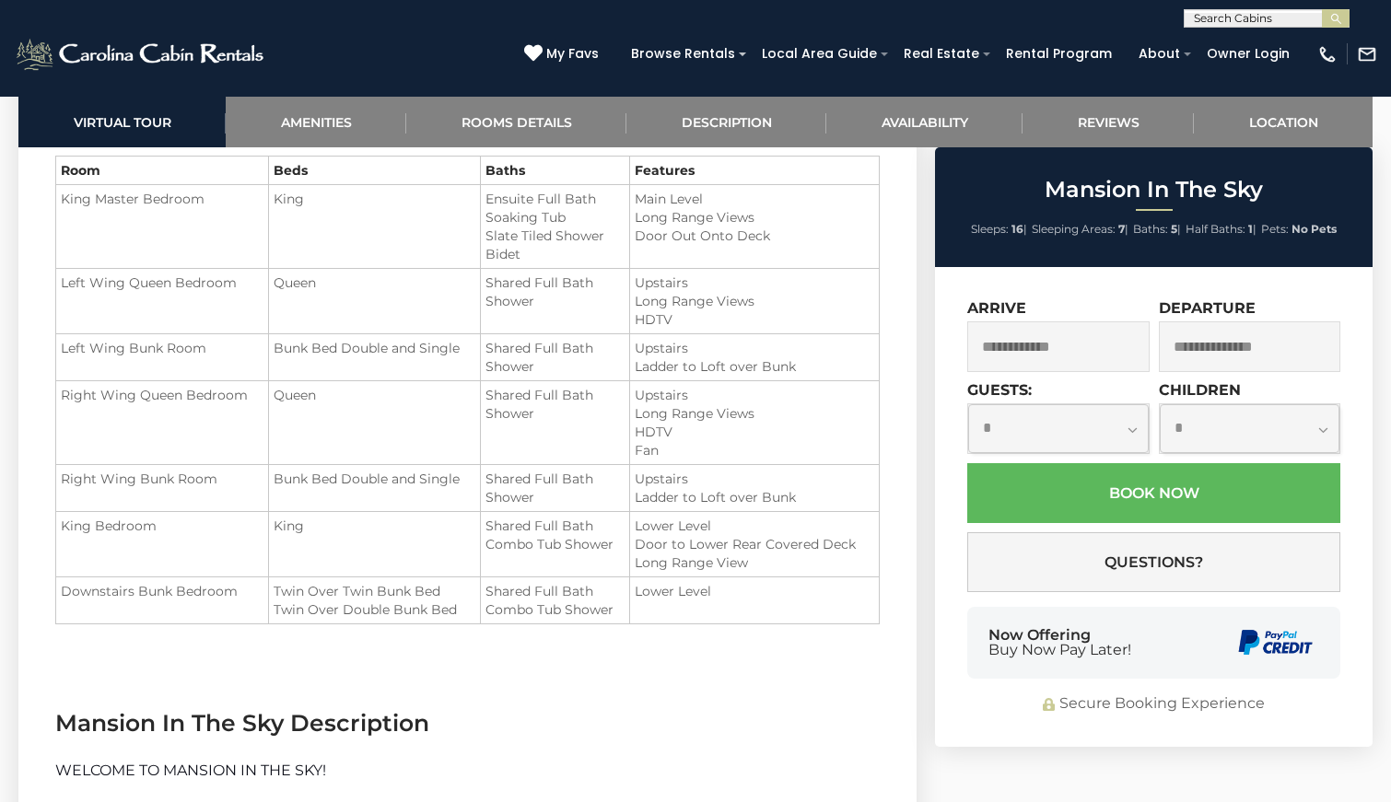
click at [446, 619] on td "Twin Over Twin Bunk Bed Twin Over Double Bunk Bed" at bounding box center [375, 601] width 212 height 47
drag, startPoint x: 276, startPoint y: 475, endPoint x: 463, endPoint y: 485, distance: 187.3
click at [463, 485] on td "Bunk Bed Double and Single" at bounding box center [375, 488] width 212 height 47
drag, startPoint x: 280, startPoint y: 590, endPoint x: 449, endPoint y: 610, distance: 169.7
click at [449, 610] on ul "Twin Over Twin Bunk Bed Twin Over Double Bunk Bed" at bounding box center [375, 600] width 202 height 37
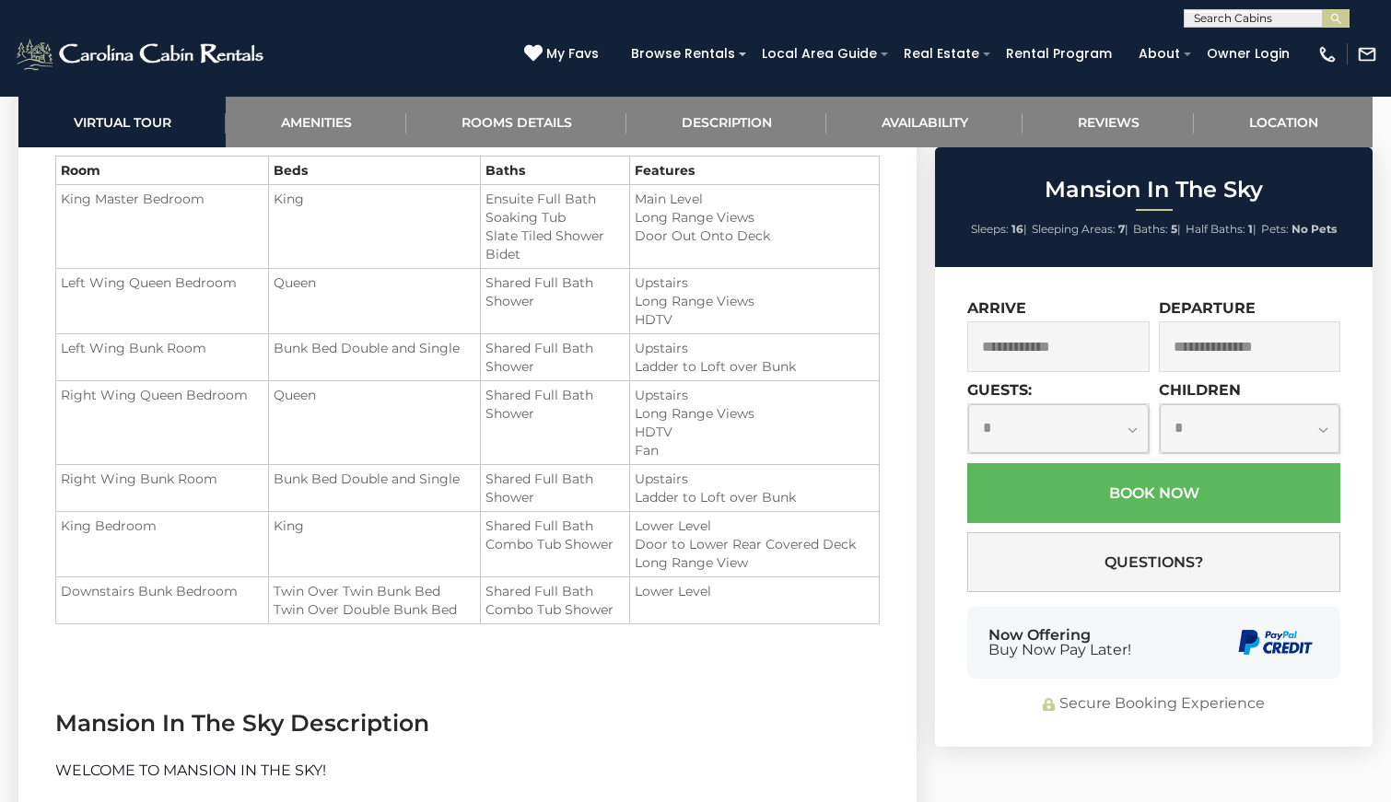
drag, startPoint x: 274, startPoint y: 345, endPoint x: 453, endPoint y: 347, distance: 178.7
click at [454, 348] on span "Bunk Bed Double and Single" at bounding box center [367, 348] width 186 height 17
drag, startPoint x: 282, startPoint y: 474, endPoint x: 499, endPoint y: 486, distance: 217.7
click at [499, 486] on tr "Right Wing Bunk Room Bunk Bed Double and Single Shared Full Bath Shower" at bounding box center [467, 488] width 823 height 47
drag, startPoint x: 452, startPoint y: 603, endPoint x: 345, endPoint y: 597, distance: 107.0
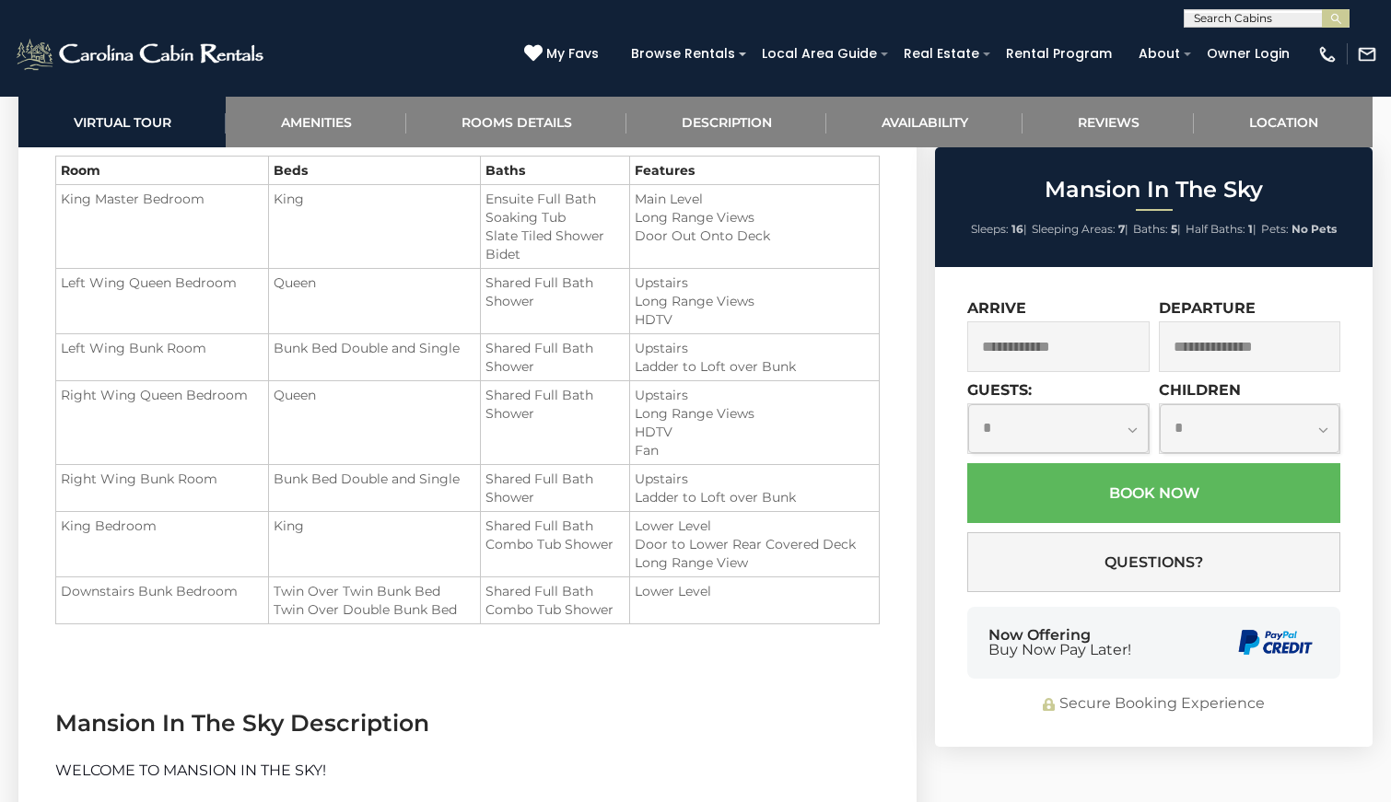
click at [345, 597] on ul "Twin Over Twin Bunk Bed Twin Over Double Bunk Bed" at bounding box center [375, 600] width 202 height 37
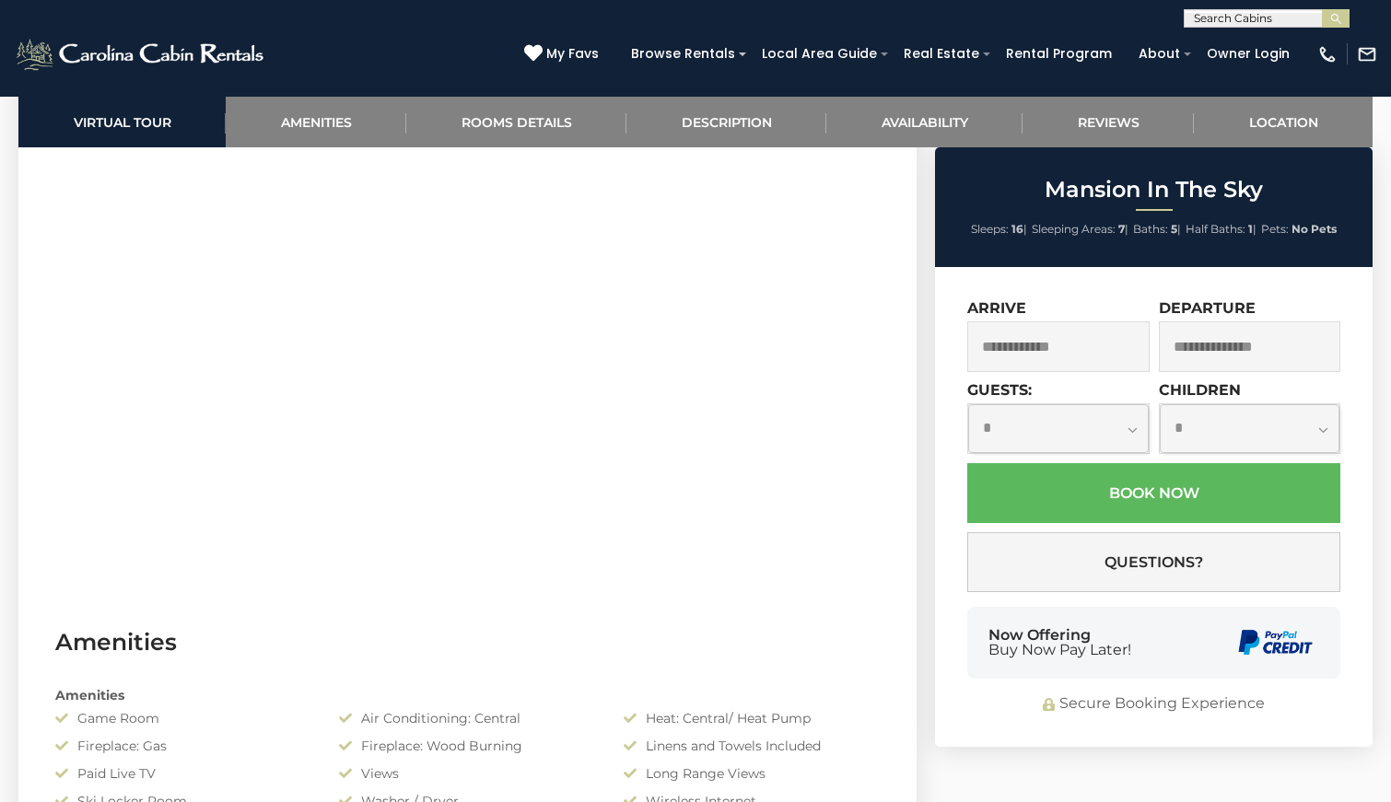
scroll to position [0, 0]
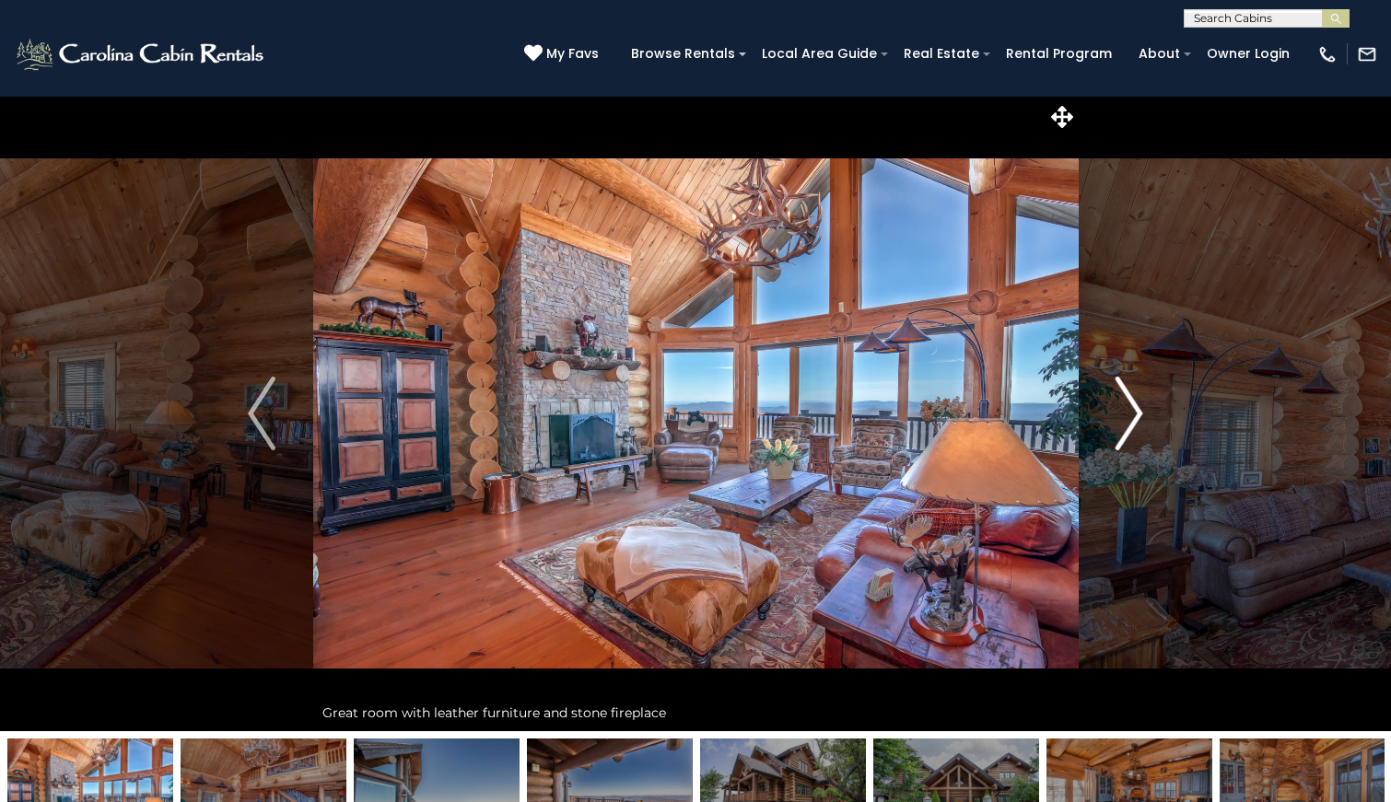
click at [1149, 429] on button "Next" at bounding box center [1129, 414] width 103 height 636
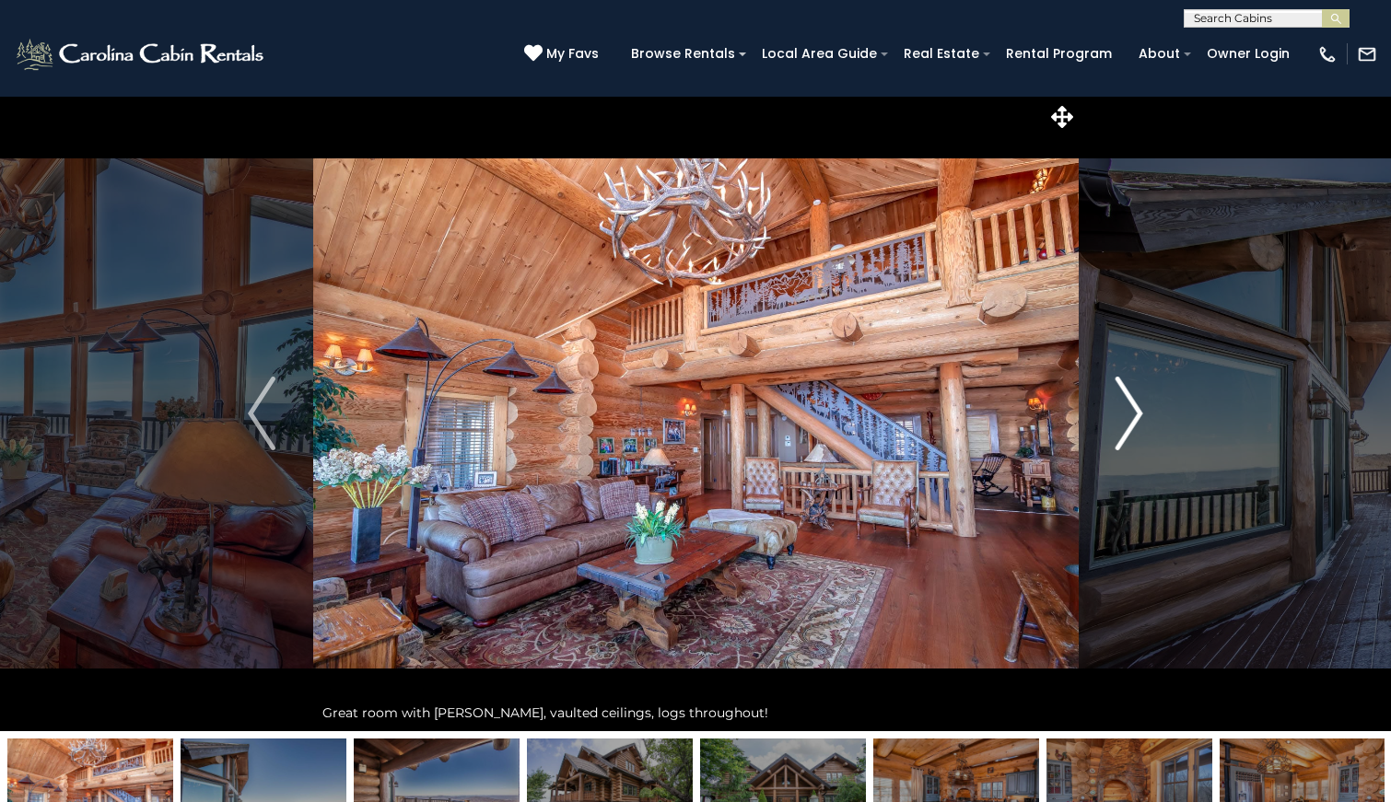
click at [1149, 429] on button "Next" at bounding box center [1129, 414] width 103 height 636
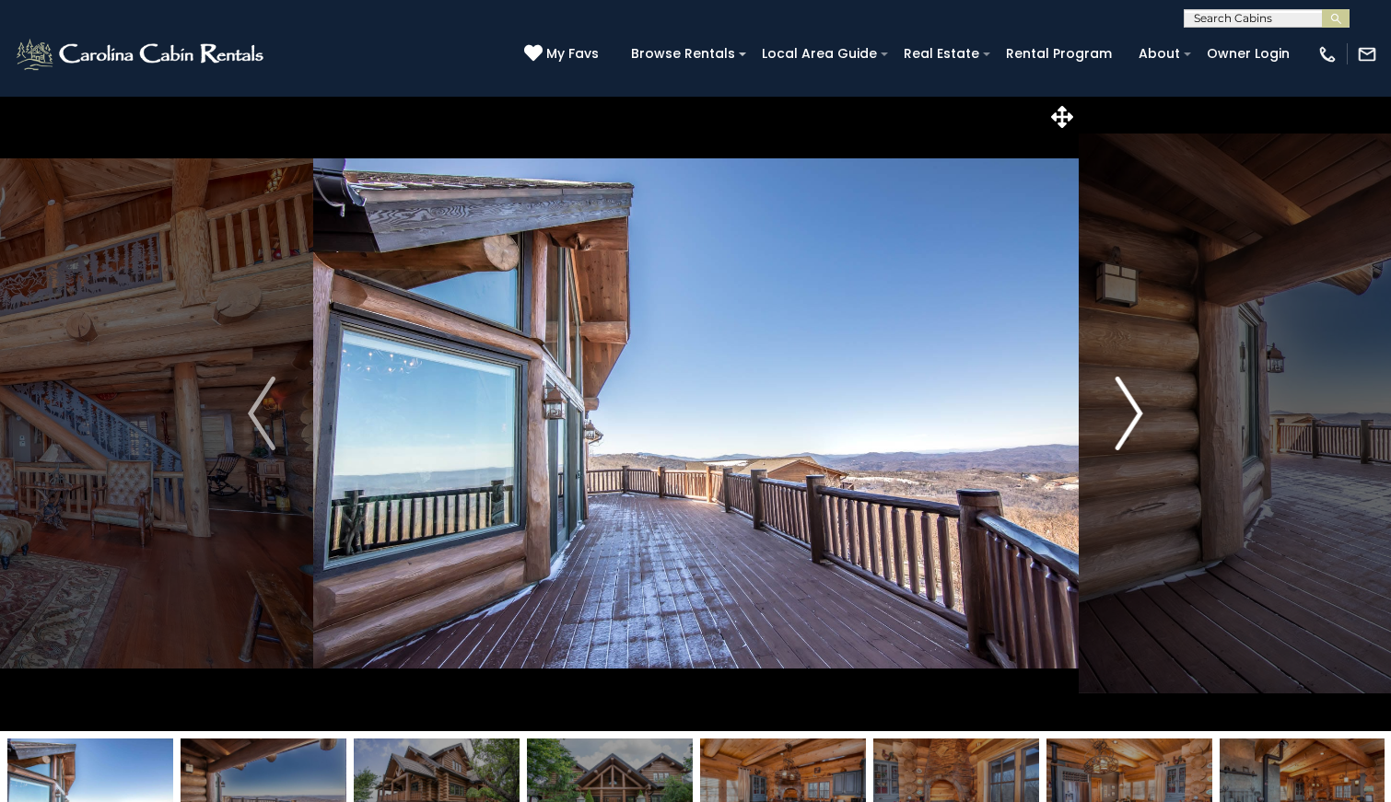
click at [1149, 429] on button "Next" at bounding box center [1129, 414] width 103 height 636
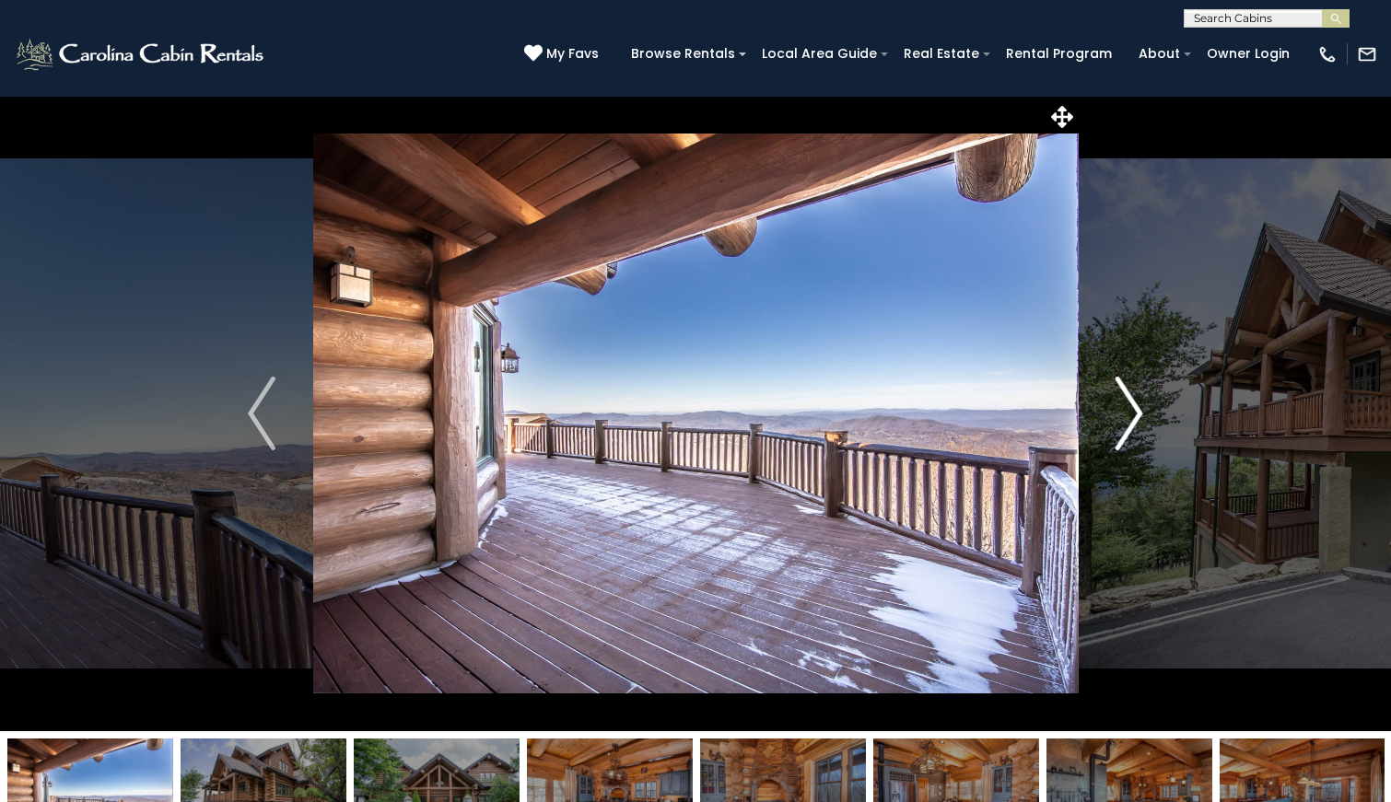
click at [1149, 429] on button "Next" at bounding box center [1129, 414] width 103 height 636
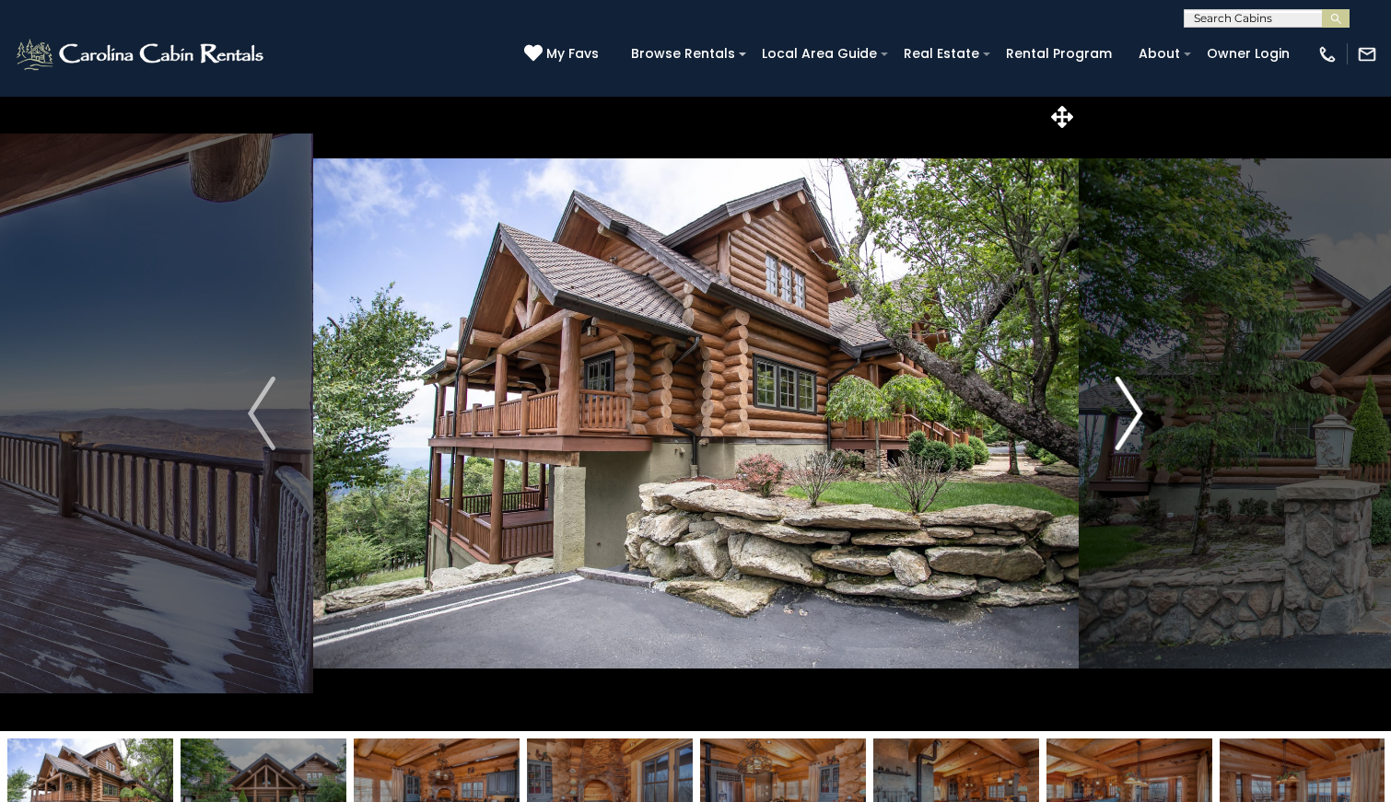
click at [1149, 429] on button "Next" at bounding box center [1129, 414] width 103 height 636
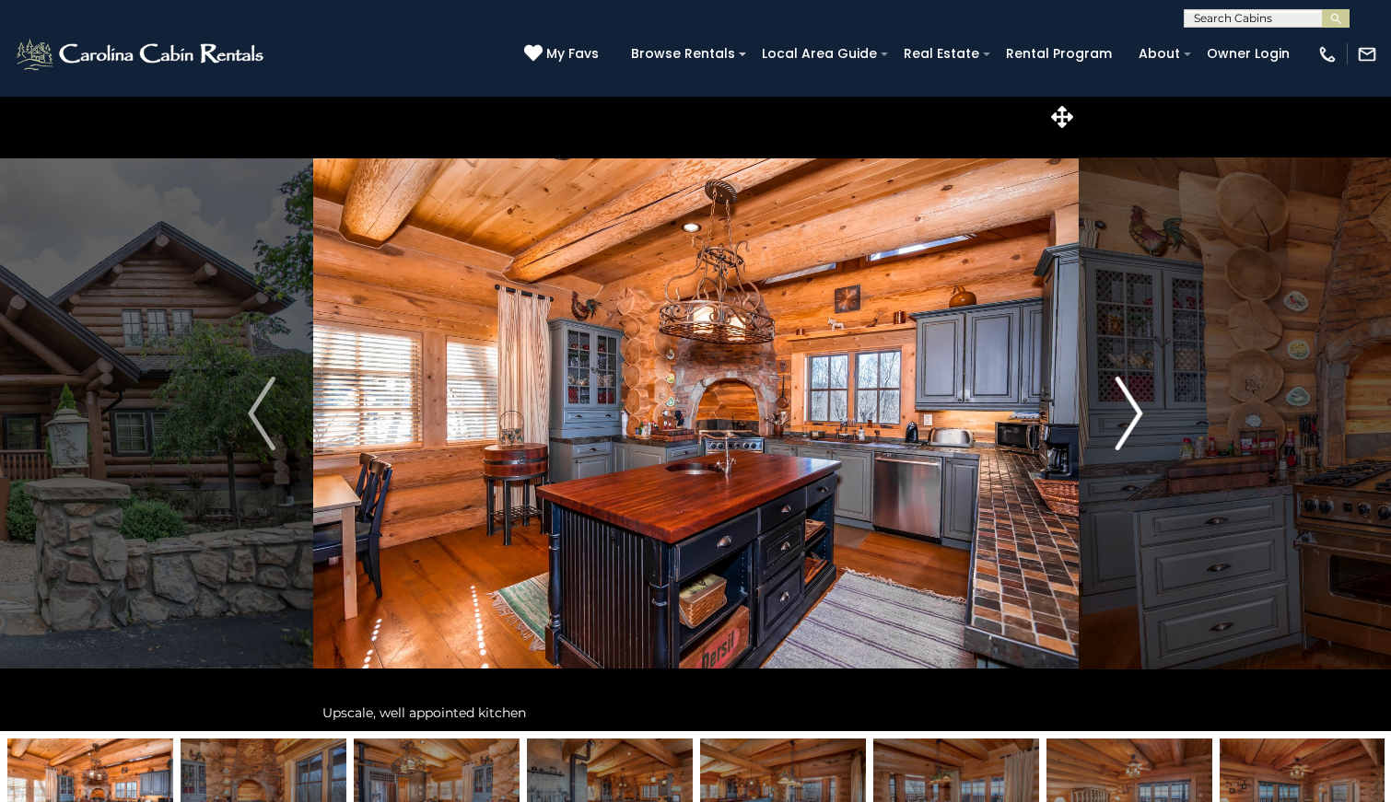
click at [1149, 429] on button "Next" at bounding box center [1129, 414] width 103 height 636
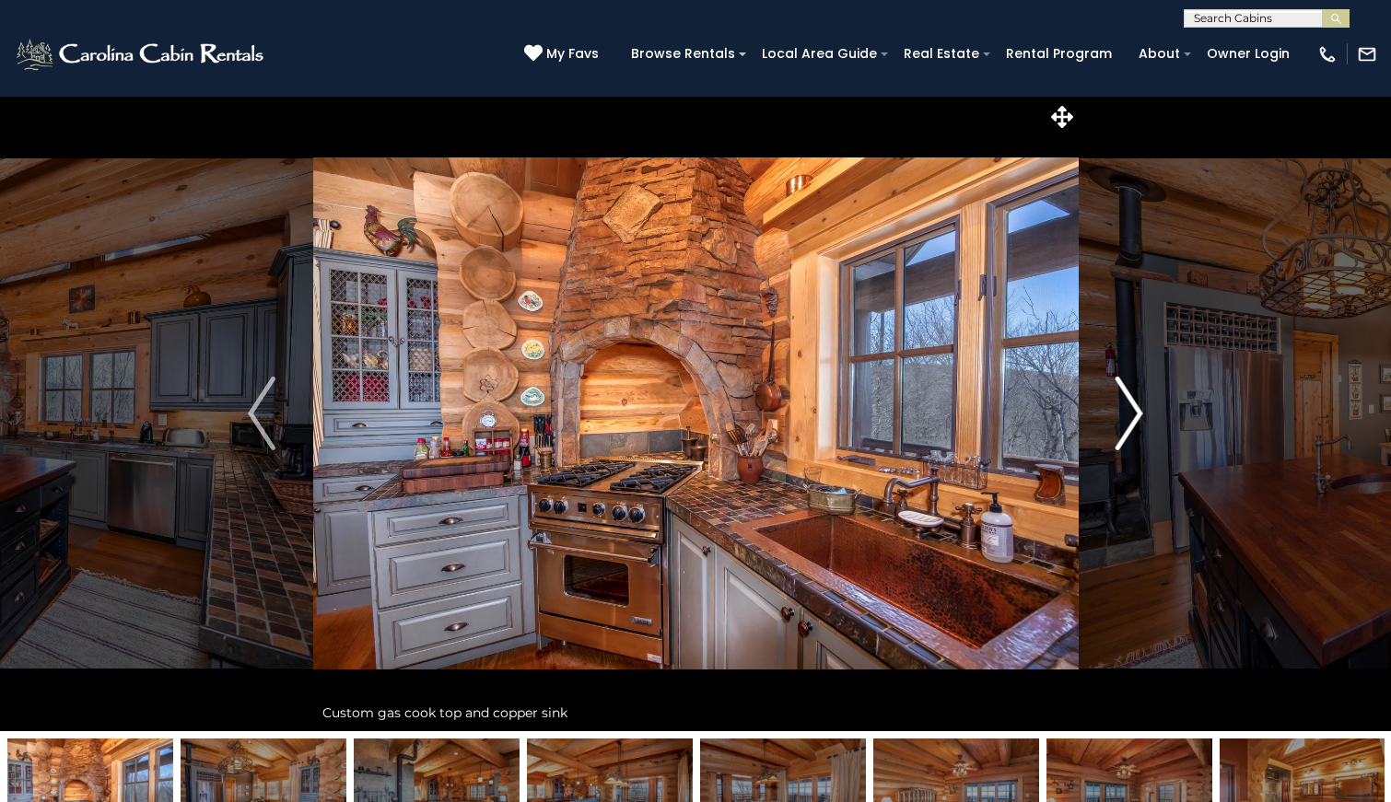
click at [1149, 429] on button "Next" at bounding box center [1129, 414] width 103 height 636
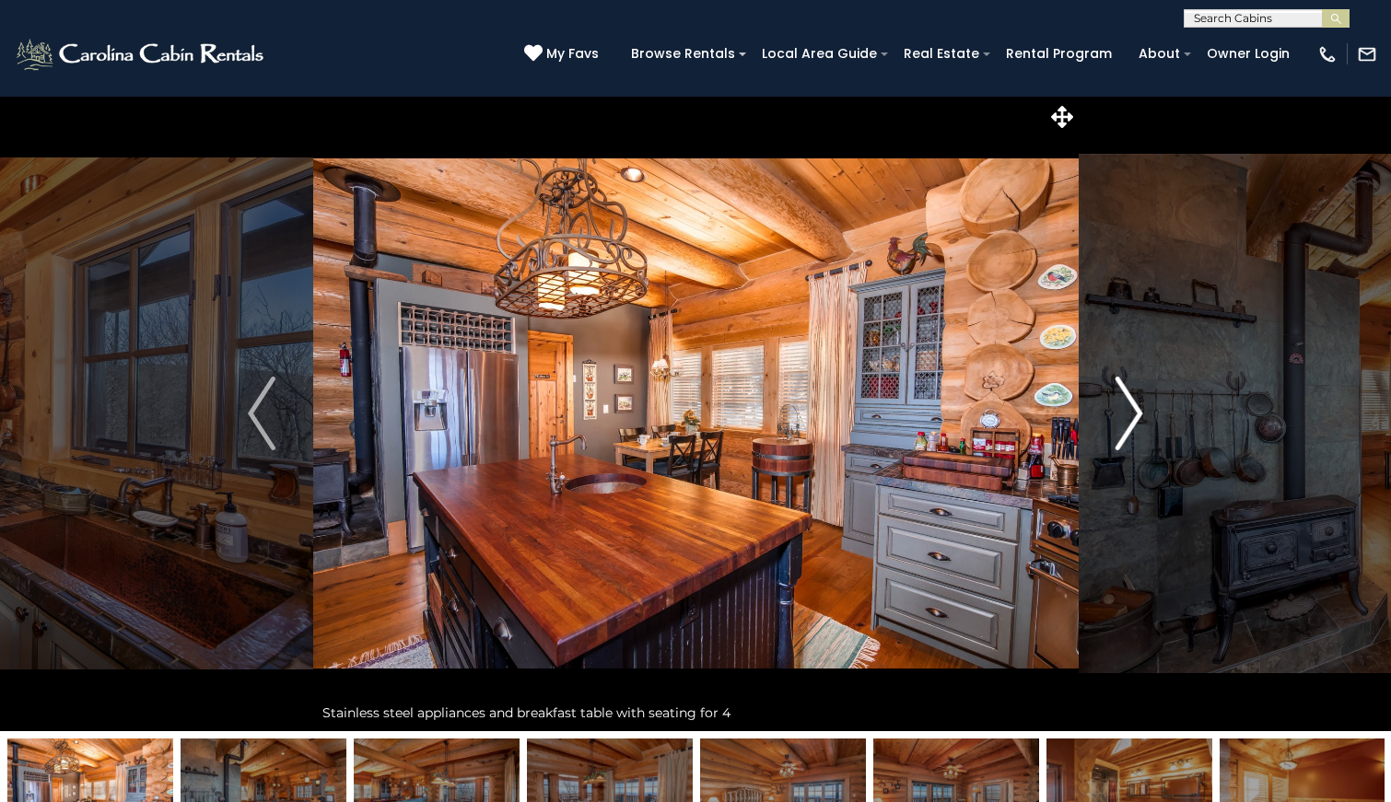
click at [1149, 429] on button "Next" at bounding box center [1129, 414] width 103 height 636
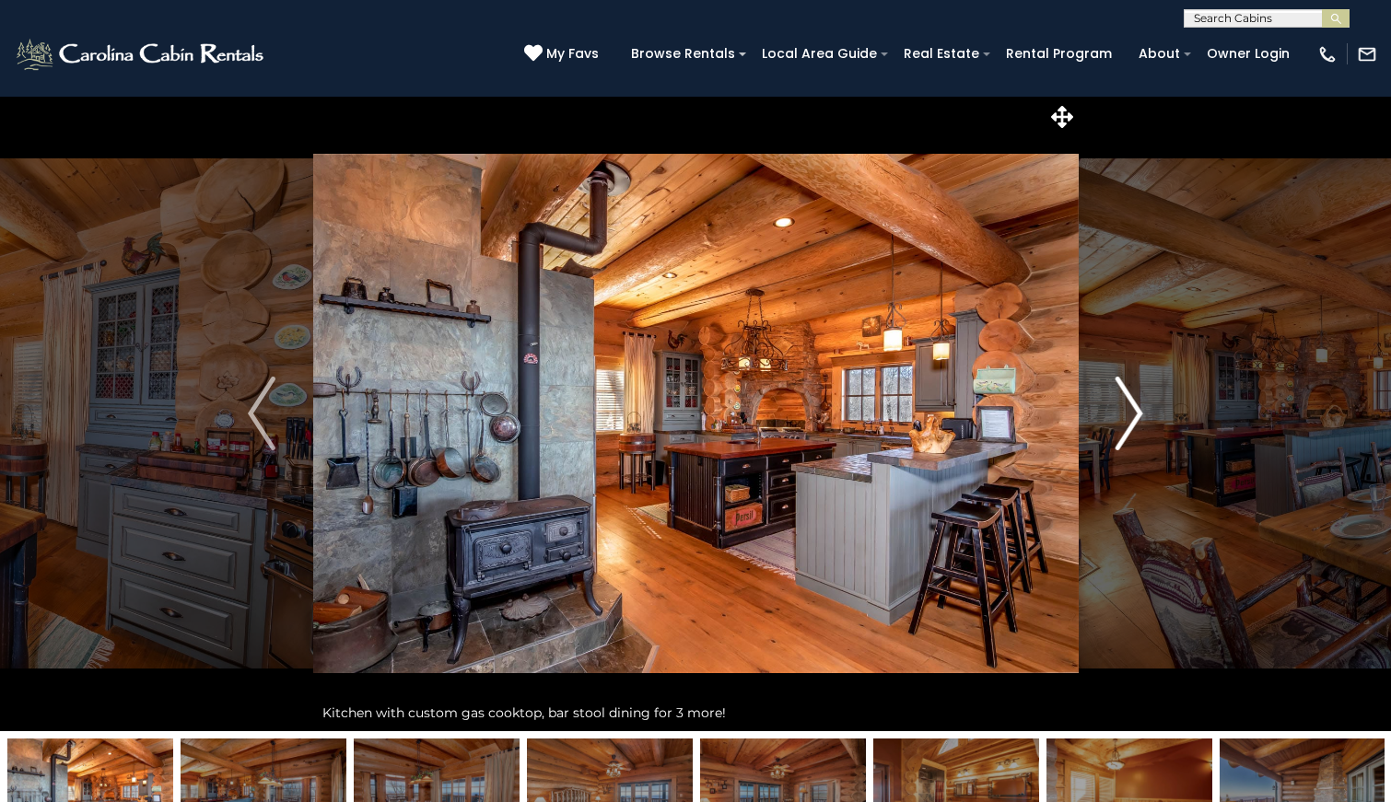
click at [1149, 429] on button "Next" at bounding box center [1129, 414] width 103 height 636
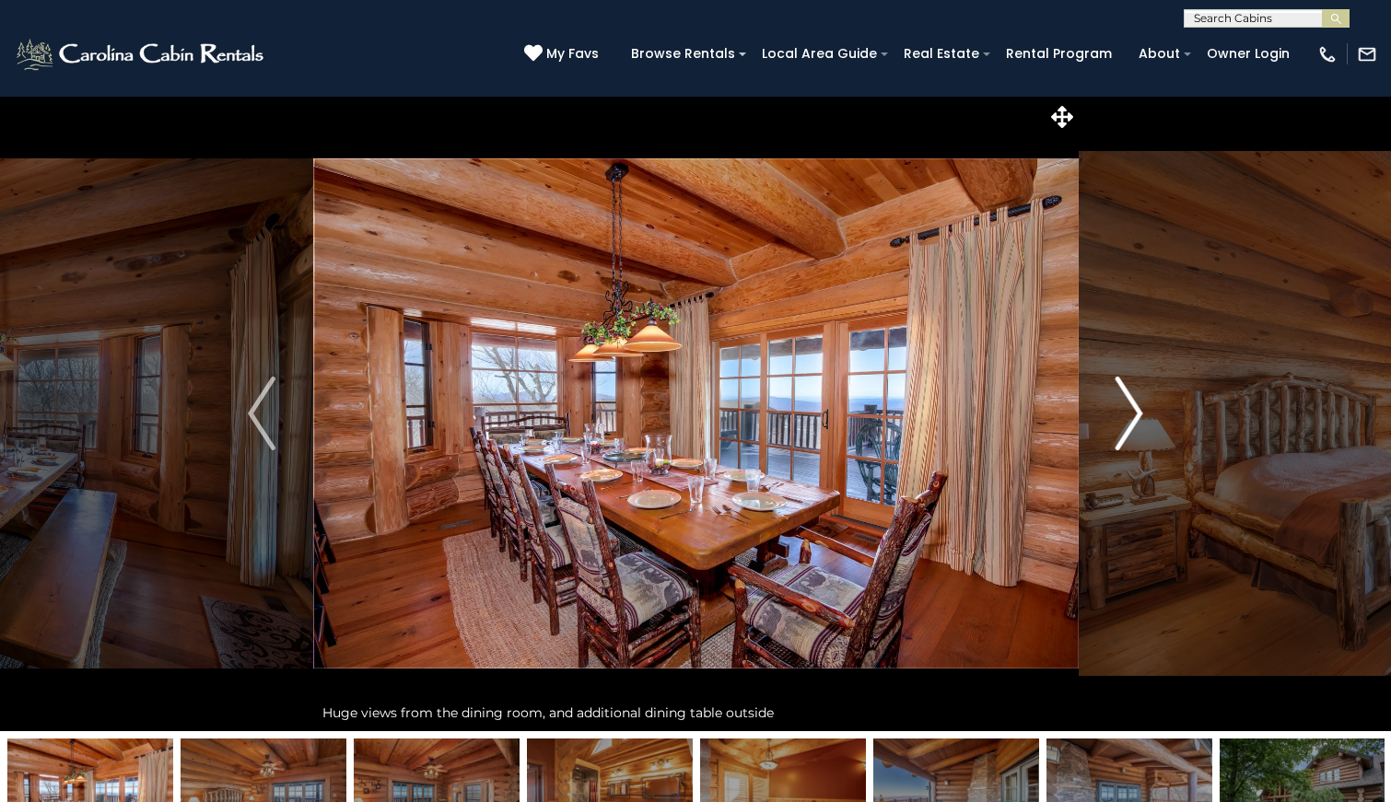
click at [1149, 429] on button "Next" at bounding box center [1129, 414] width 103 height 636
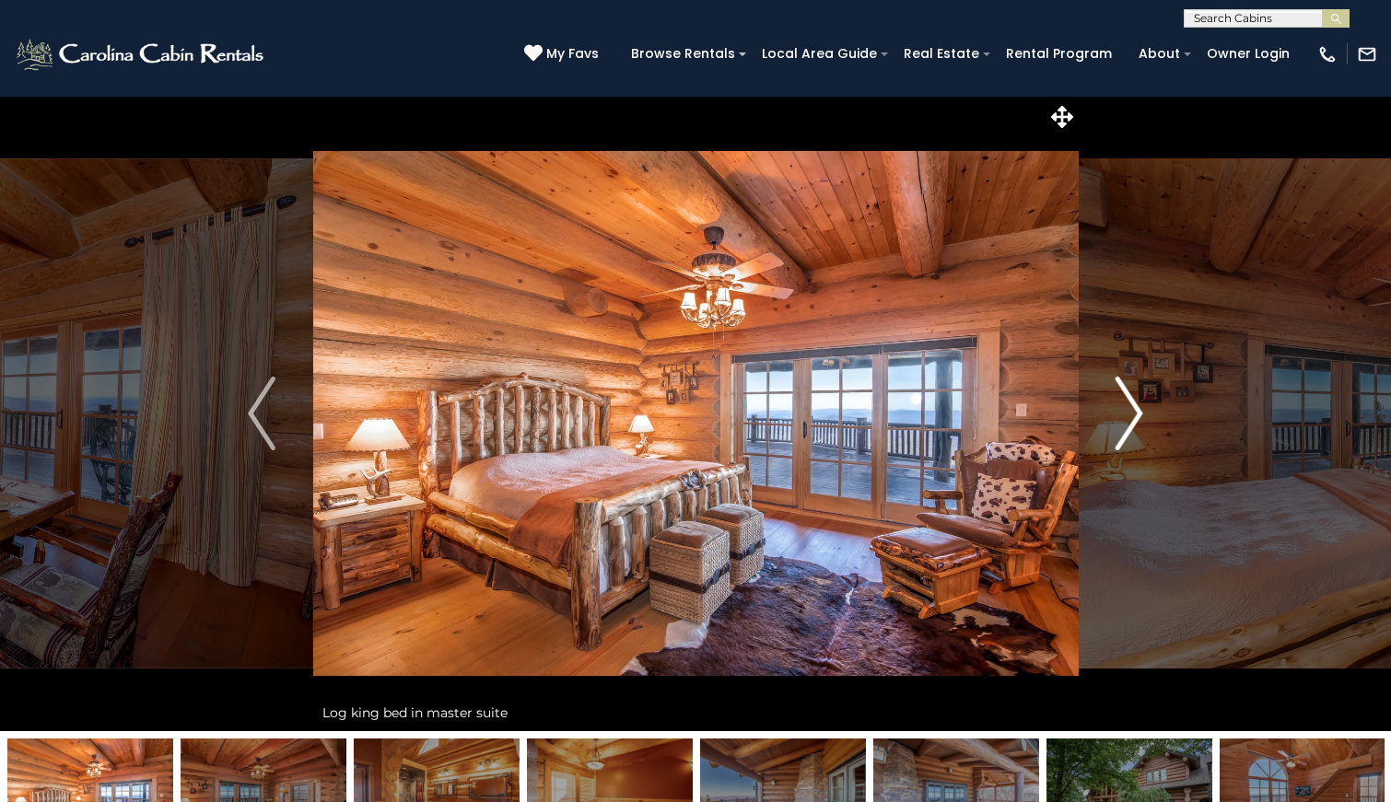
click at [1149, 429] on button "Next" at bounding box center [1129, 414] width 103 height 636
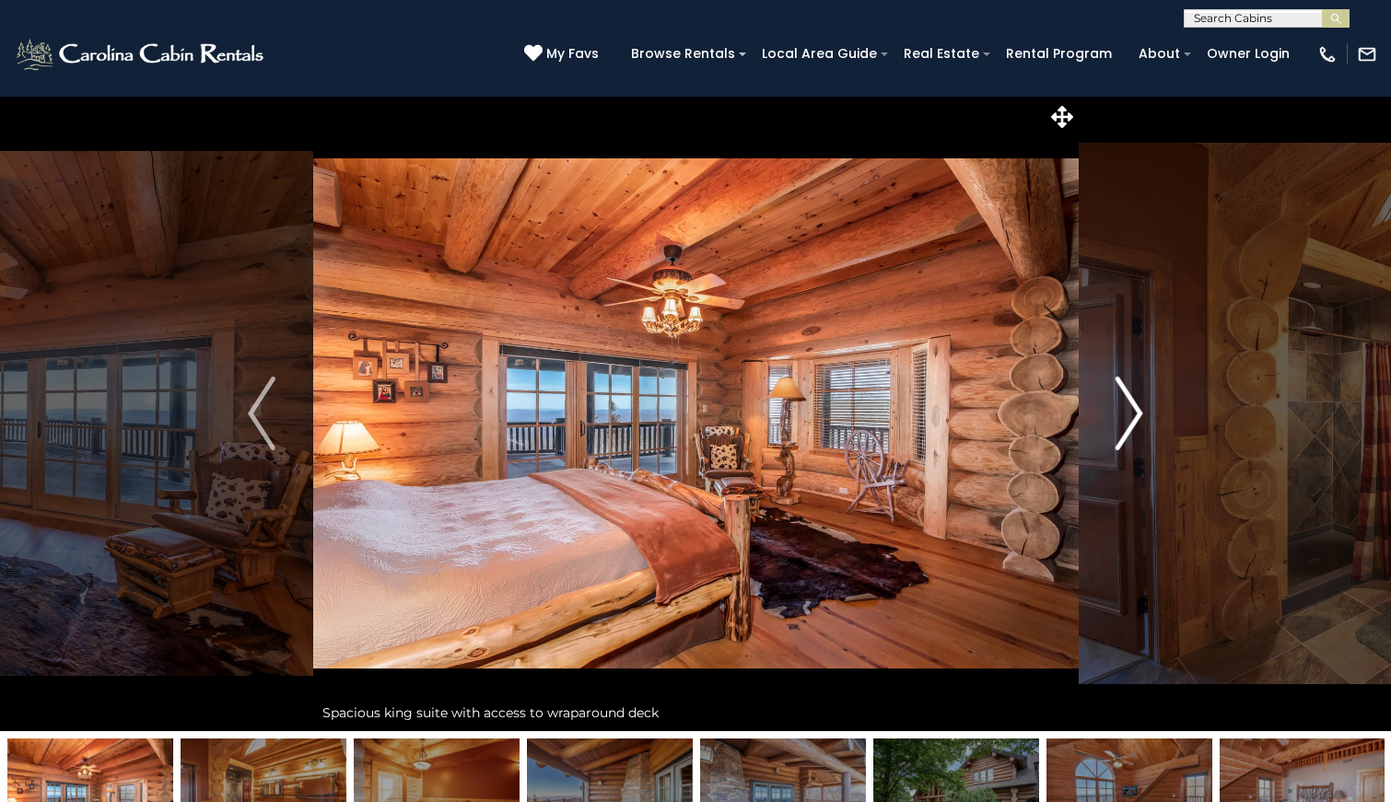
click at [1149, 429] on button "Next" at bounding box center [1129, 414] width 103 height 636
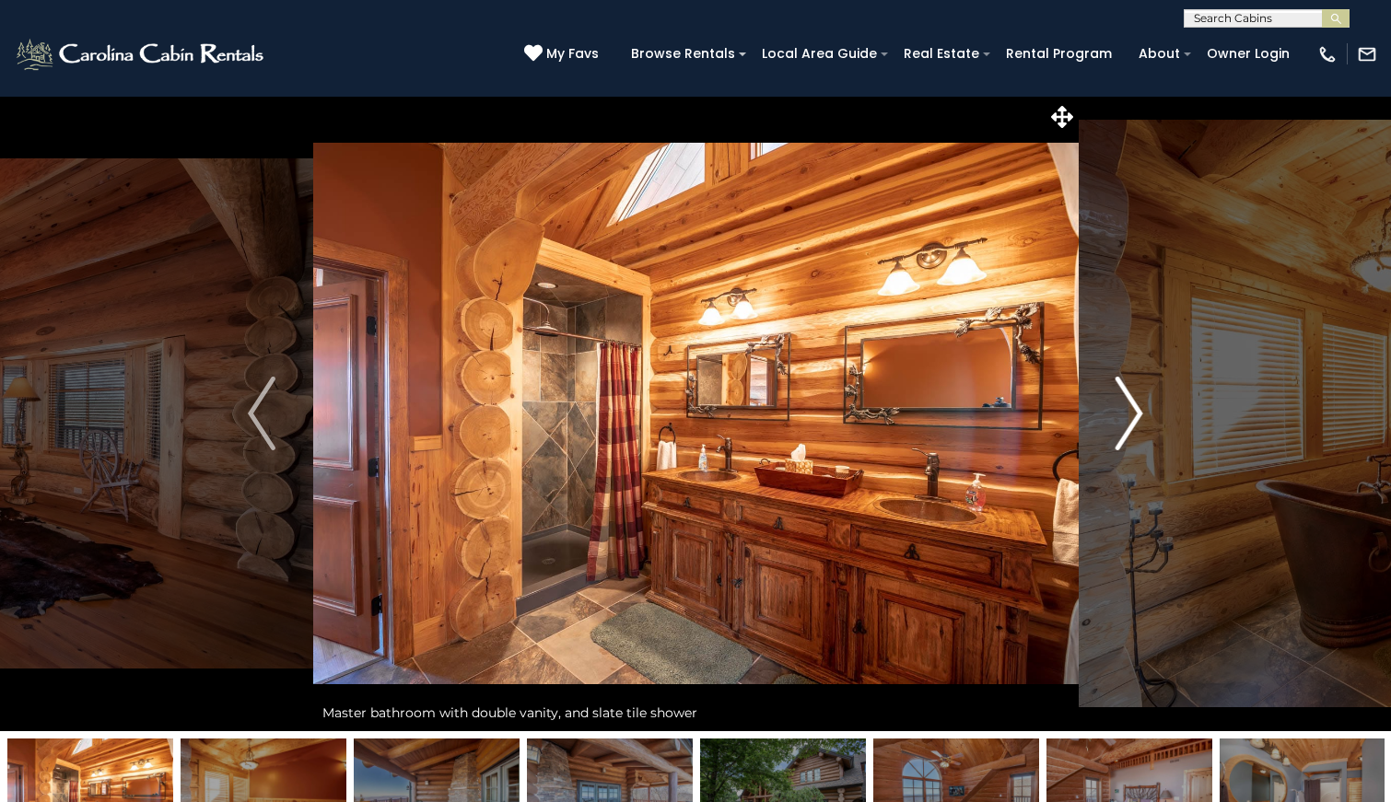
click at [1149, 429] on button "Next" at bounding box center [1129, 414] width 103 height 636
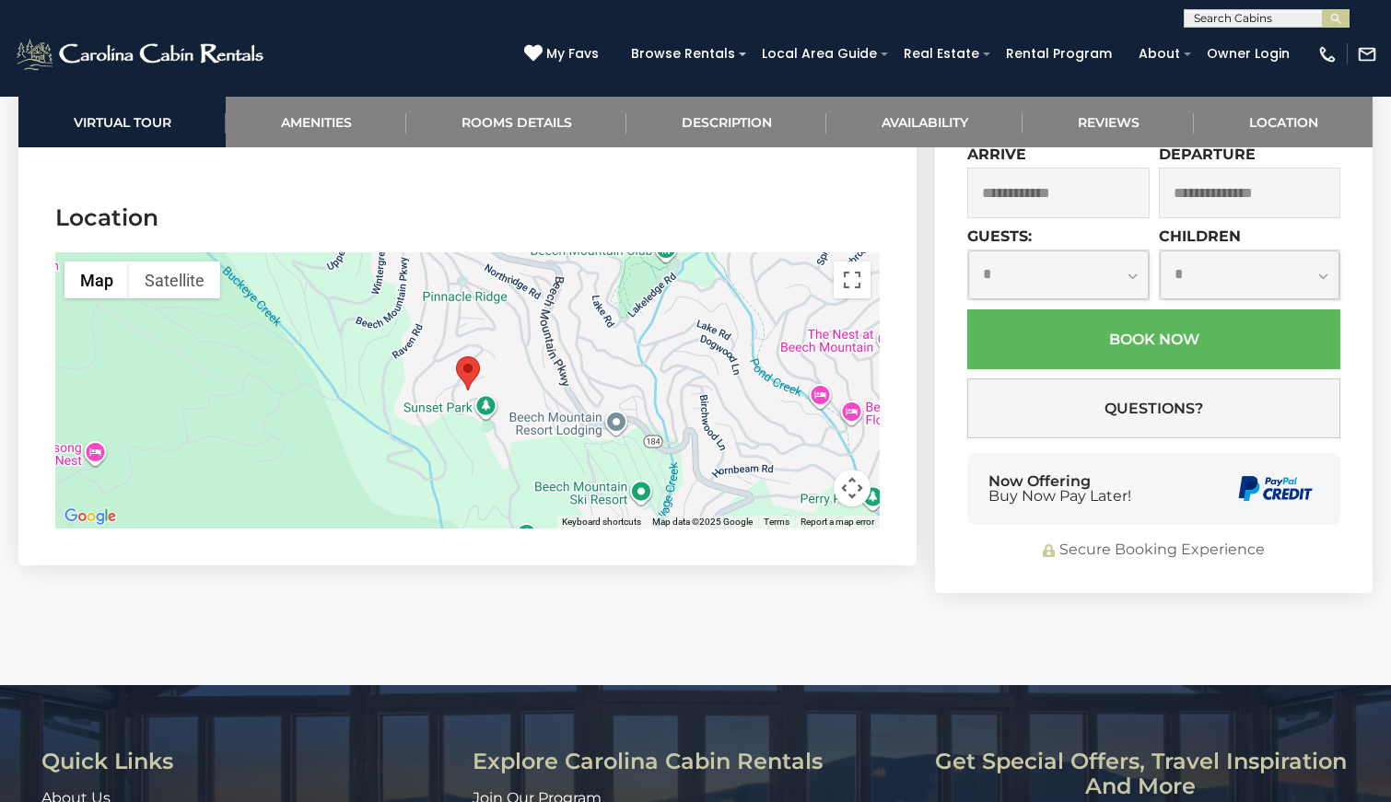
scroll to position [1, 0]
click at [1207, 18] on input "text" at bounding box center [1265, 21] width 161 height 18
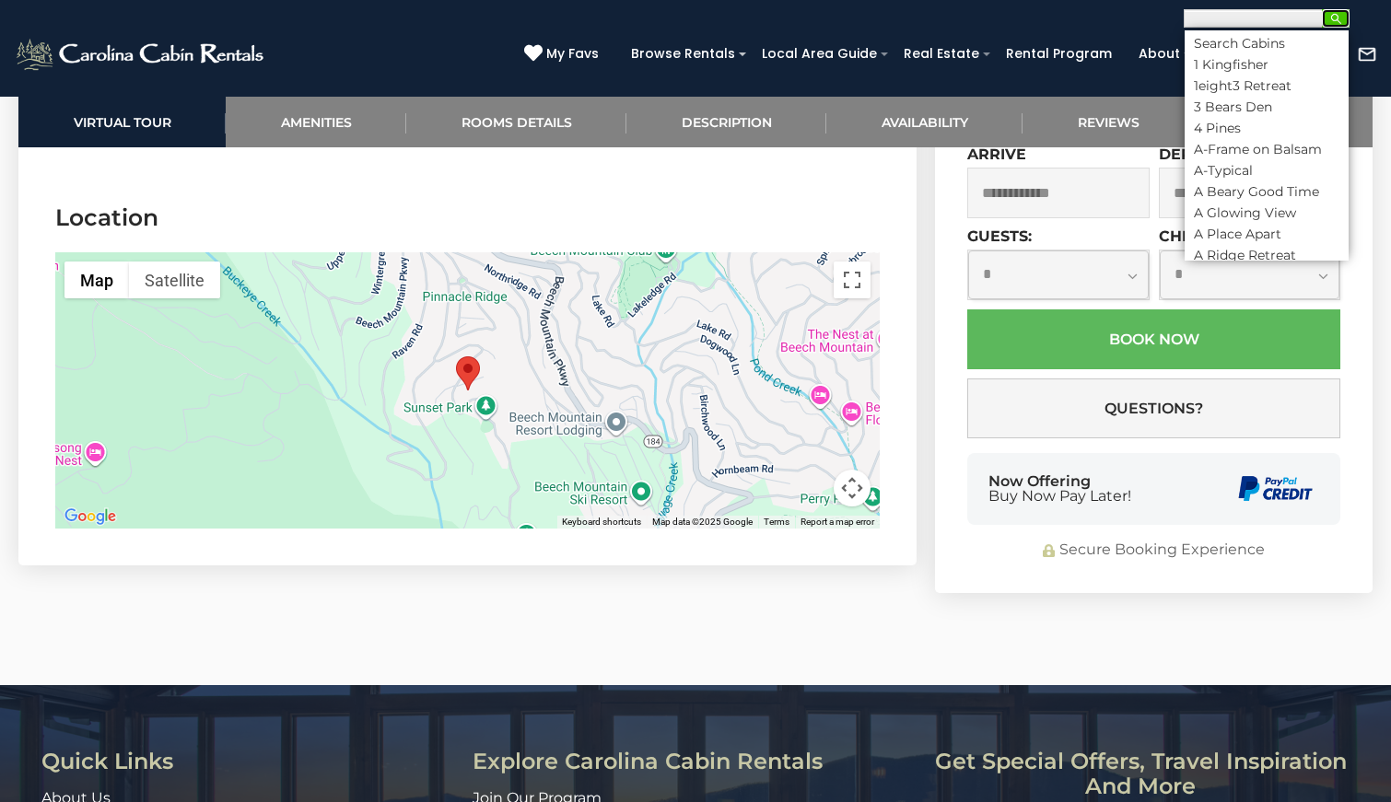
click at [1336, 18] on img "submit" at bounding box center [1336, 19] width 14 height 14
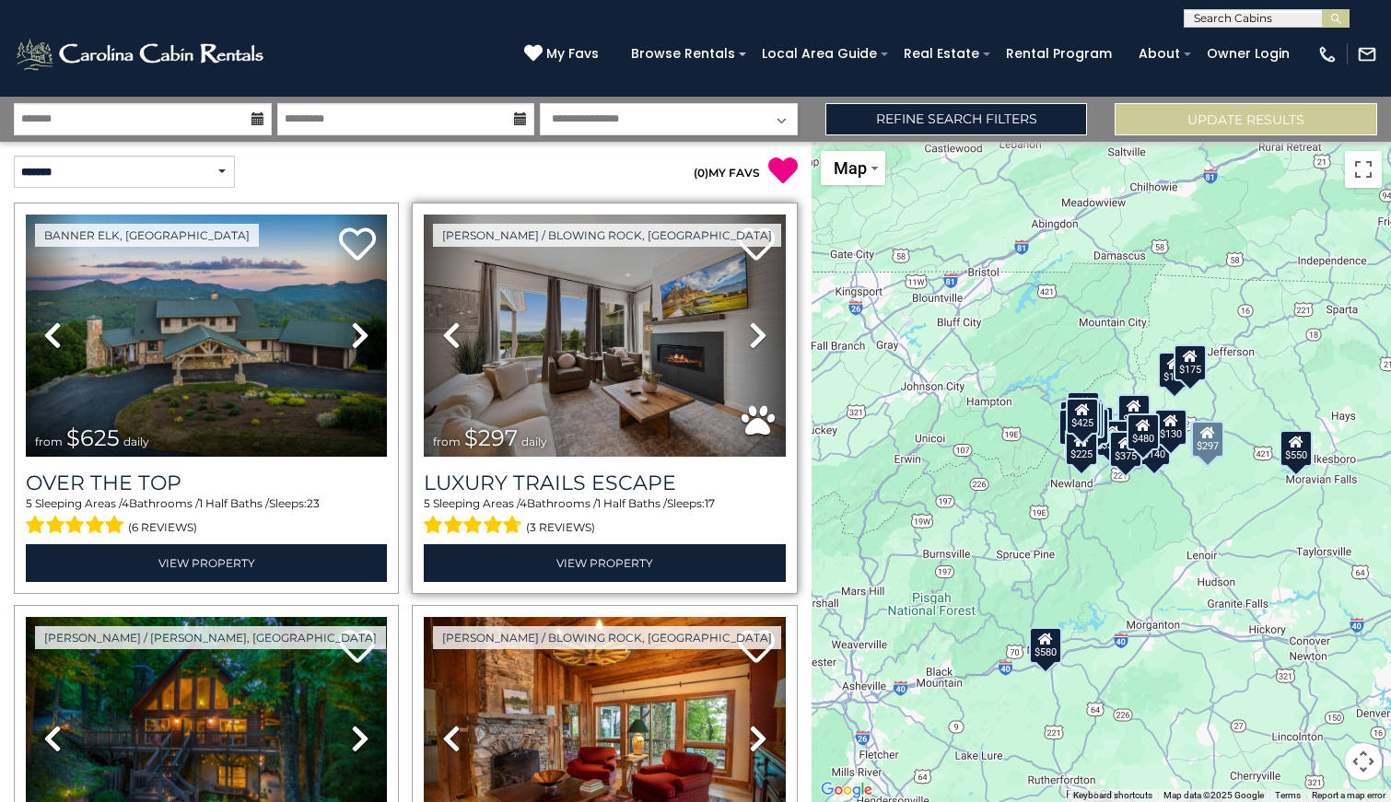
scroll to position [7, 0]
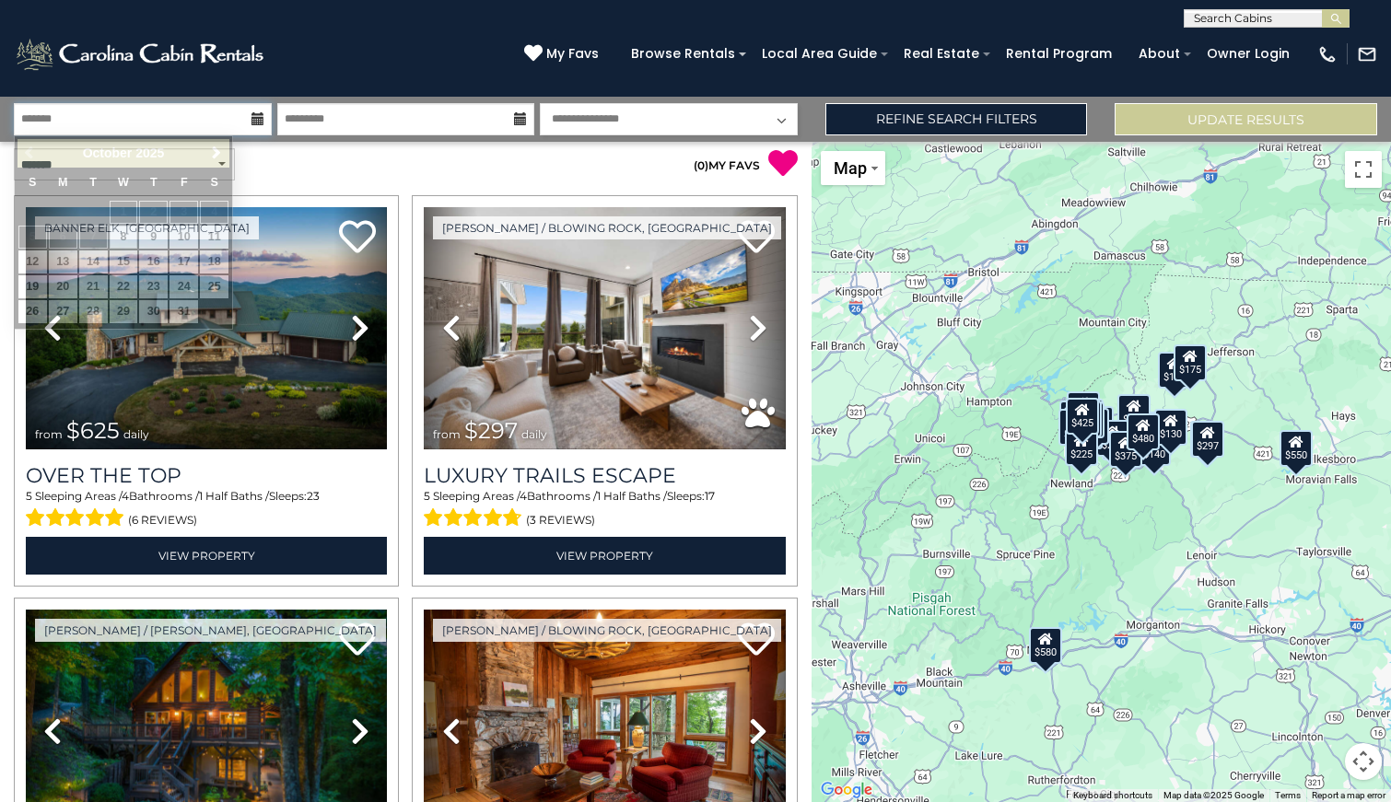
click at [234, 122] on input "text" at bounding box center [143, 119] width 258 height 32
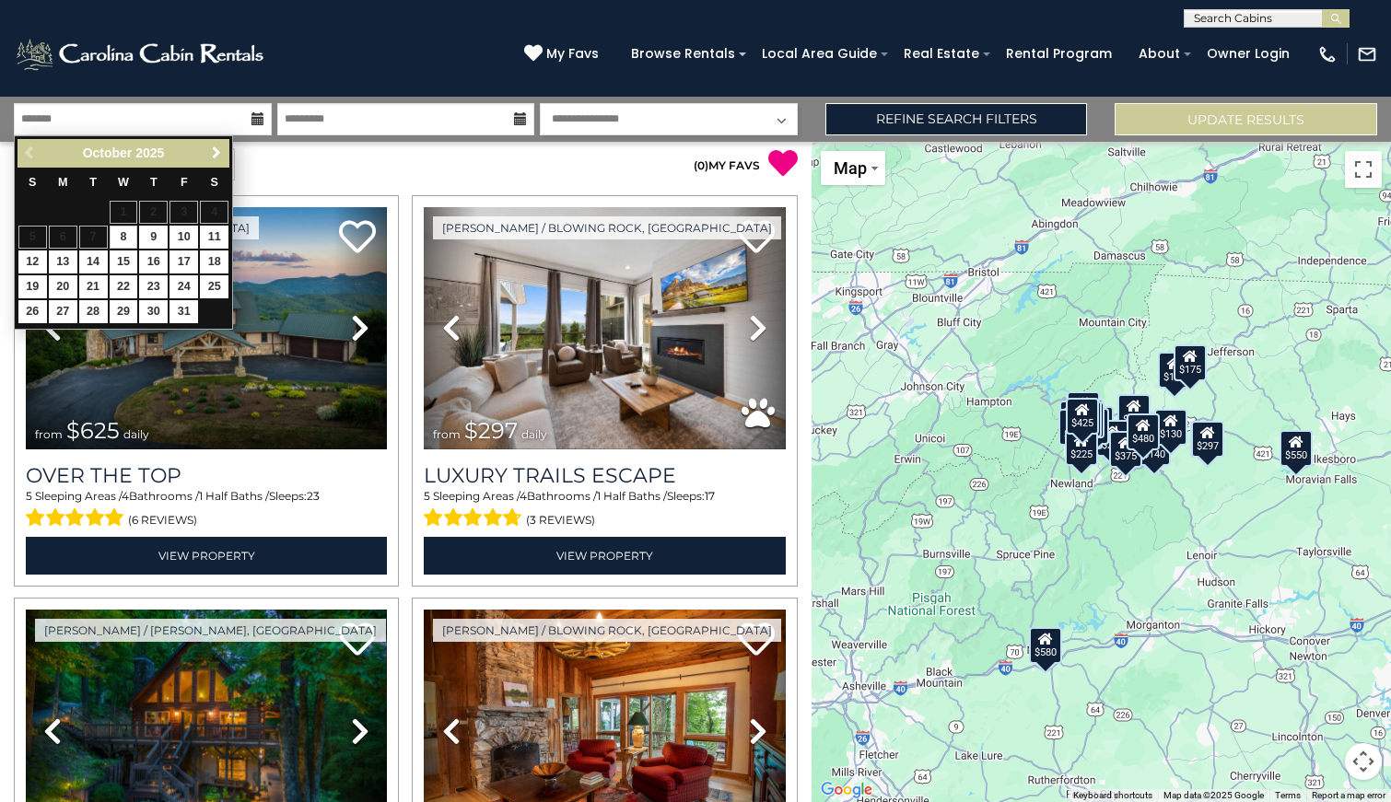
click at [217, 155] on span "Next" at bounding box center [216, 153] width 15 height 15
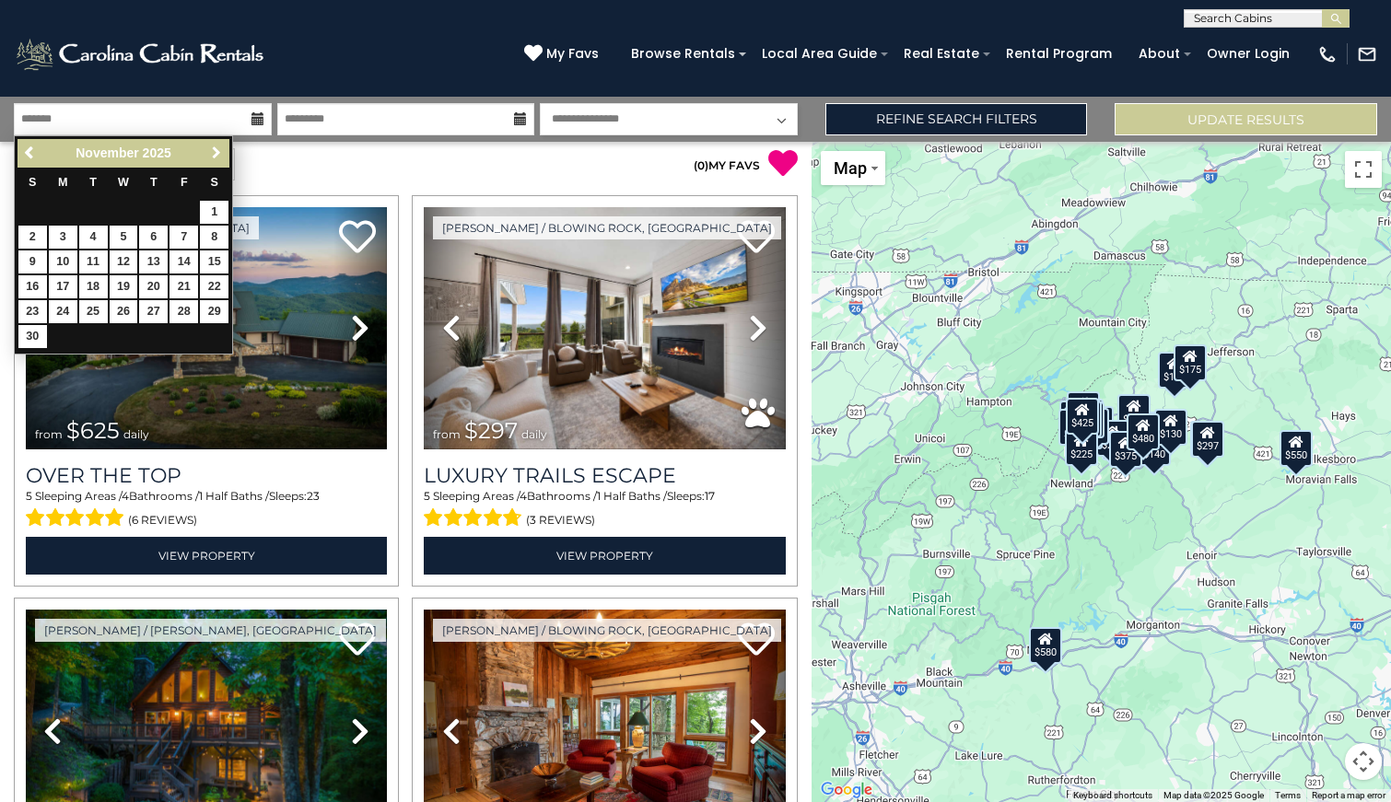
click at [217, 155] on span "Next" at bounding box center [216, 153] width 15 height 15
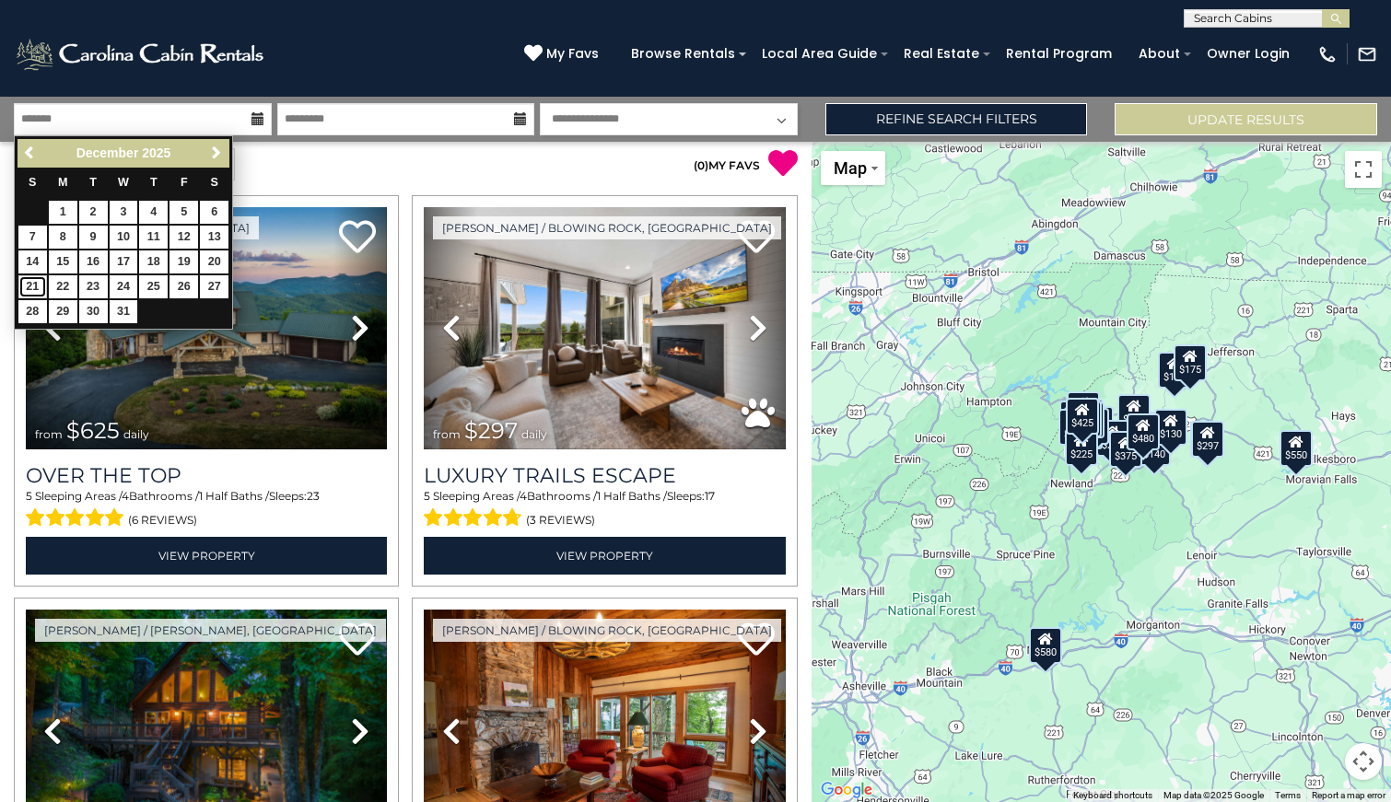
click at [38, 286] on link "21" at bounding box center [32, 286] width 29 height 23
type input "********"
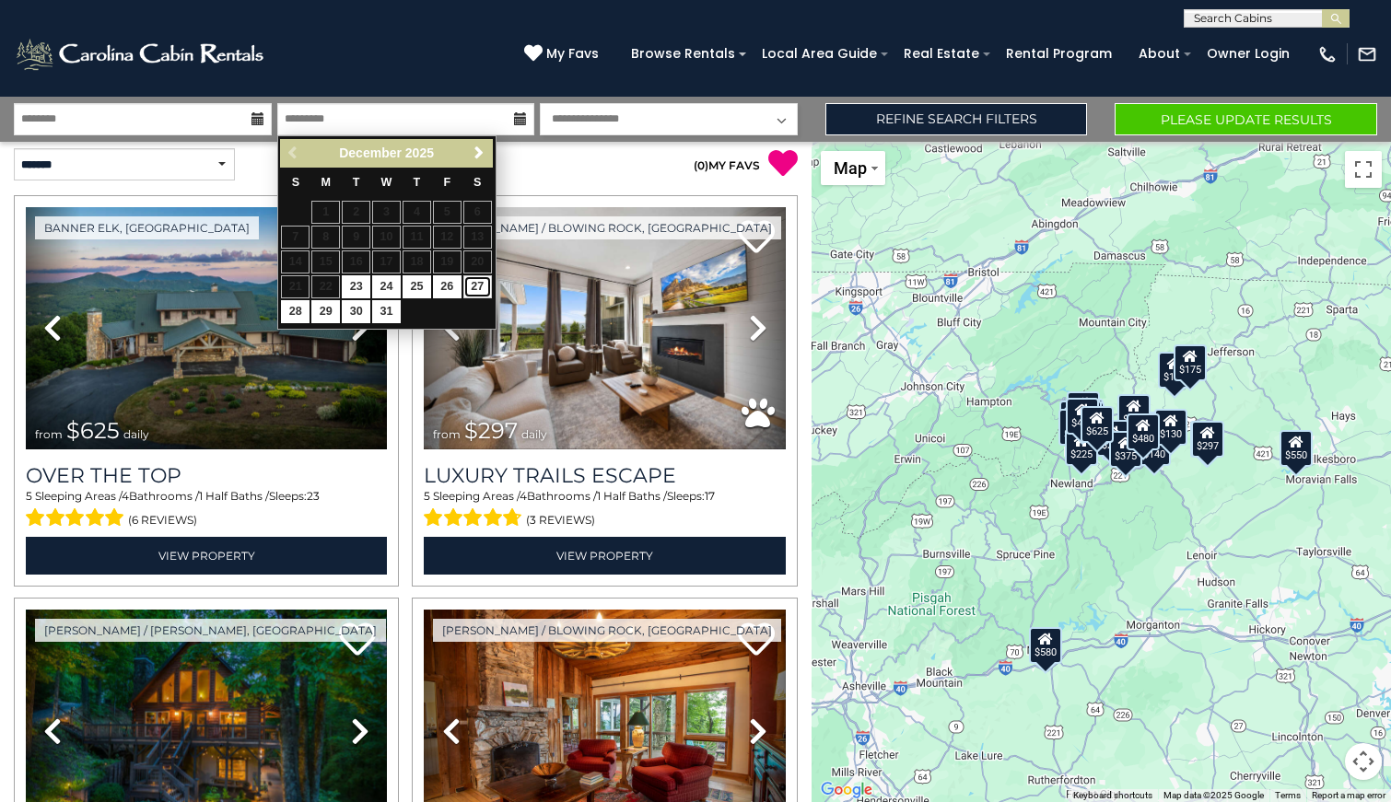
click at [481, 287] on link "27" at bounding box center [477, 286] width 29 height 23
type input "********"
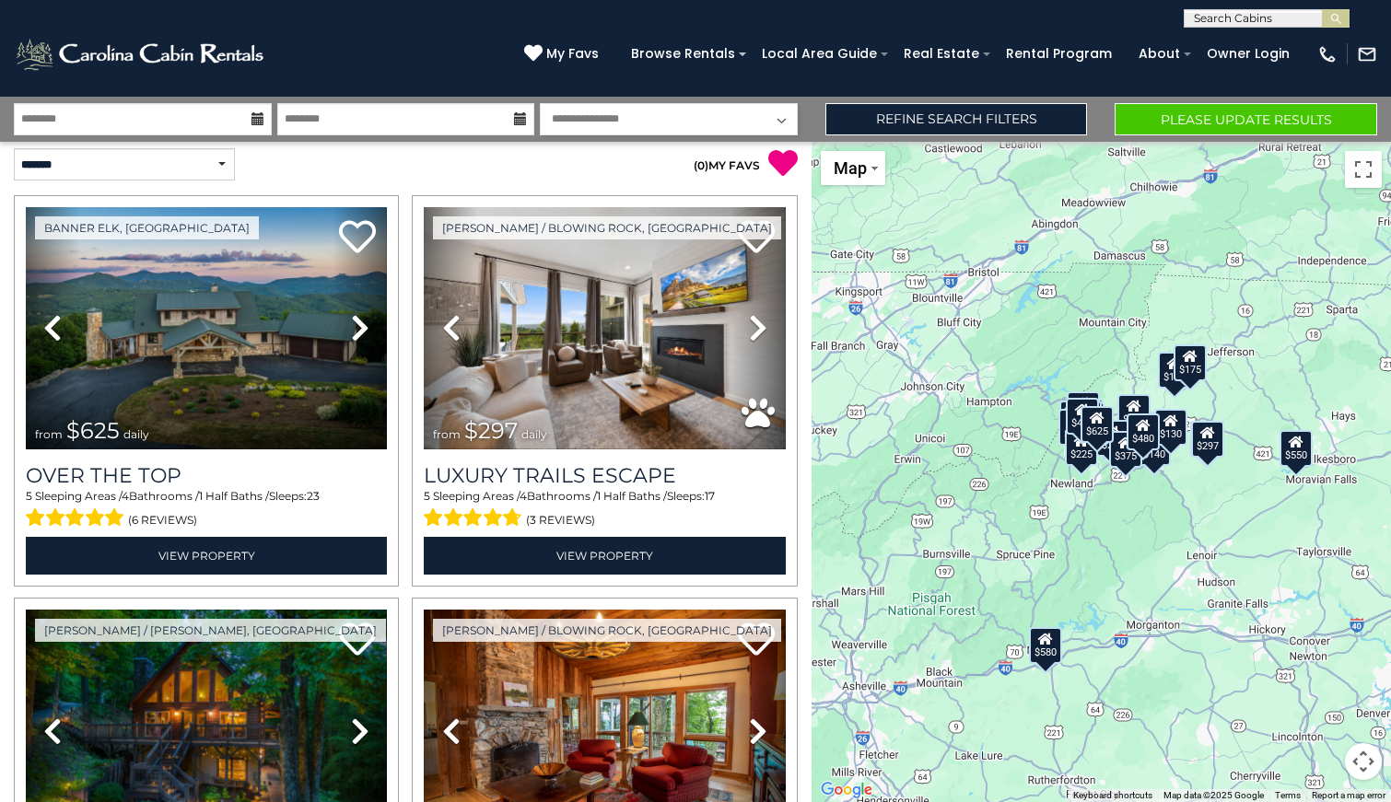
click at [700, 118] on select "**********" at bounding box center [669, 119] width 258 height 32
select select "*"
click at [540, 103] on select "**********" at bounding box center [669, 119] width 258 height 32
click at [1004, 118] on link "Refine Search Filters" at bounding box center [956, 119] width 263 height 32
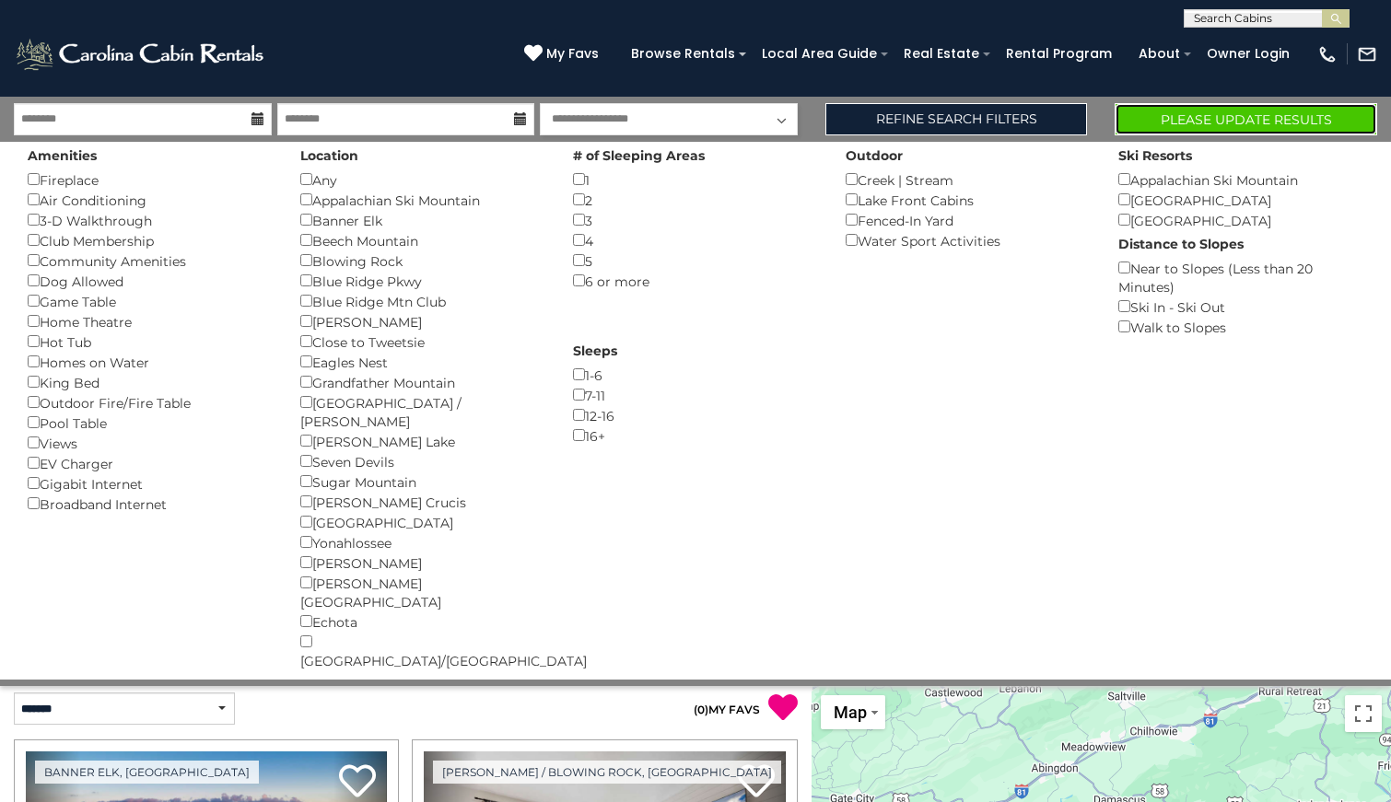
click at [1196, 117] on button "Please Update Results" at bounding box center [1246, 119] width 263 height 32
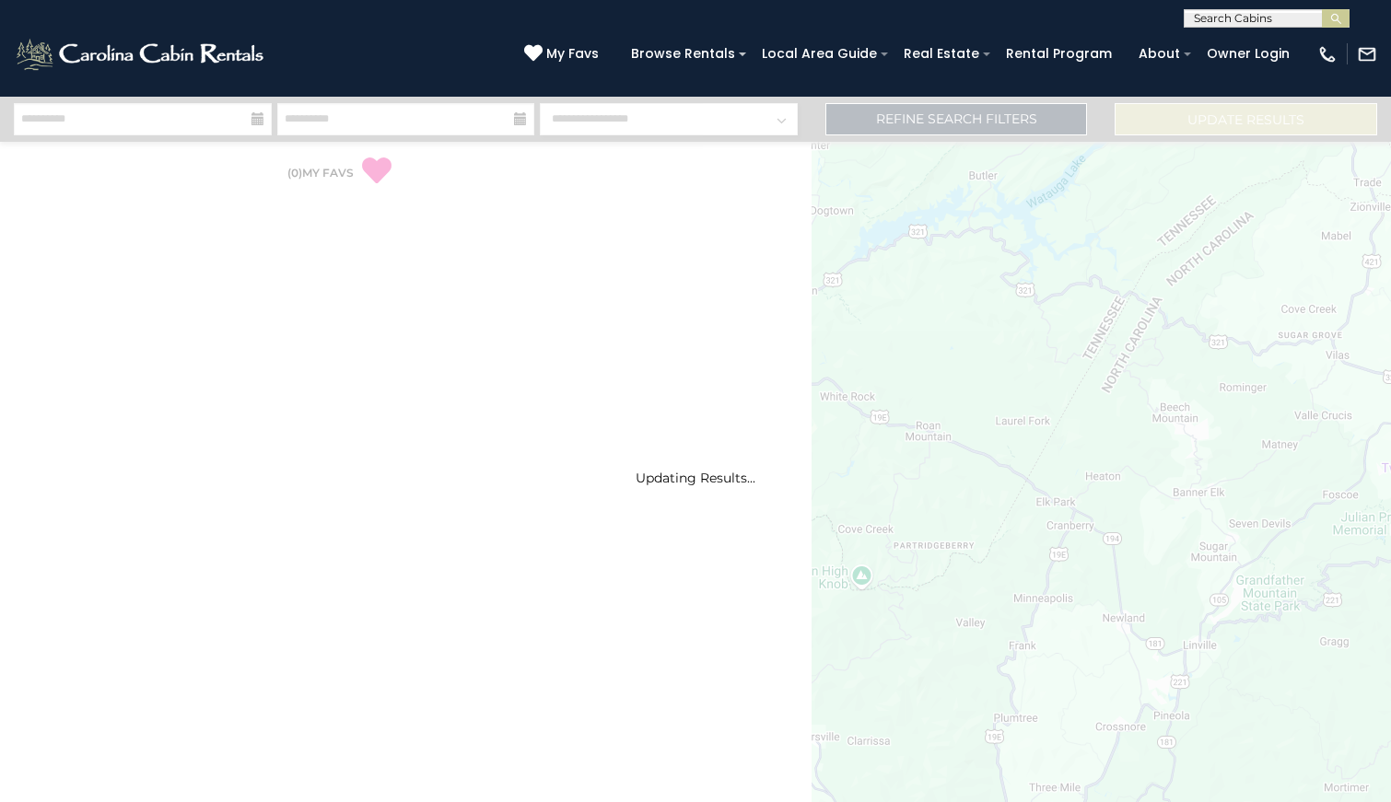
select select "*"
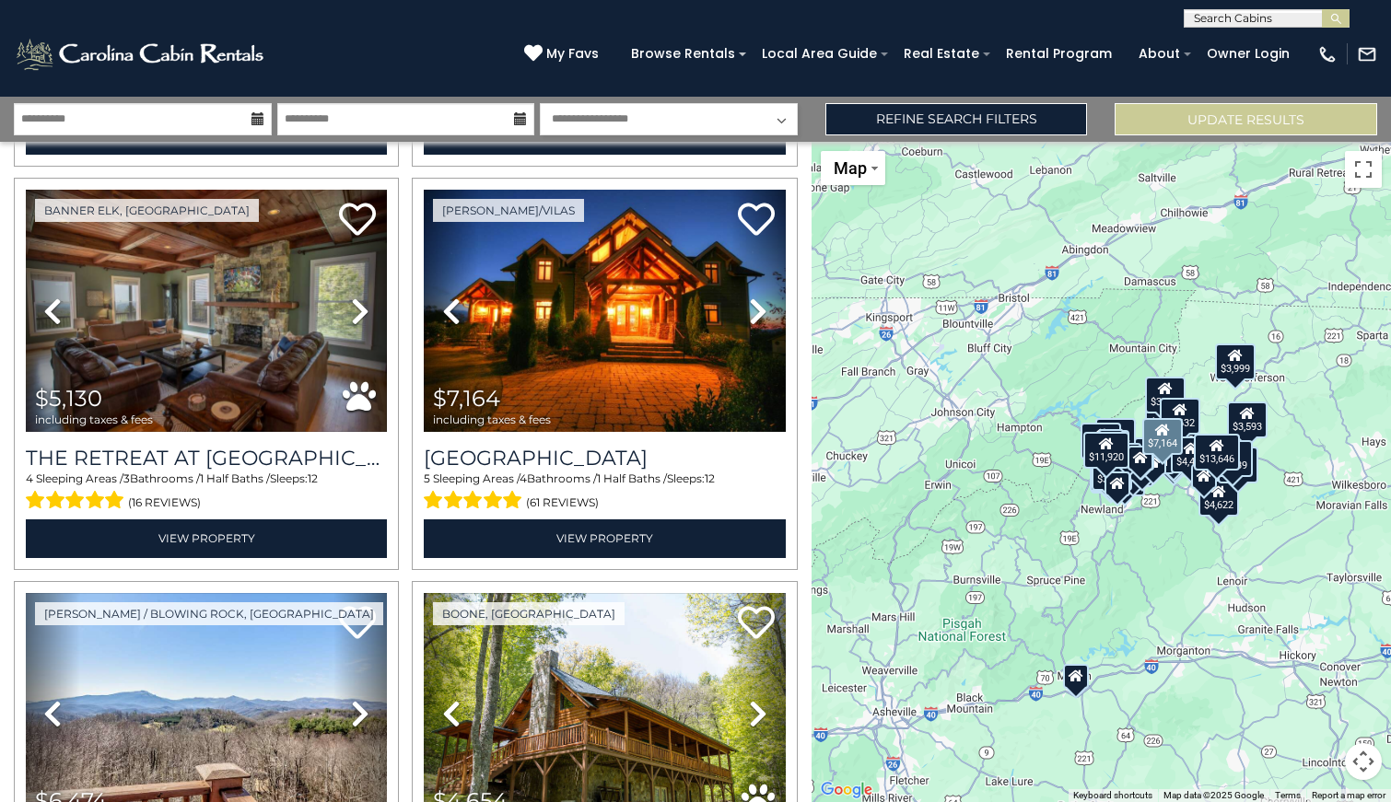
scroll to position [808, 0]
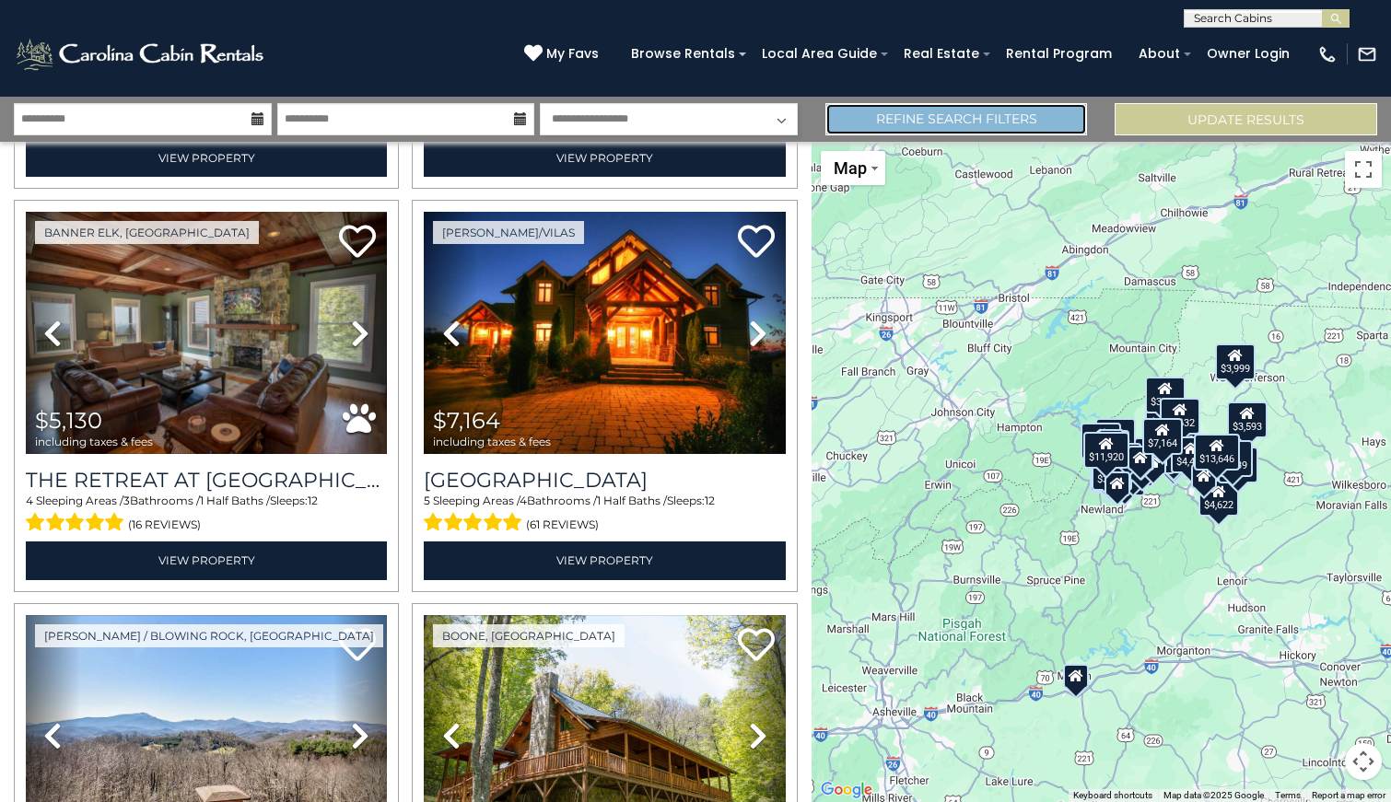
click at [906, 111] on link "Refine Search Filters" at bounding box center [956, 119] width 263 height 32
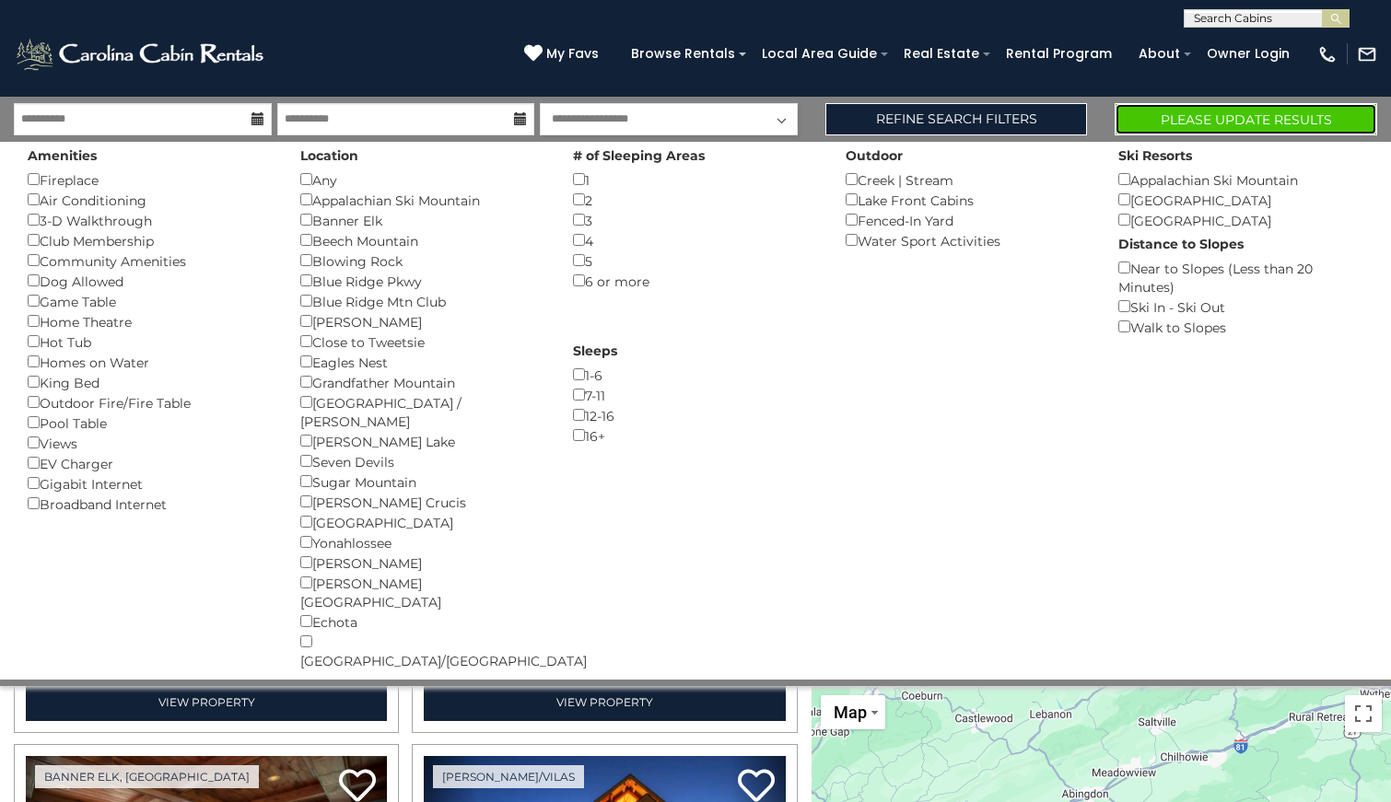
click at [1230, 110] on button "Please Update Results" at bounding box center [1246, 119] width 263 height 32
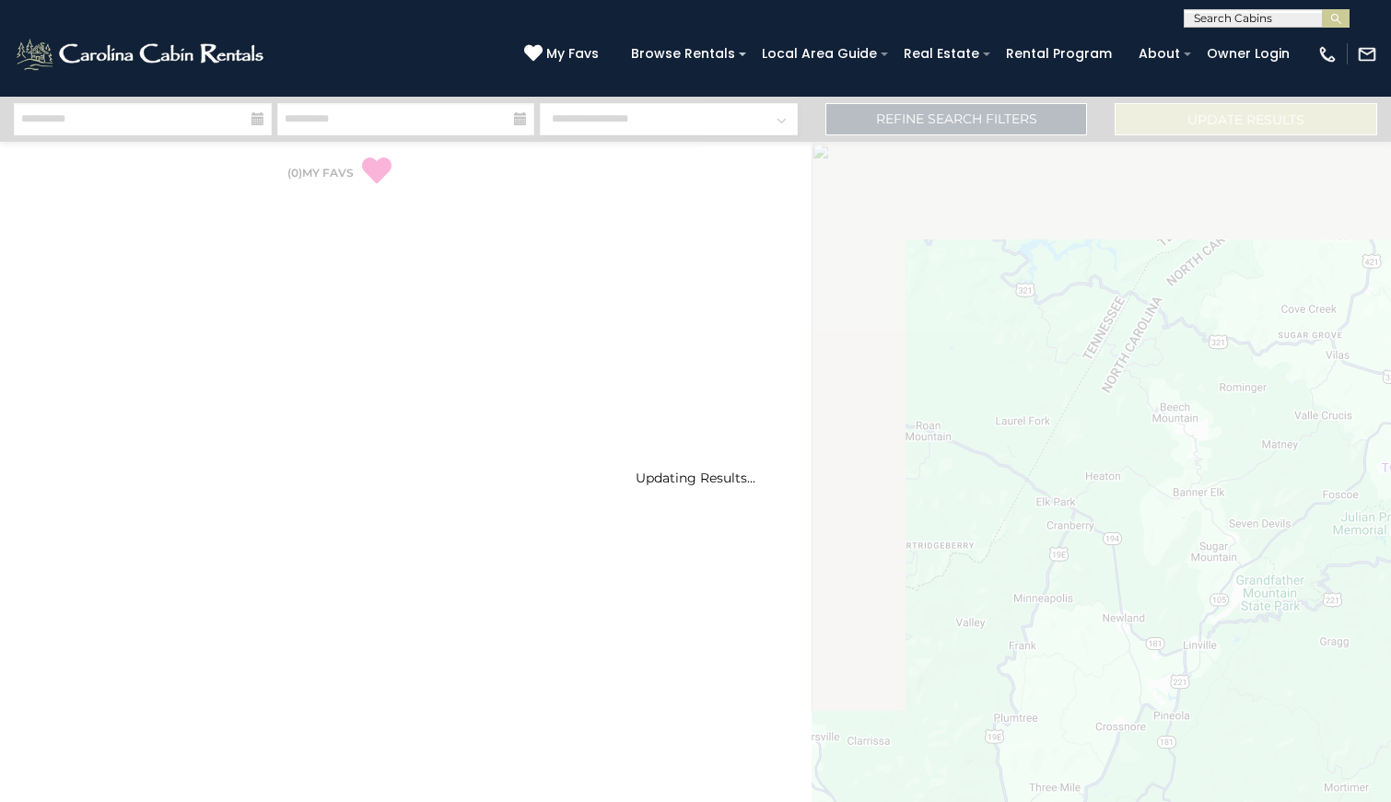
select select "*"
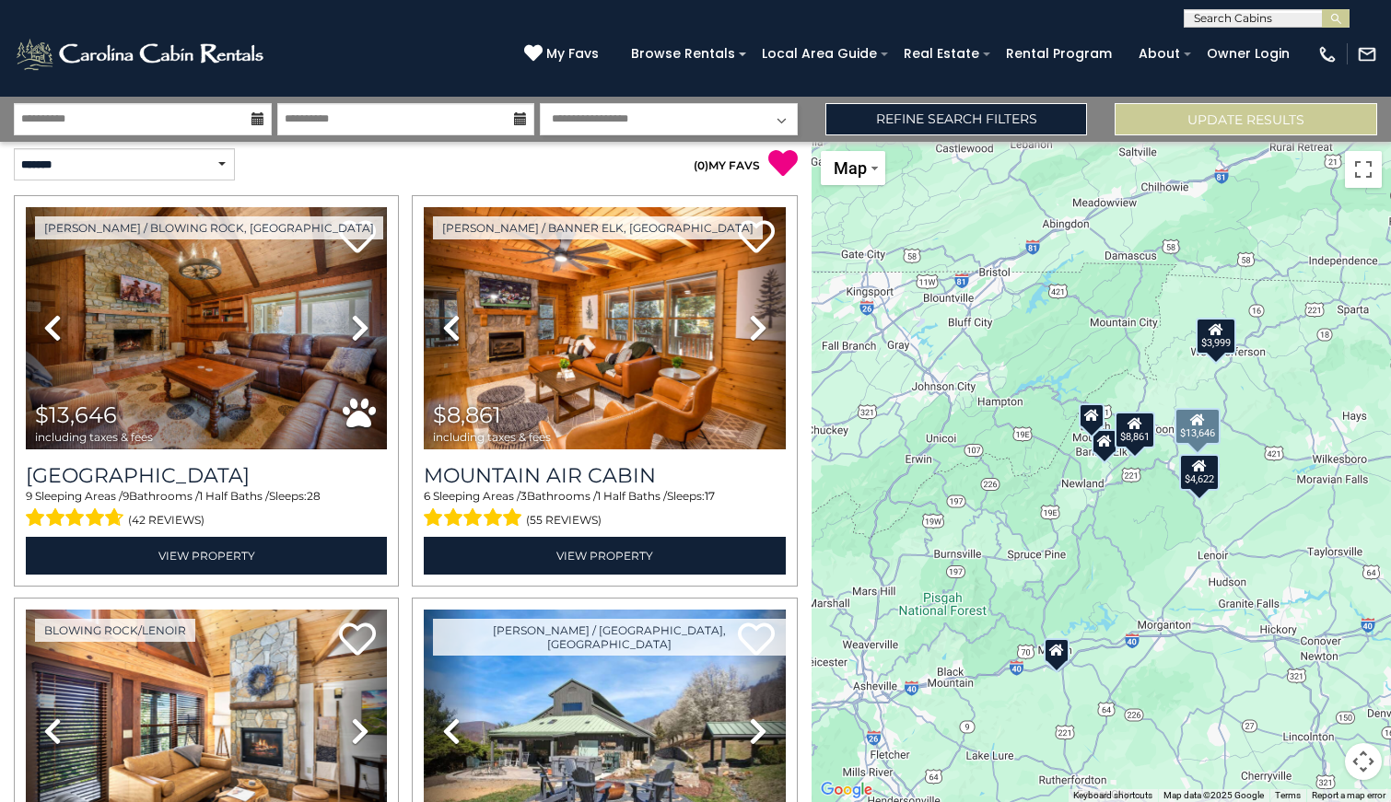
scroll to position [9, 0]
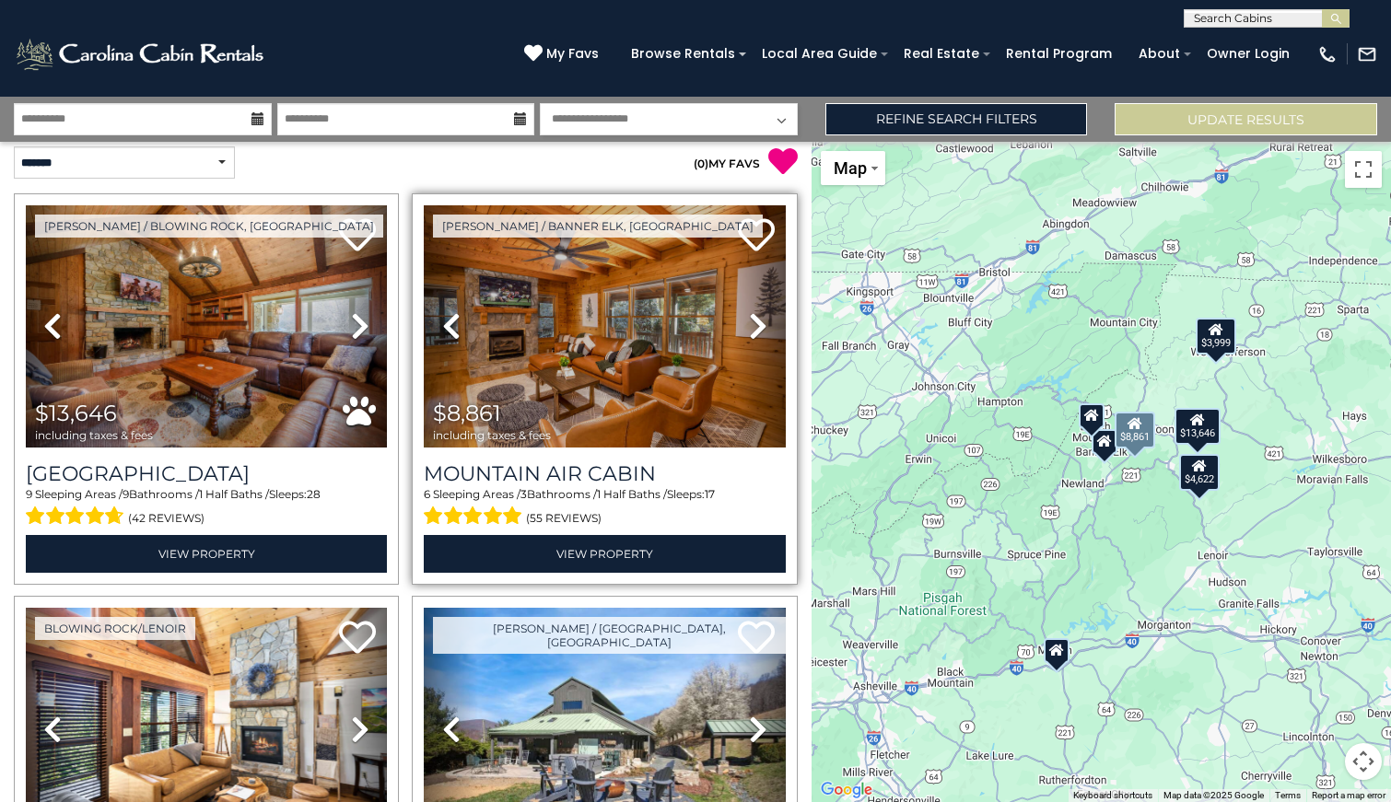
click at [757, 332] on icon at bounding box center [758, 325] width 18 height 29
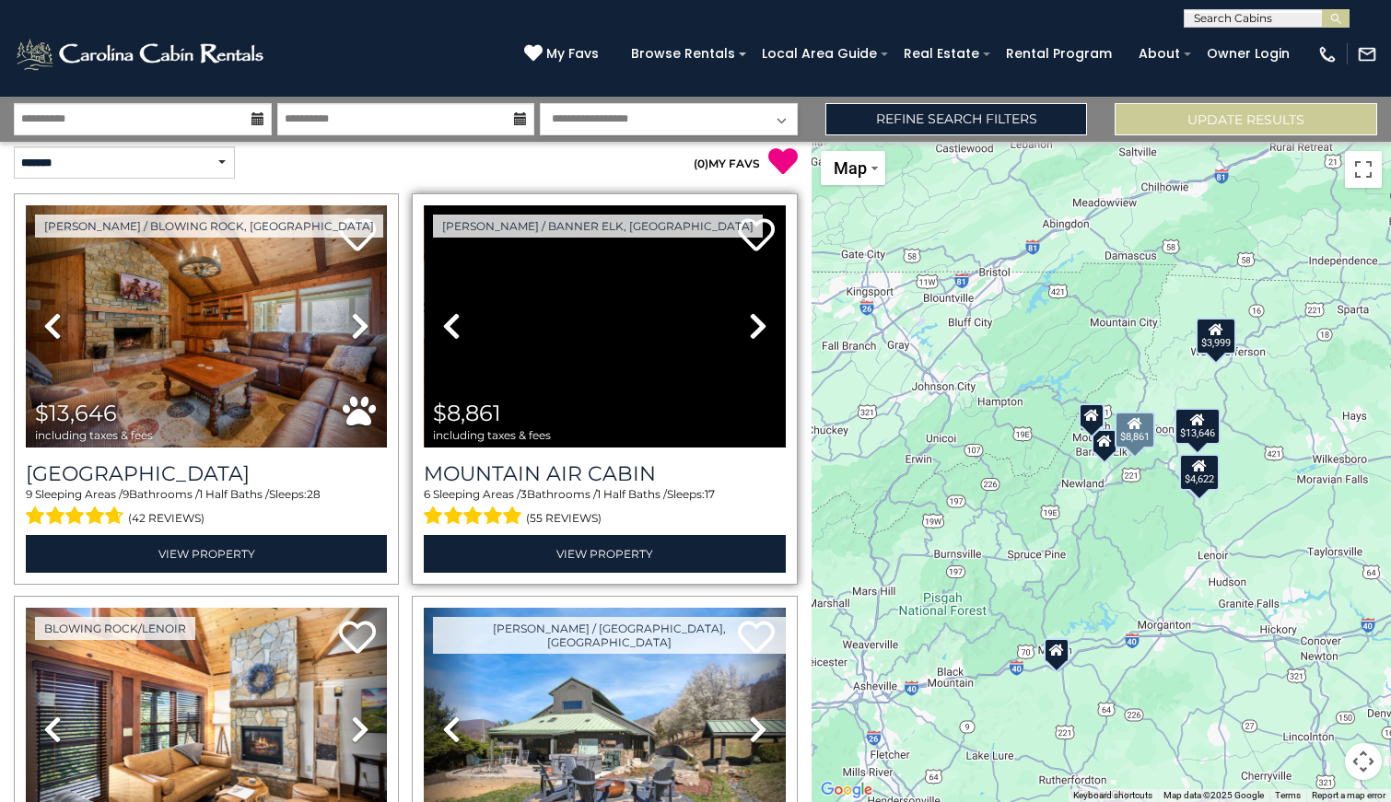
click at [757, 332] on icon at bounding box center [758, 325] width 18 height 29
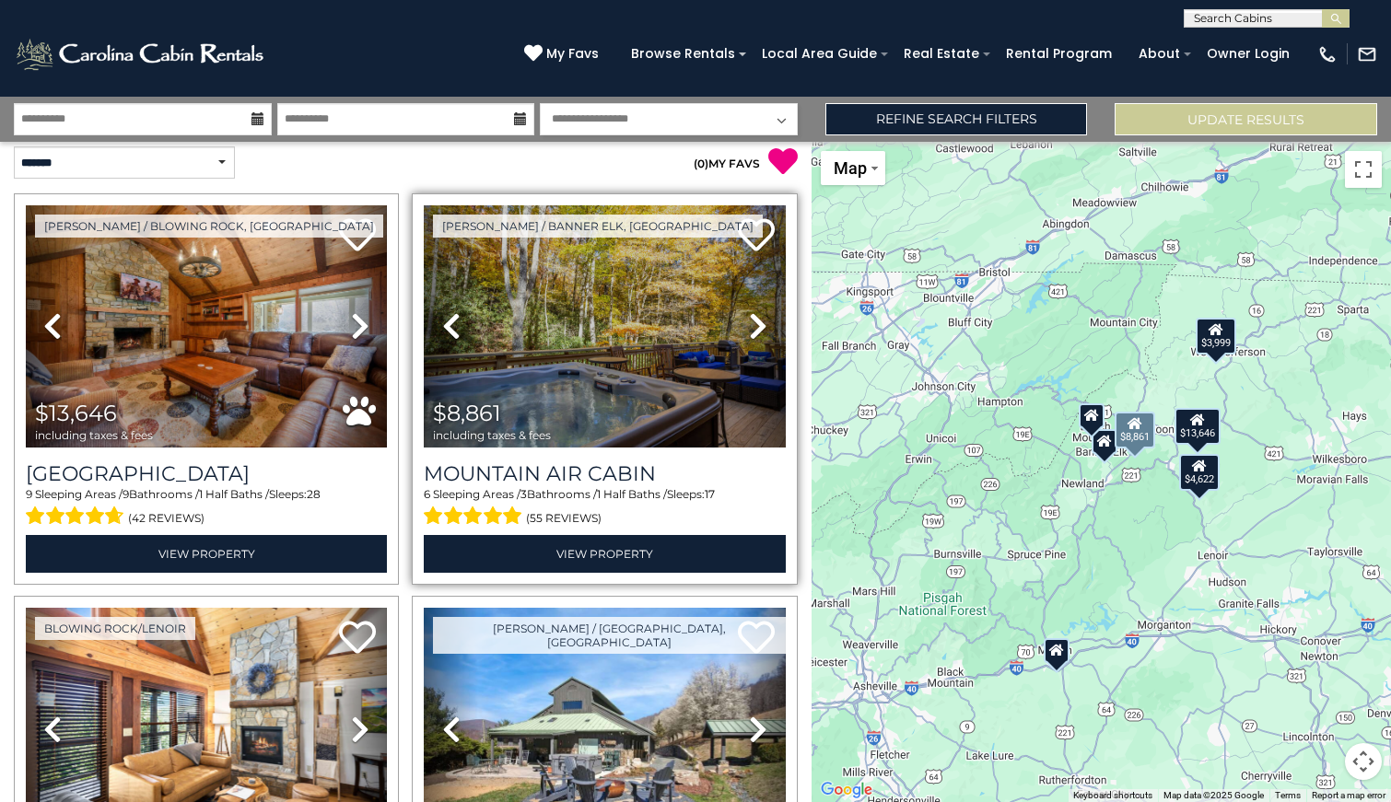
click at [757, 332] on icon at bounding box center [758, 325] width 18 height 29
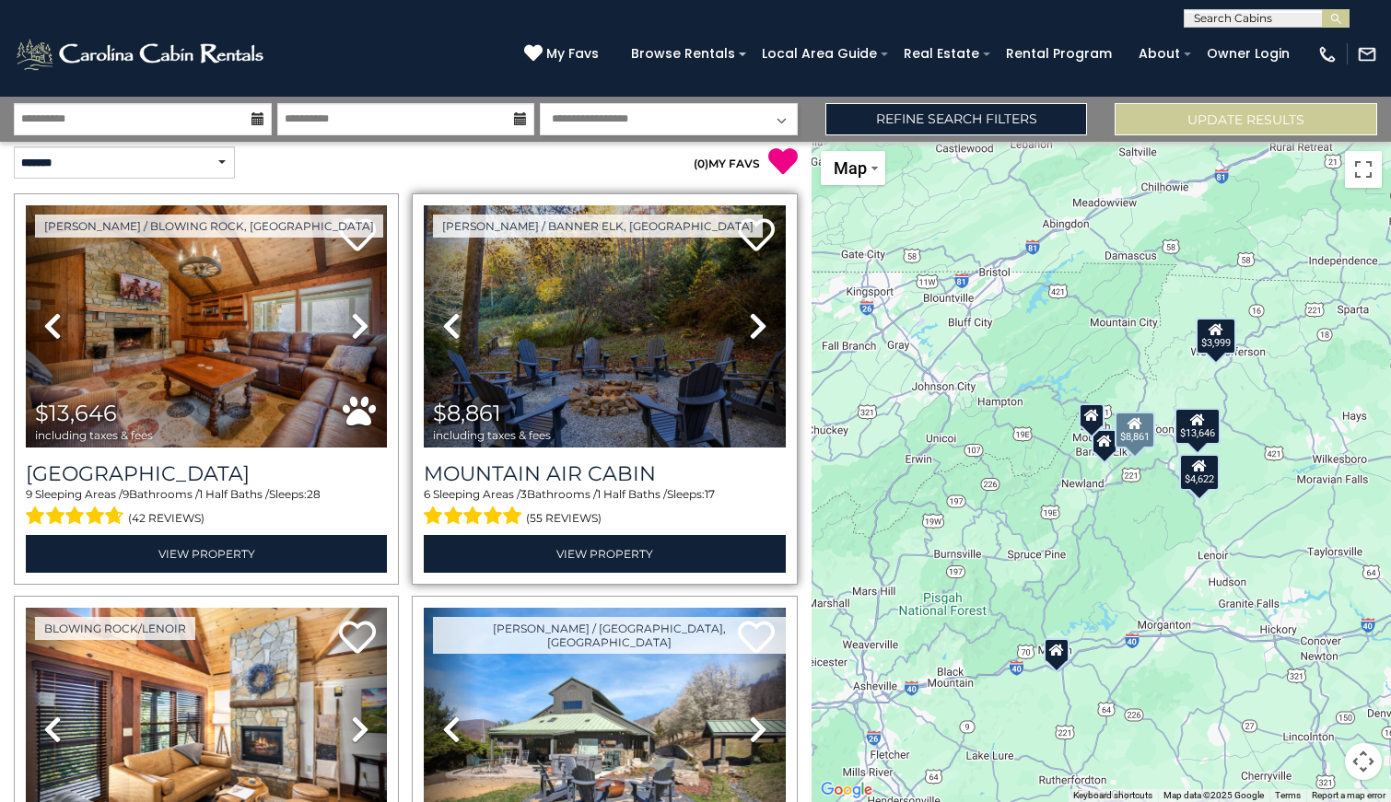
click at [757, 332] on icon at bounding box center [758, 325] width 18 height 29
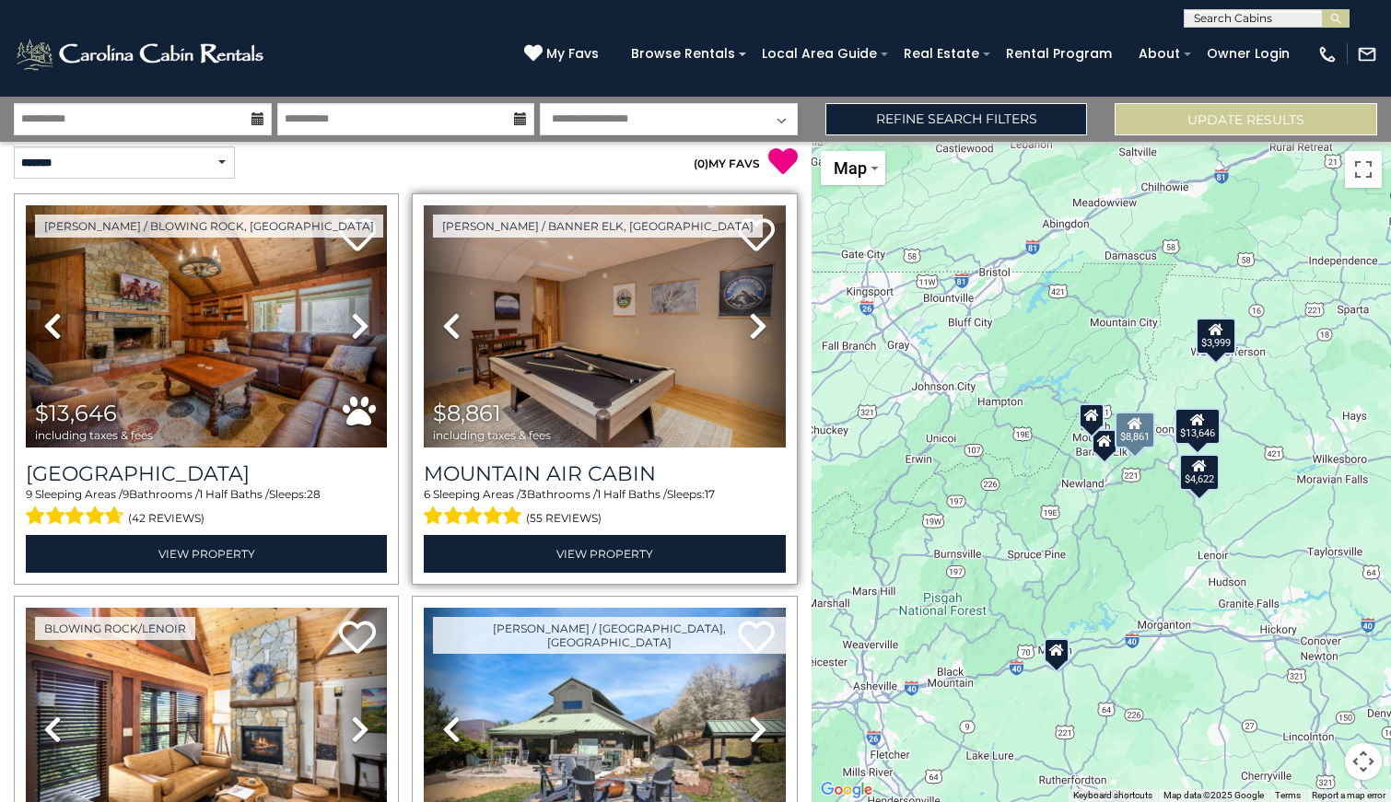
click at [757, 332] on icon at bounding box center [758, 325] width 18 height 29
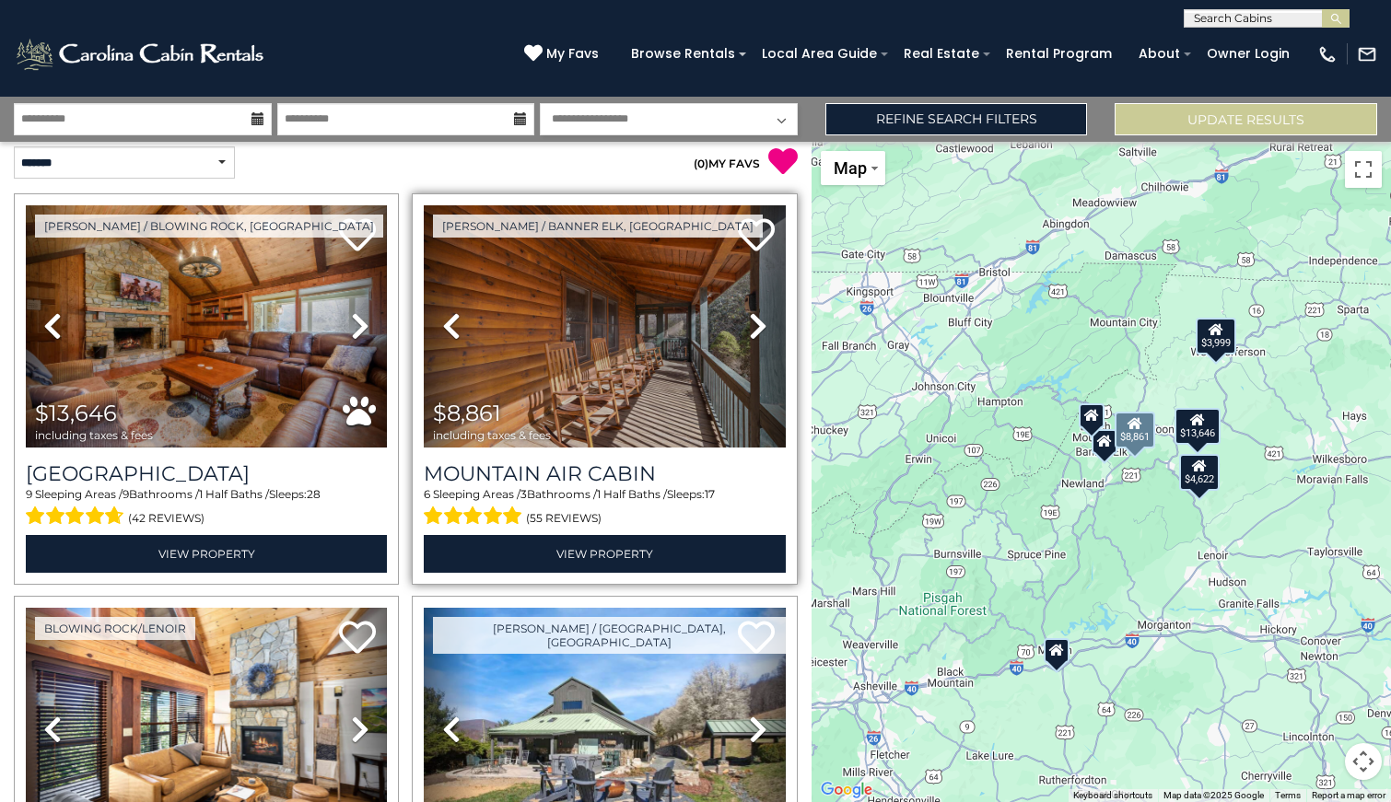
click at [757, 332] on icon at bounding box center [758, 325] width 18 height 29
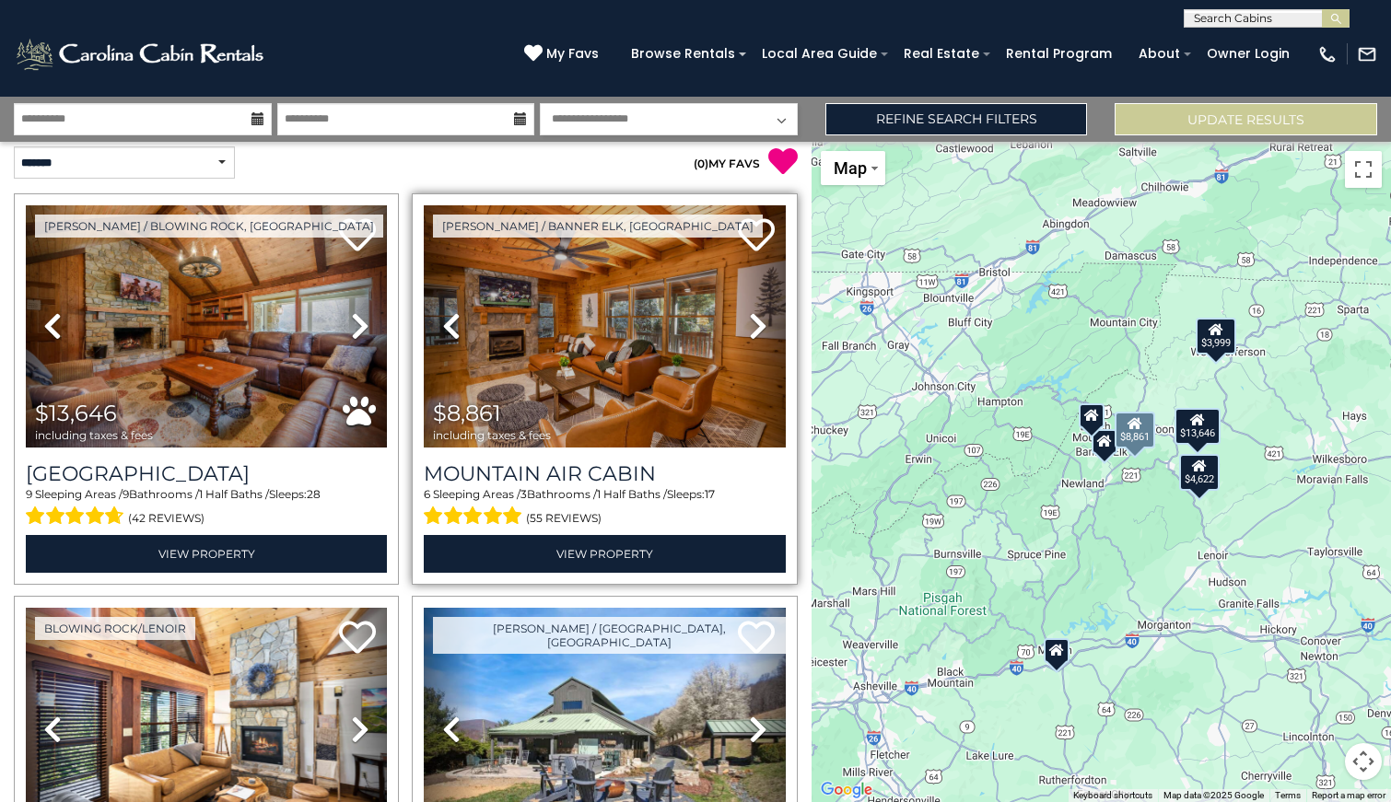
click at [757, 332] on icon at bounding box center [758, 325] width 18 height 29
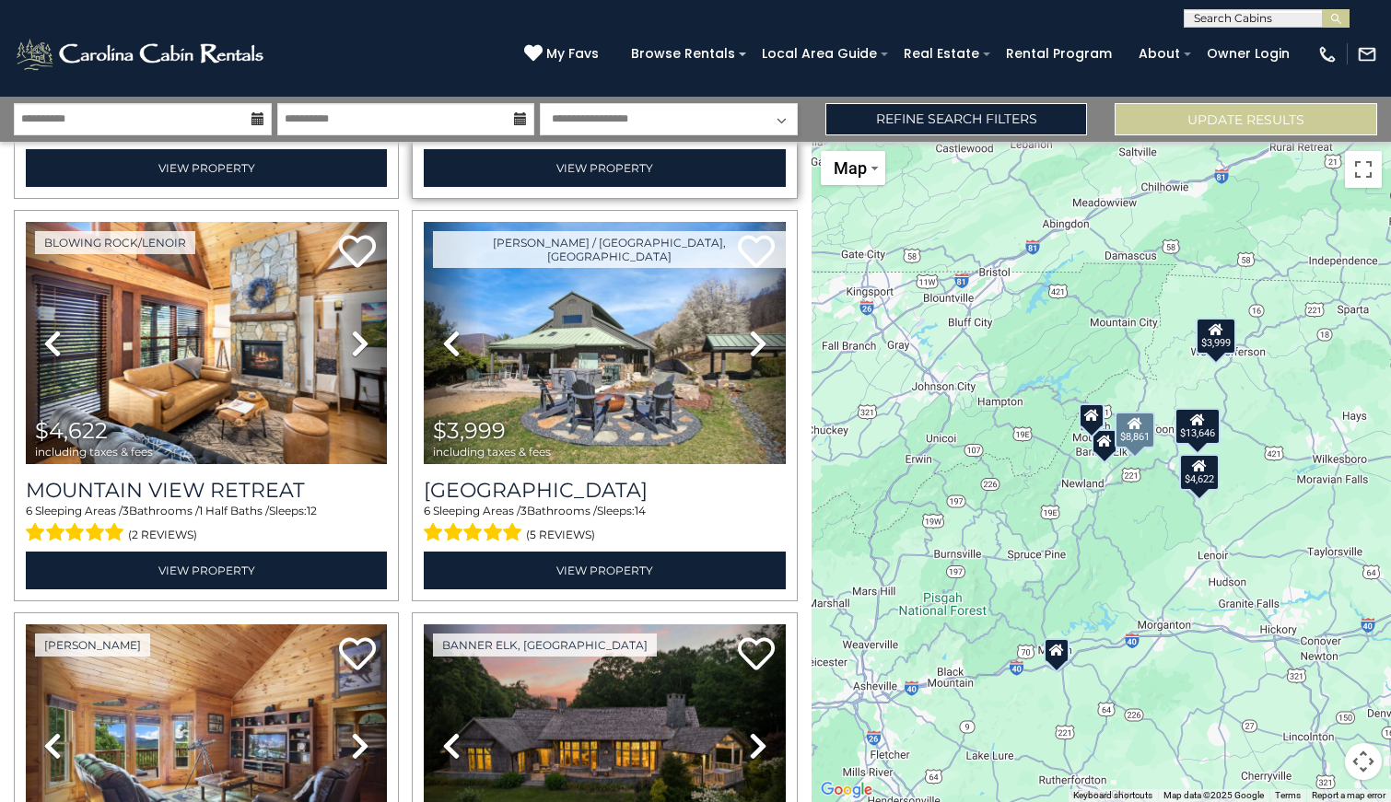
scroll to position [412, 0]
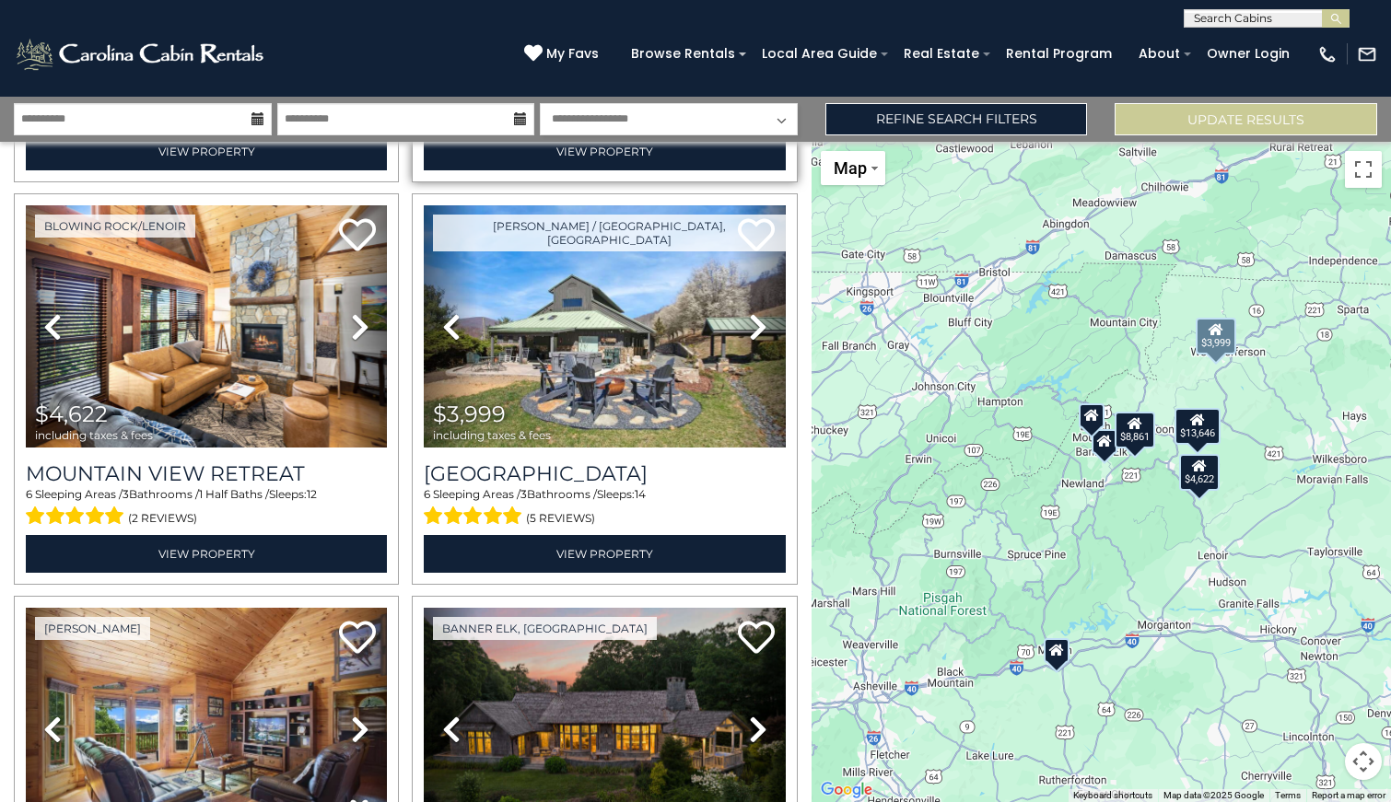
click at [757, 332] on icon at bounding box center [758, 326] width 18 height 29
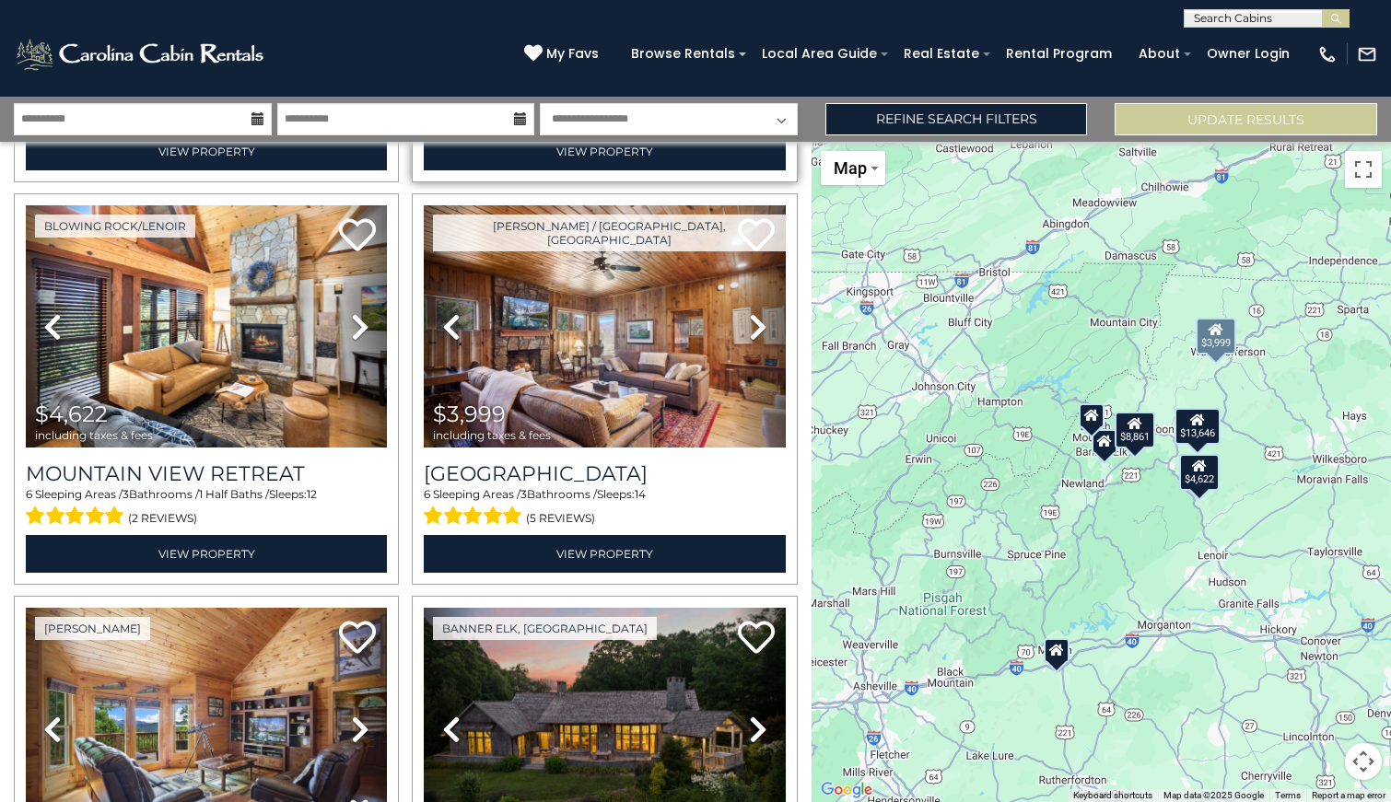
click at [757, 332] on icon at bounding box center [758, 326] width 18 height 29
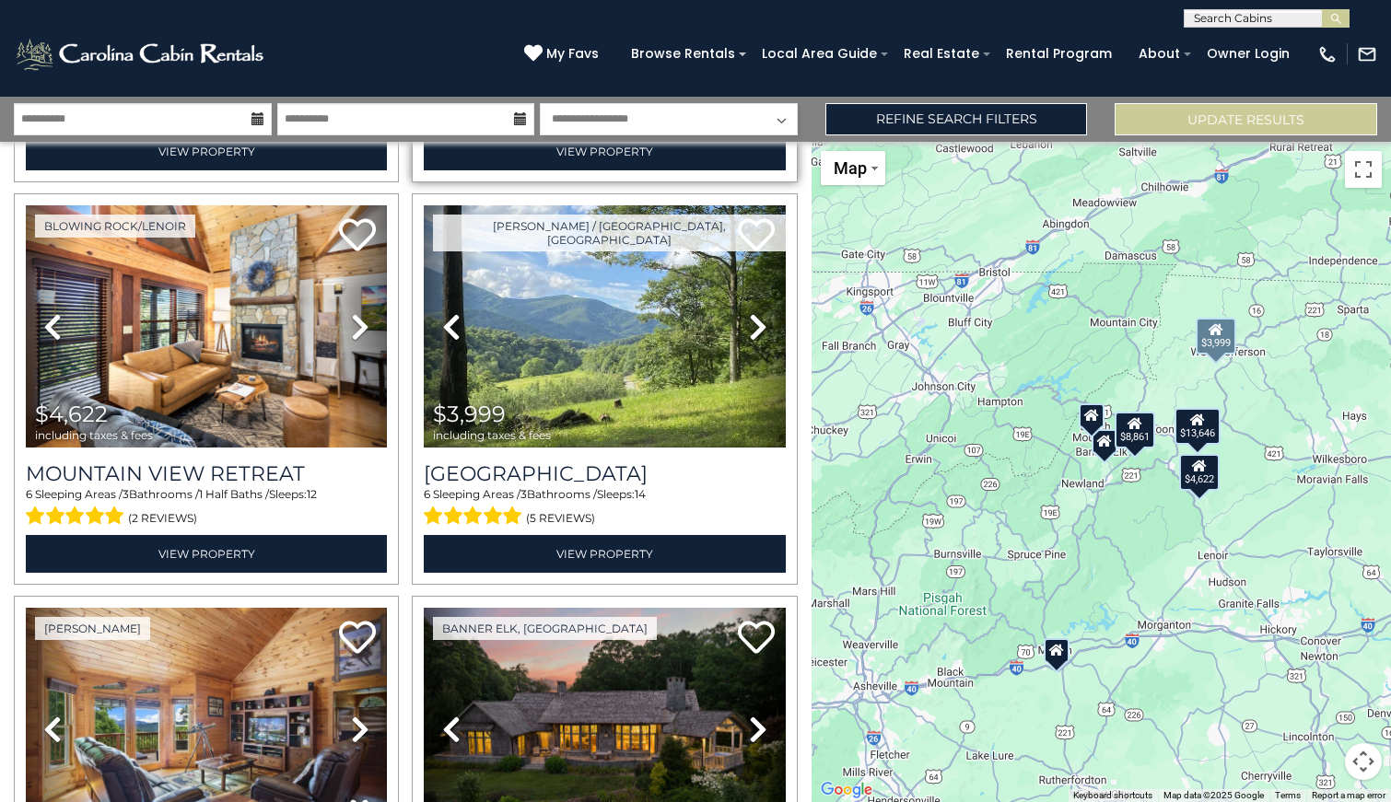
click at [757, 332] on icon at bounding box center [758, 326] width 18 height 29
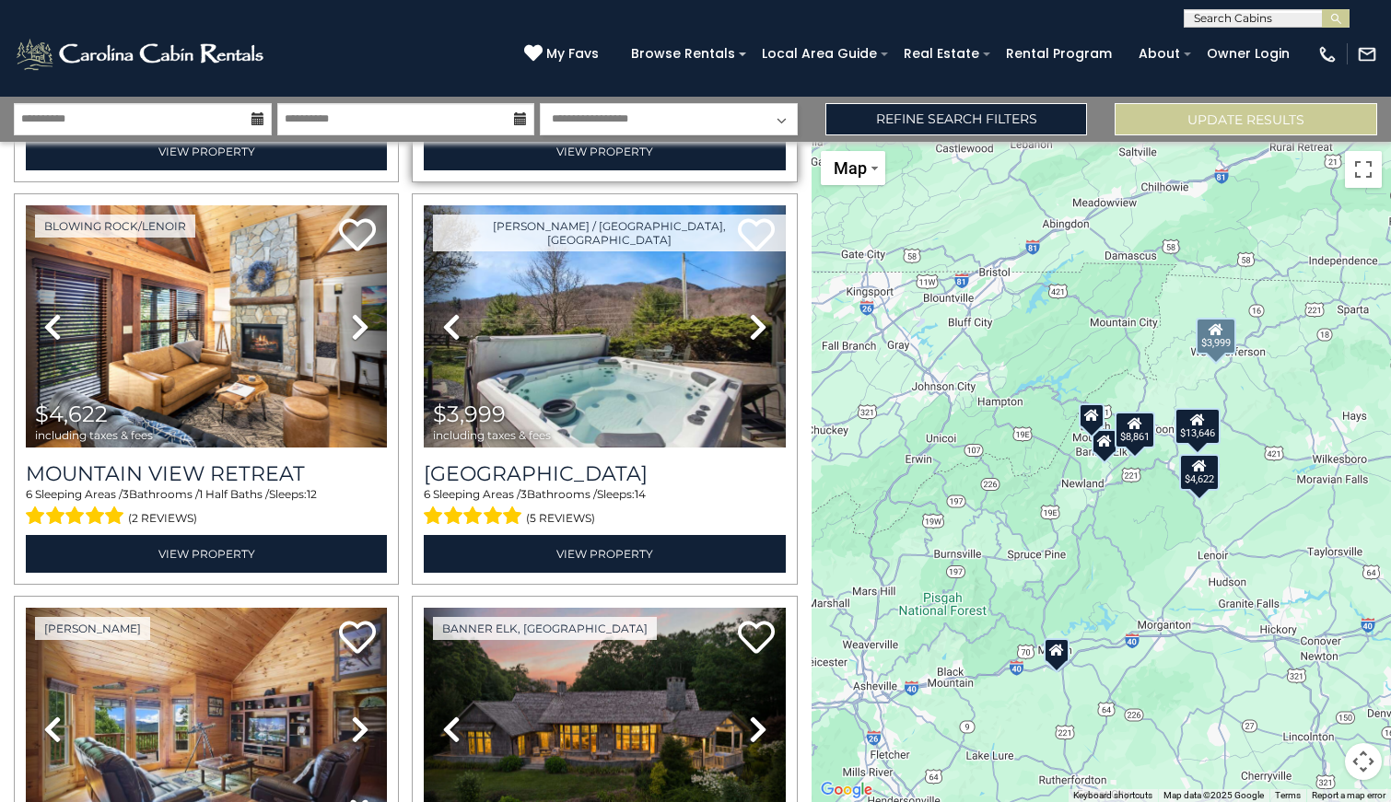
click at [757, 332] on icon at bounding box center [758, 326] width 18 height 29
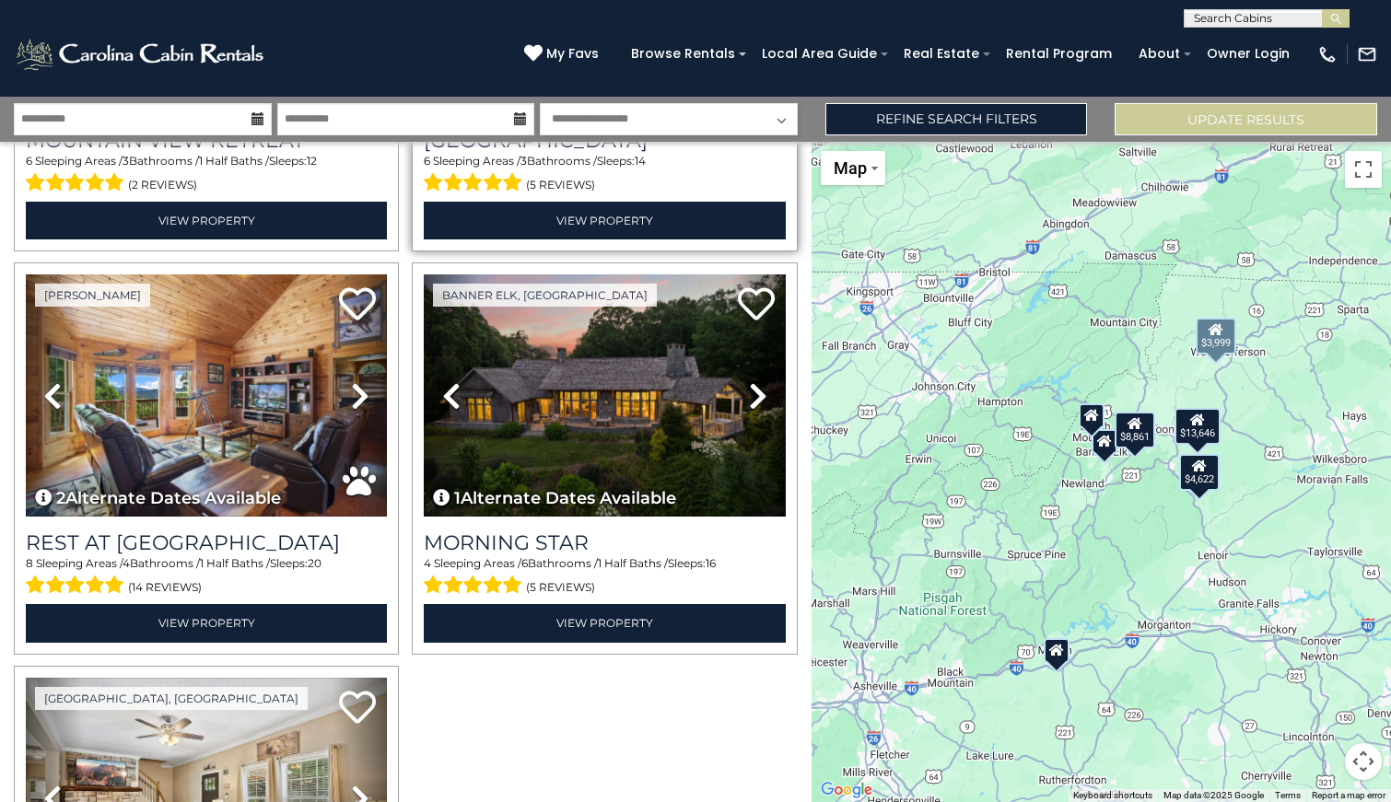
scroll to position [759, 0]
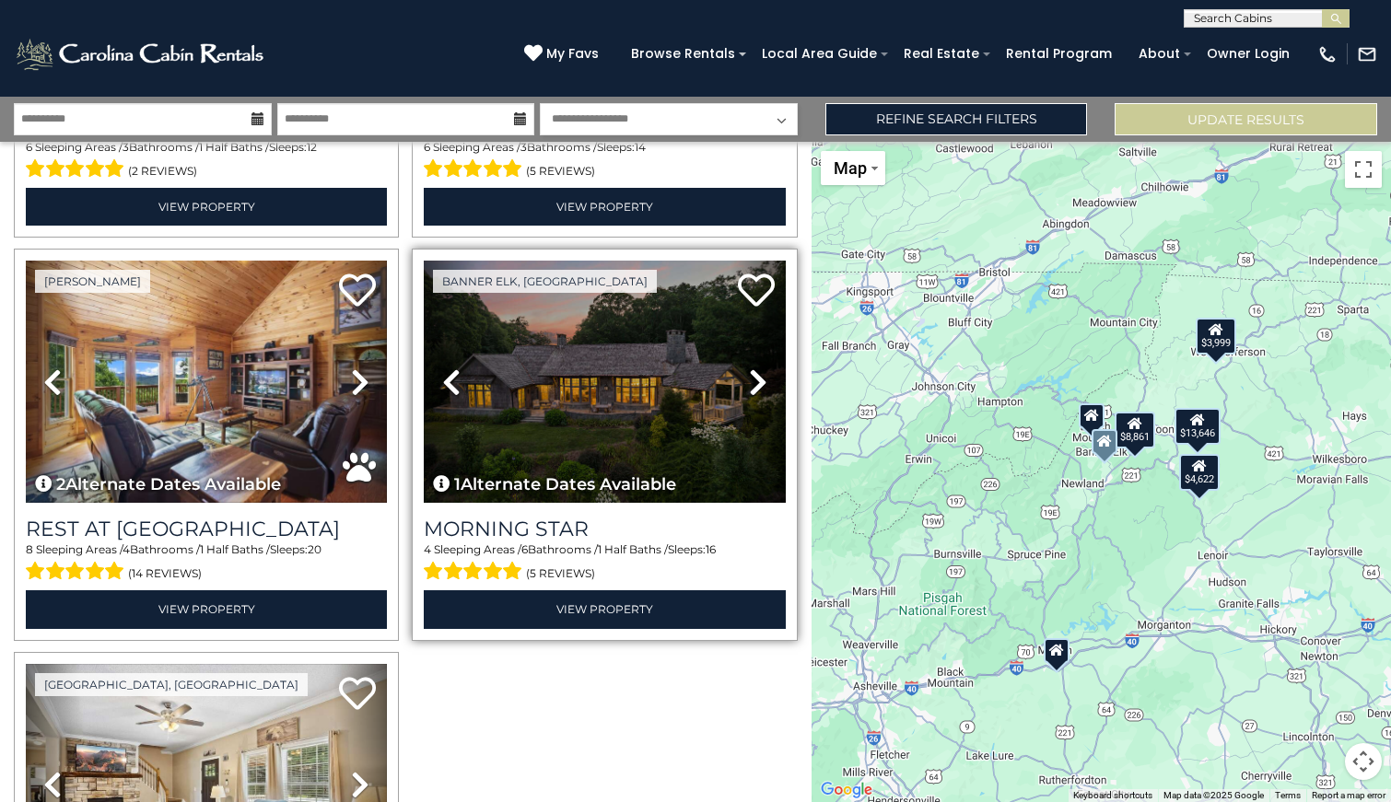
click at [761, 389] on icon at bounding box center [758, 382] width 18 height 29
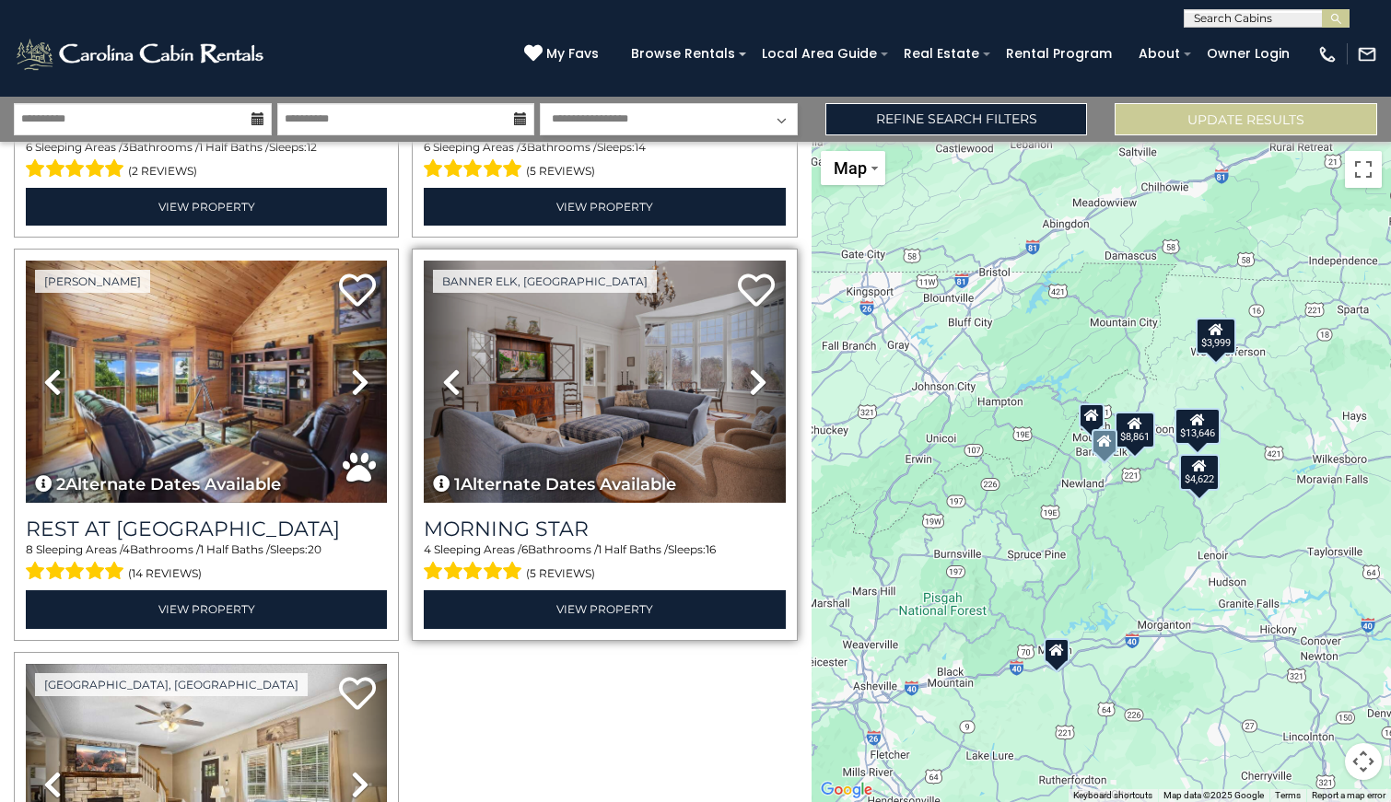
click at [761, 389] on icon at bounding box center [758, 382] width 18 height 29
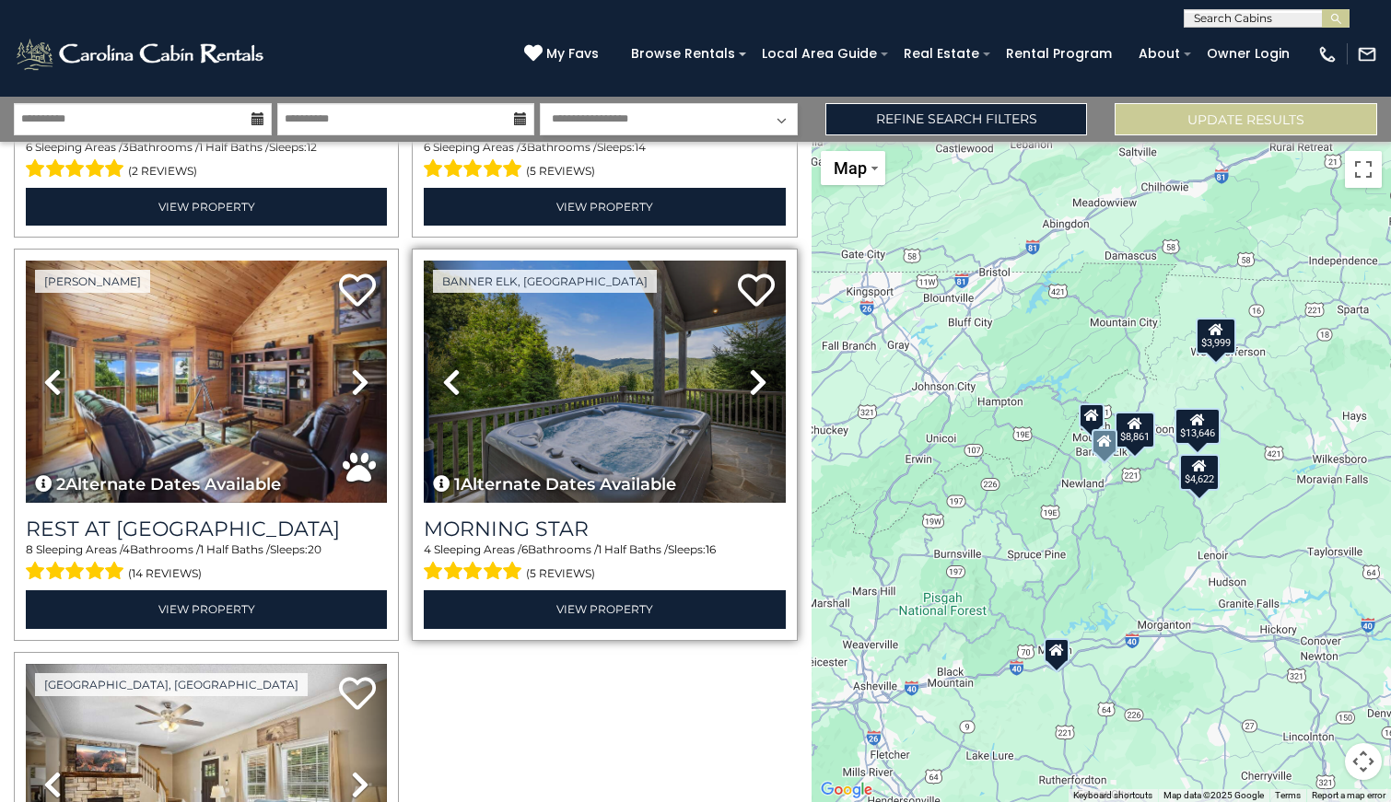
click at [761, 389] on icon at bounding box center [758, 382] width 18 height 29
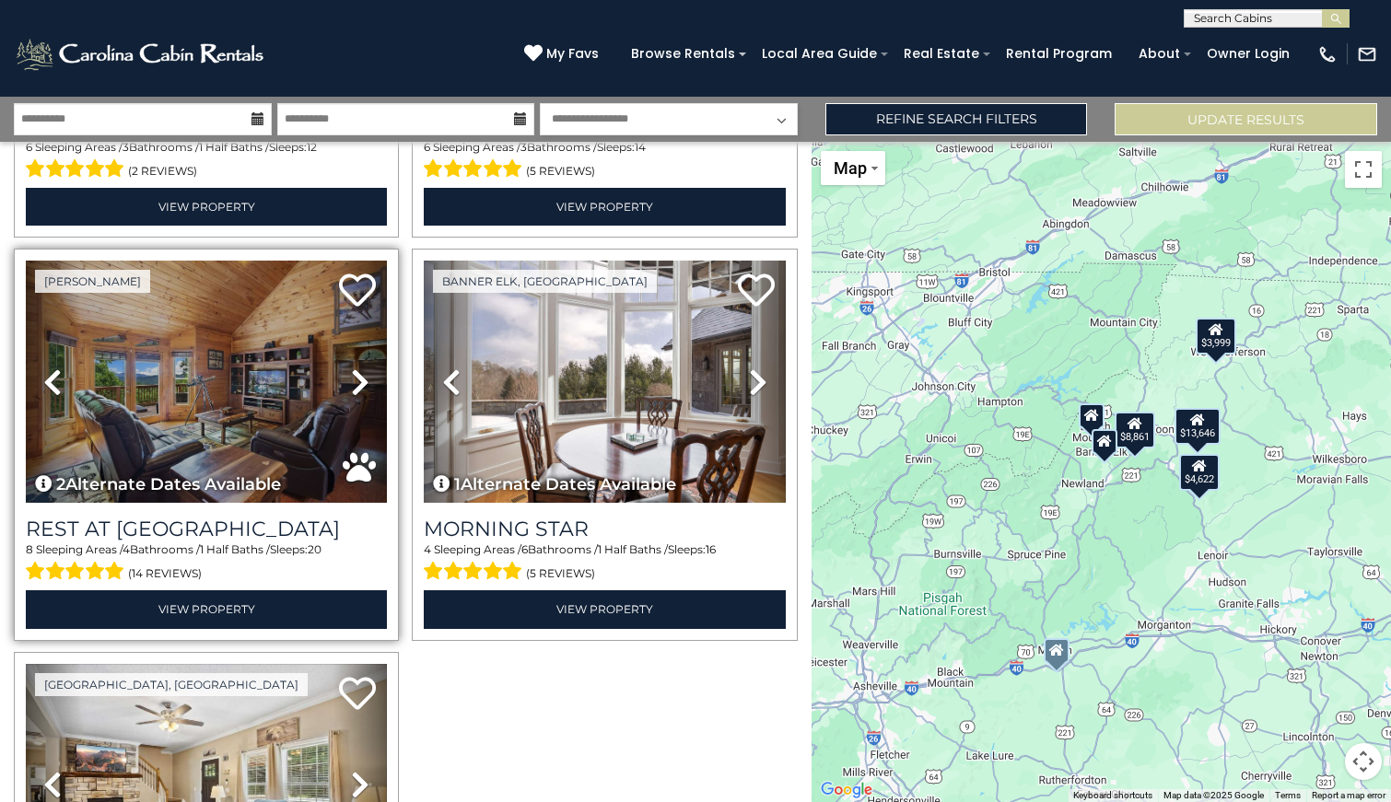
click at [357, 391] on icon at bounding box center [360, 382] width 18 height 29
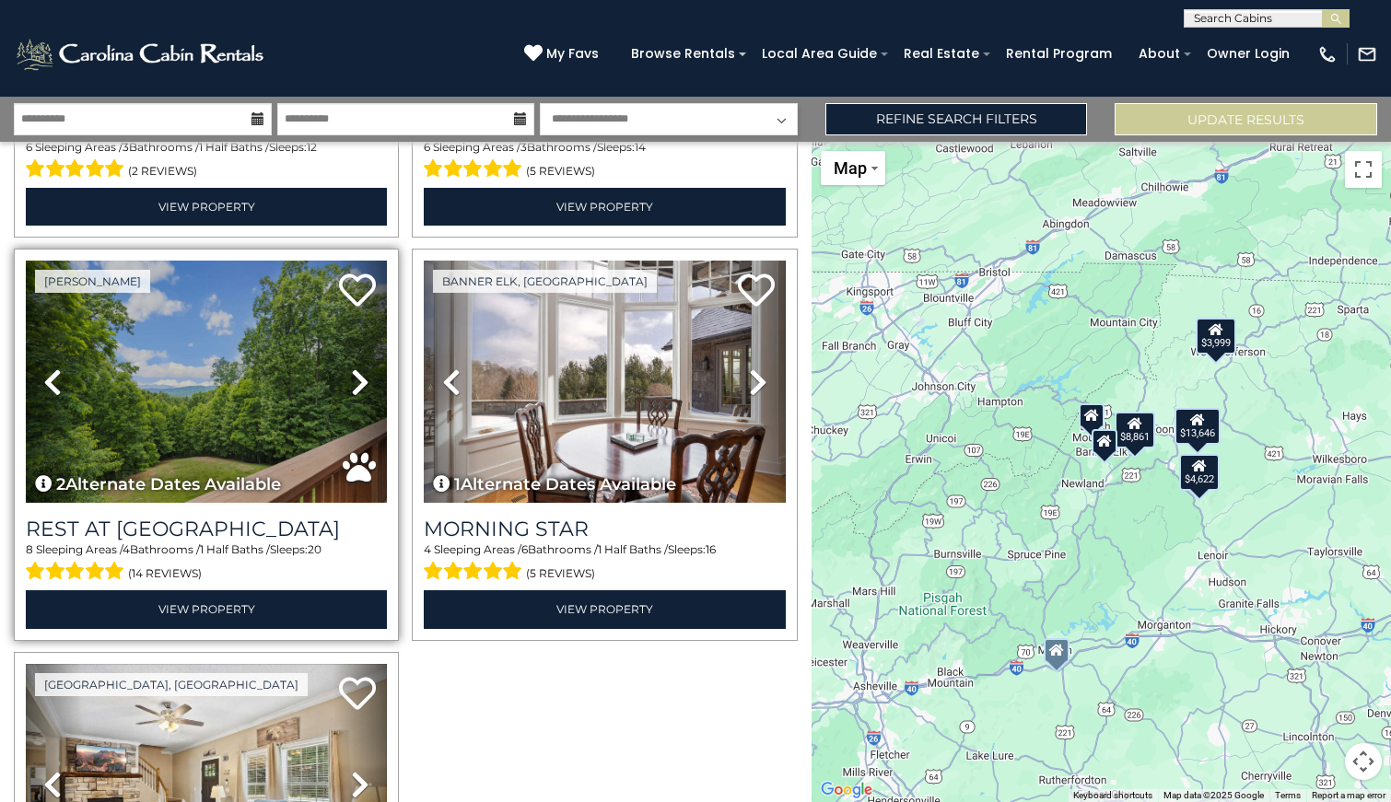
click at [357, 391] on icon at bounding box center [360, 382] width 18 height 29
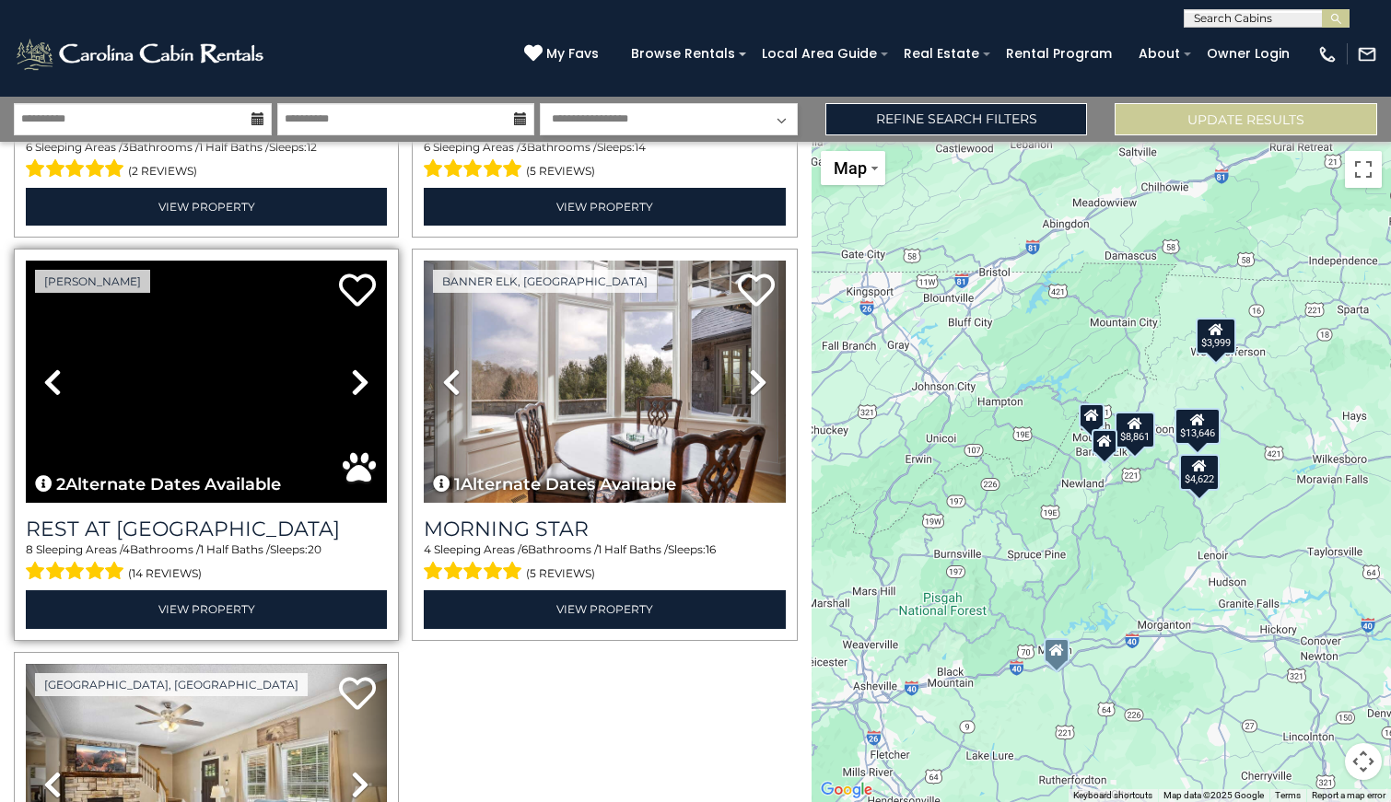
click at [357, 391] on icon at bounding box center [360, 382] width 18 height 29
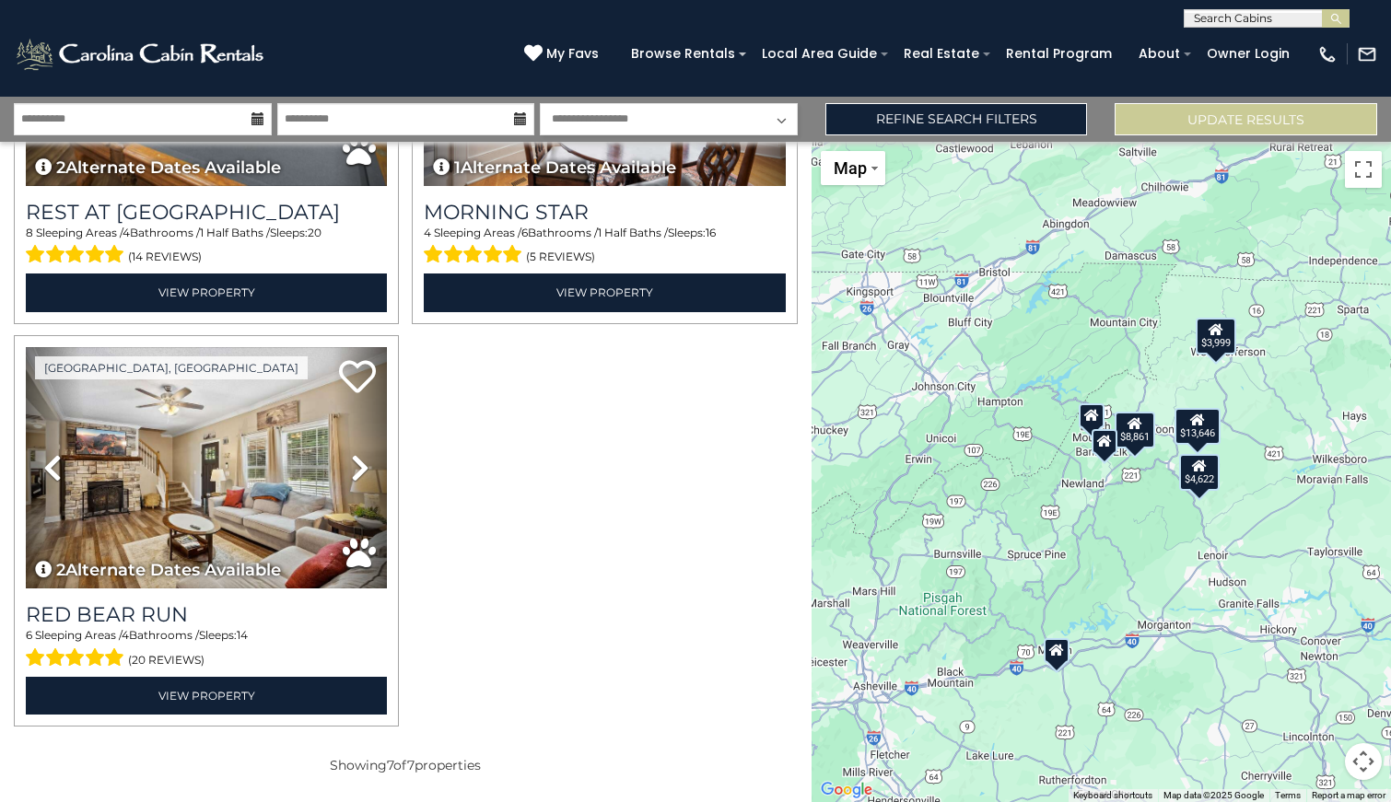
scroll to position [1069, 0]
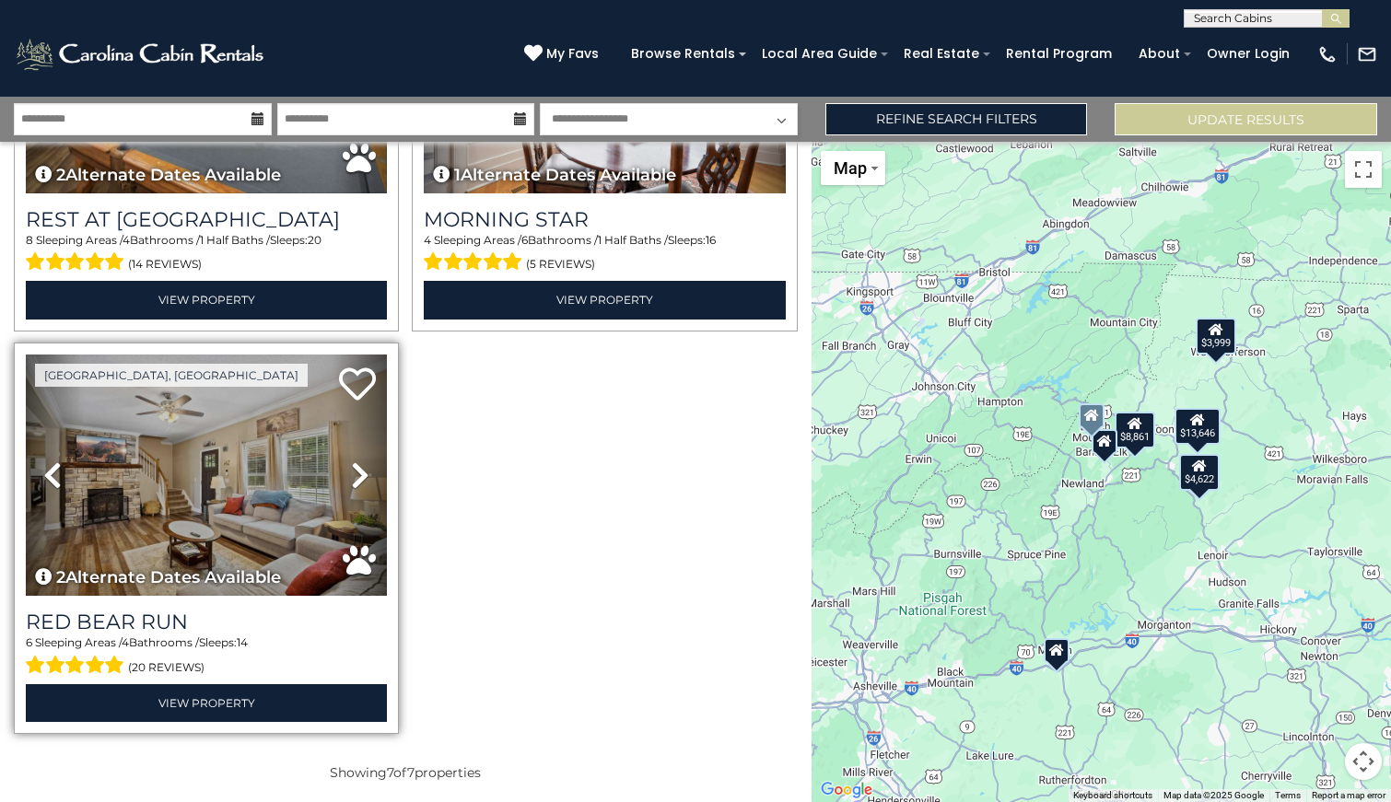
click at [355, 480] on icon at bounding box center [360, 475] width 18 height 29
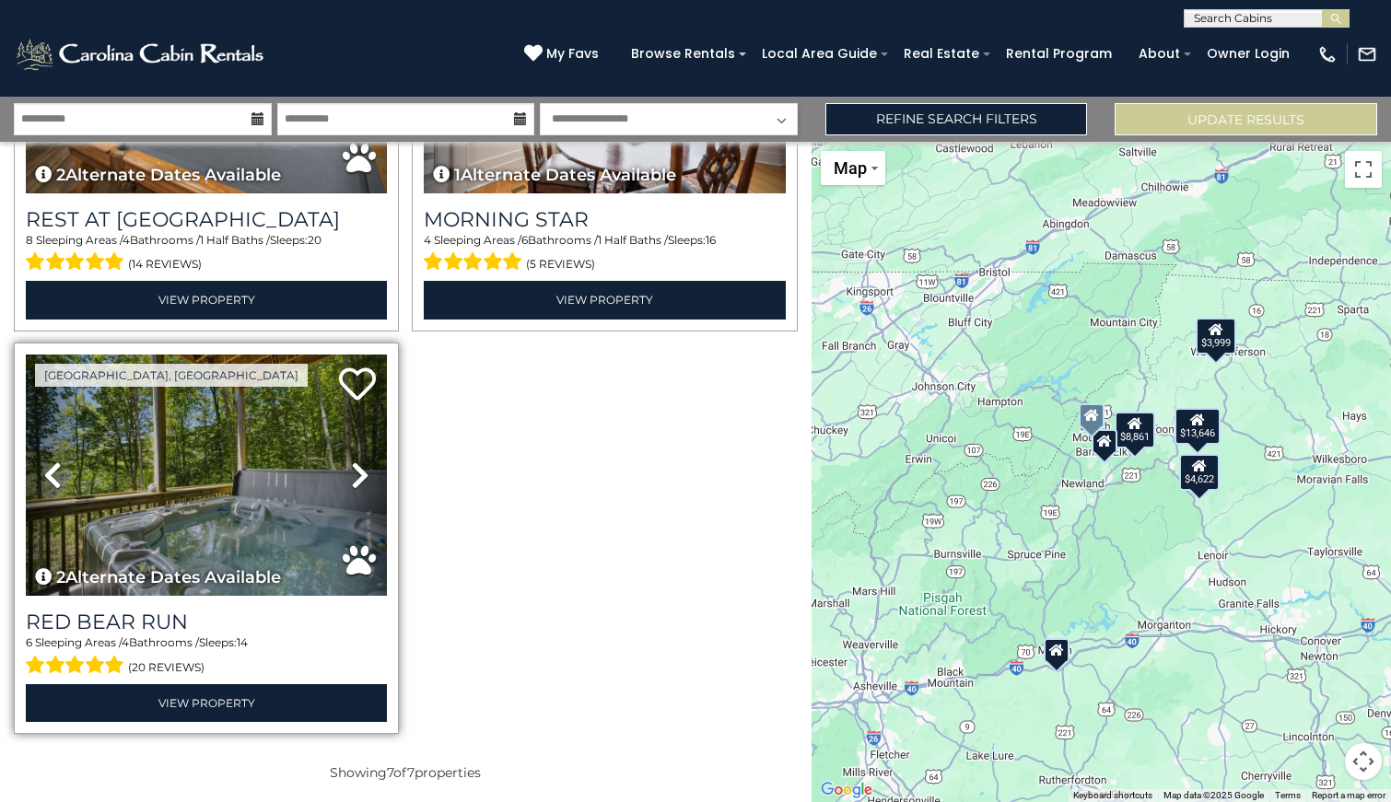
click at [355, 480] on icon at bounding box center [360, 475] width 18 height 29
